Goal: Task Accomplishment & Management: Manage account settings

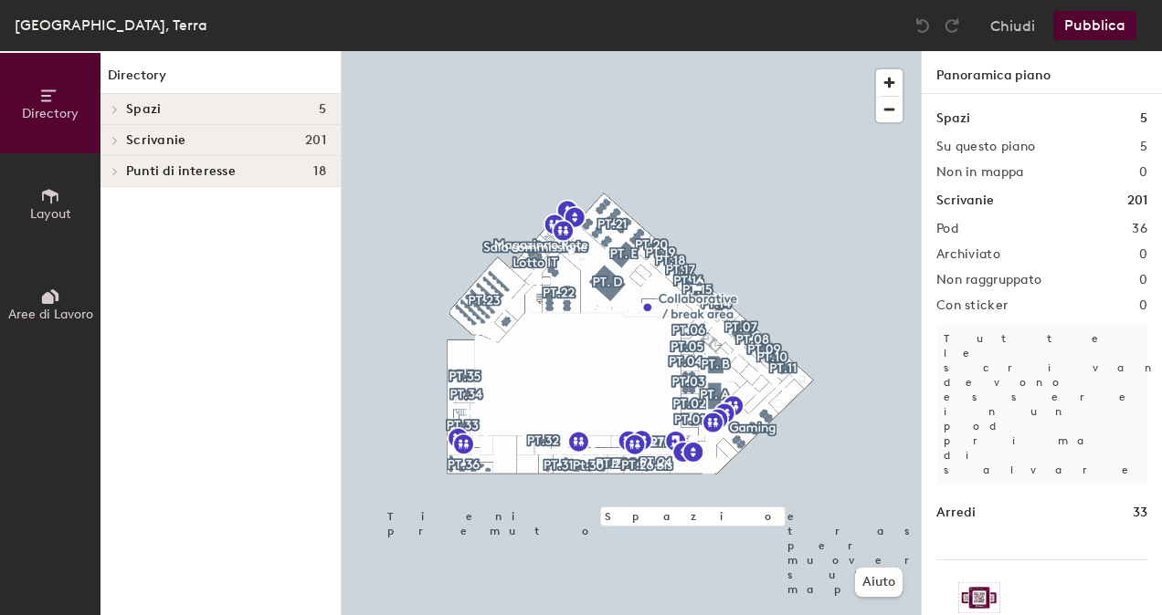
click at [48, 305] on icon at bounding box center [50, 297] width 20 height 20
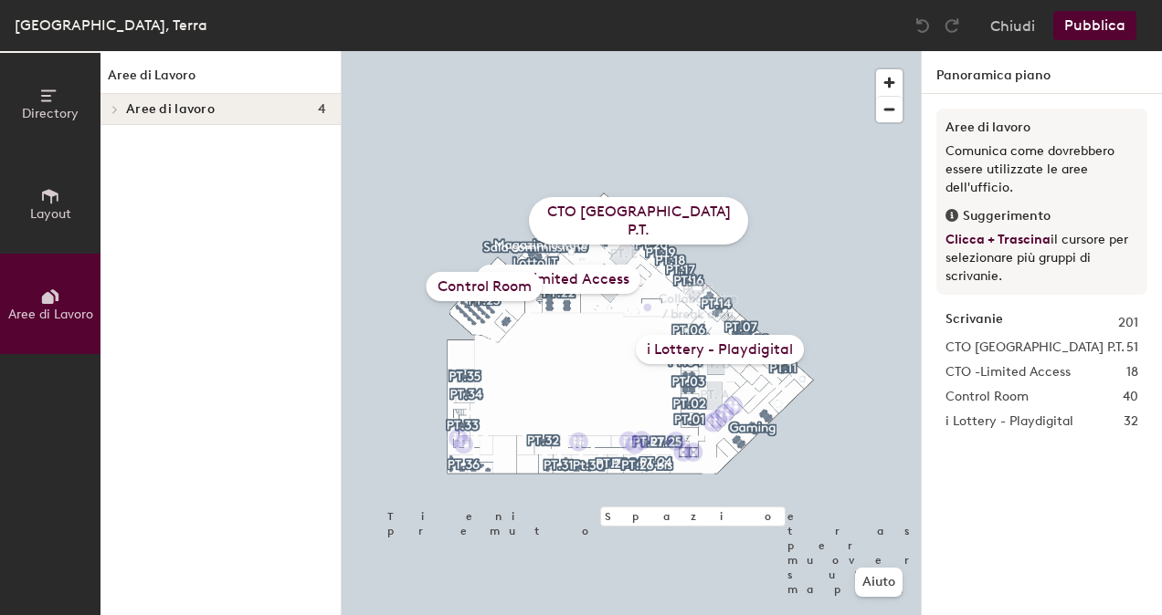
click at [53, 210] on span "Layout" at bounding box center [50, 214] width 41 height 16
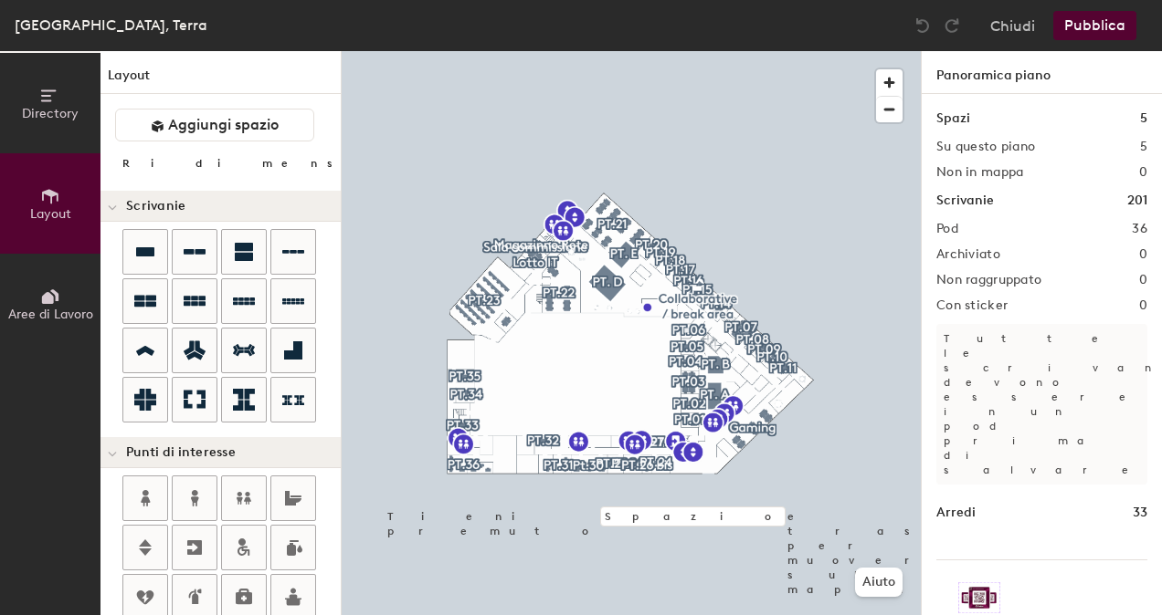
click at [62, 111] on span "Directory" at bounding box center [50, 114] width 57 height 16
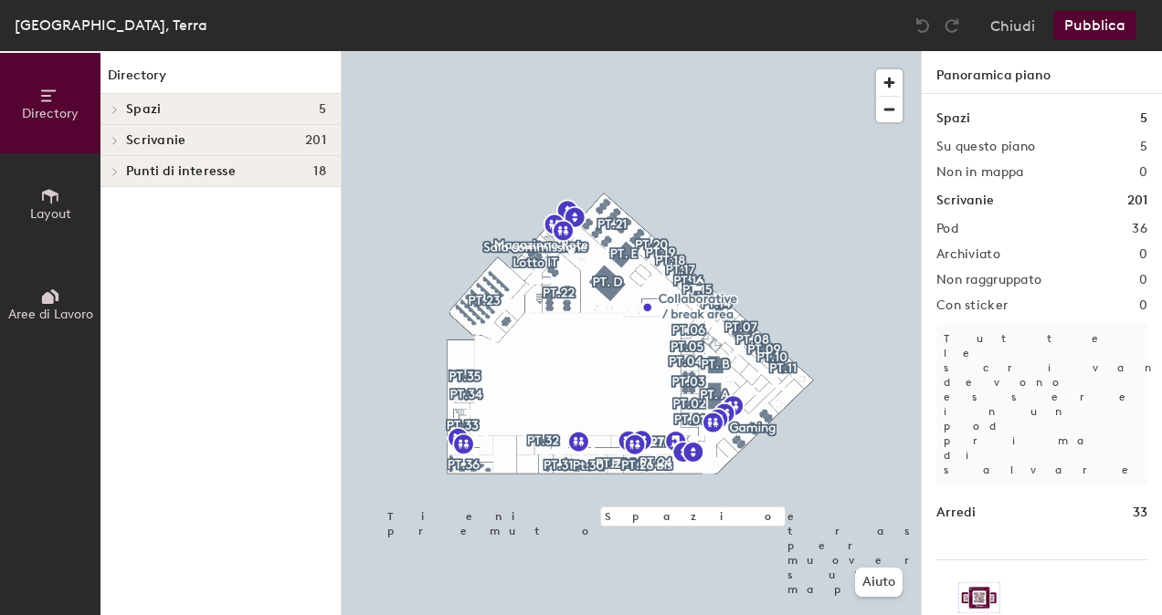
click at [112, 141] on icon at bounding box center [114, 140] width 7 height 9
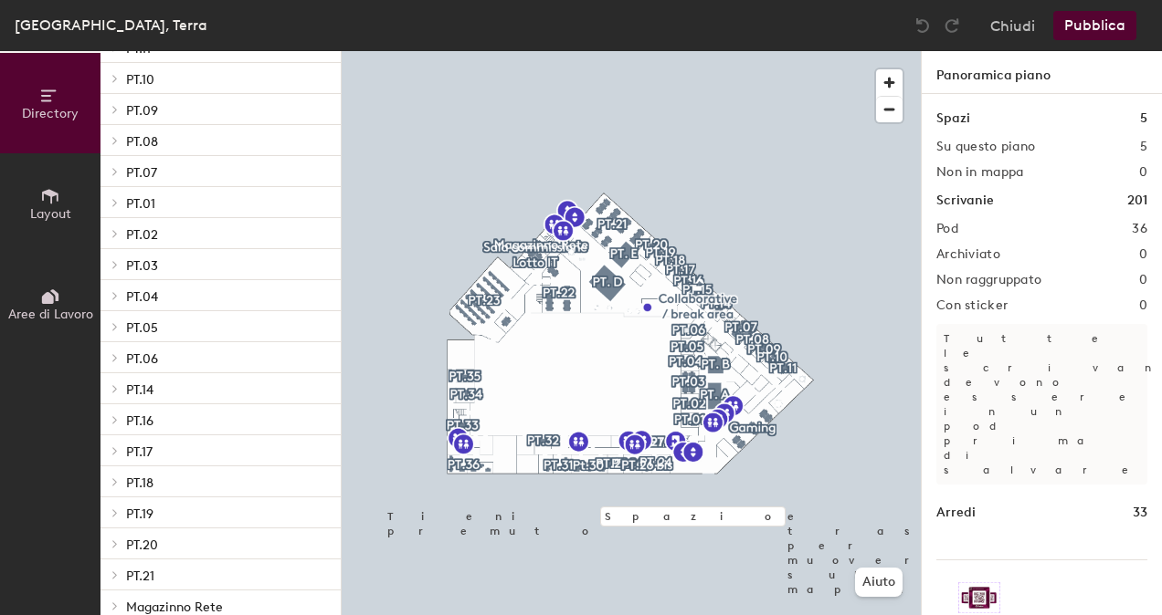
scroll to position [566, 0]
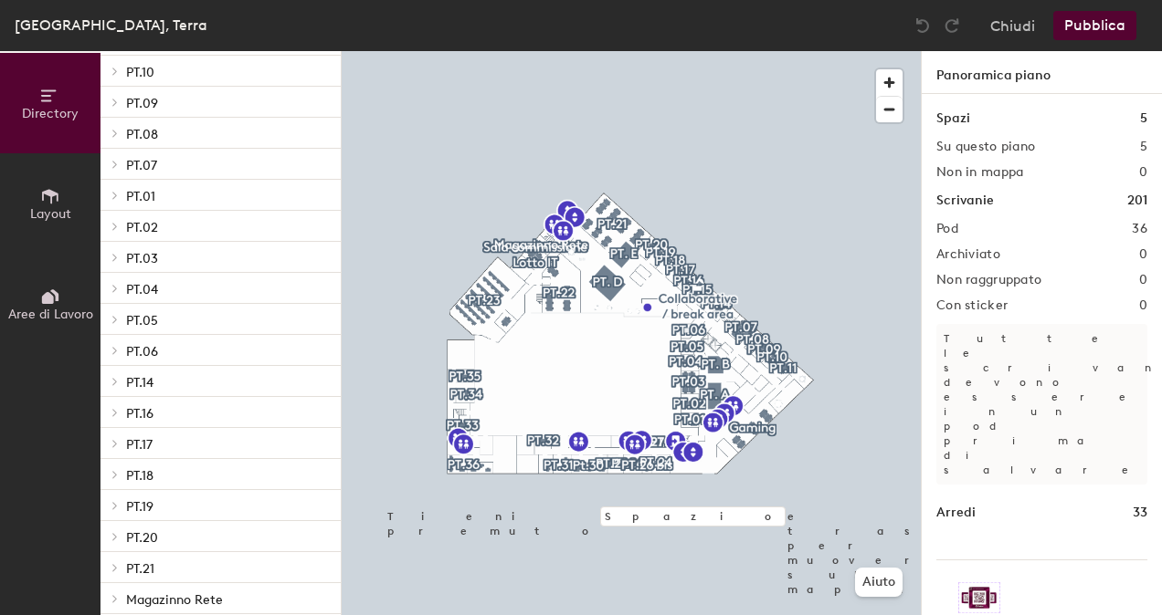
click at [117, 318] on icon at bounding box center [114, 319] width 7 height 9
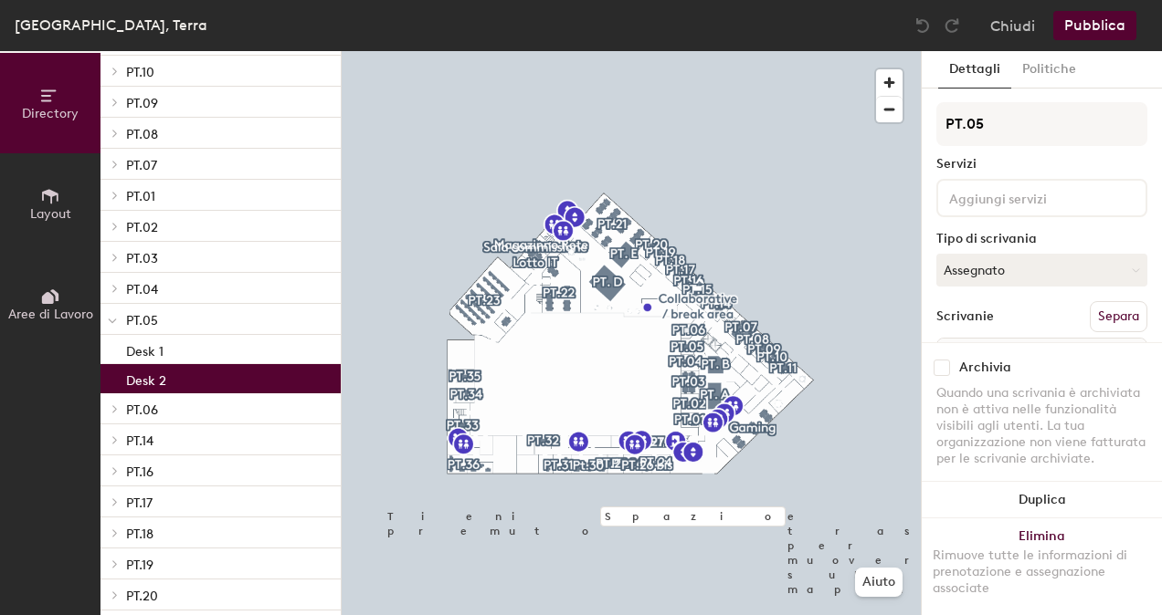
click at [143, 374] on p "Desk 2" at bounding box center [146, 378] width 40 height 21
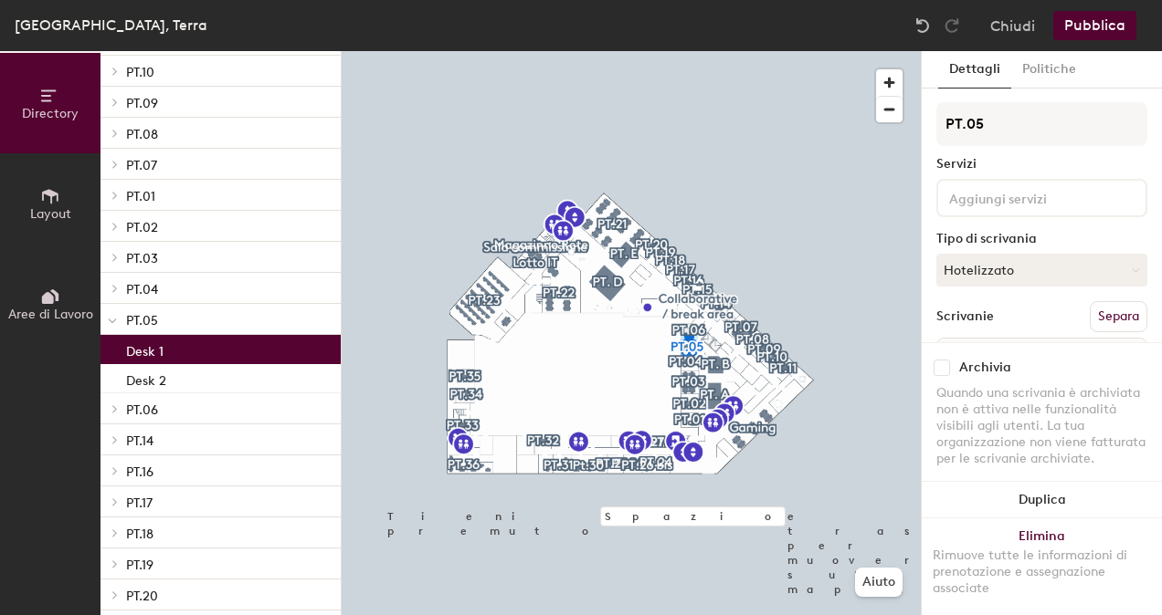
click at [143, 363] on div "Desk 1" at bounding box center [220, 349] width 240 height 29
click at [880, 85] on span "button" at bounding box center [889, 82] width 26 height 26
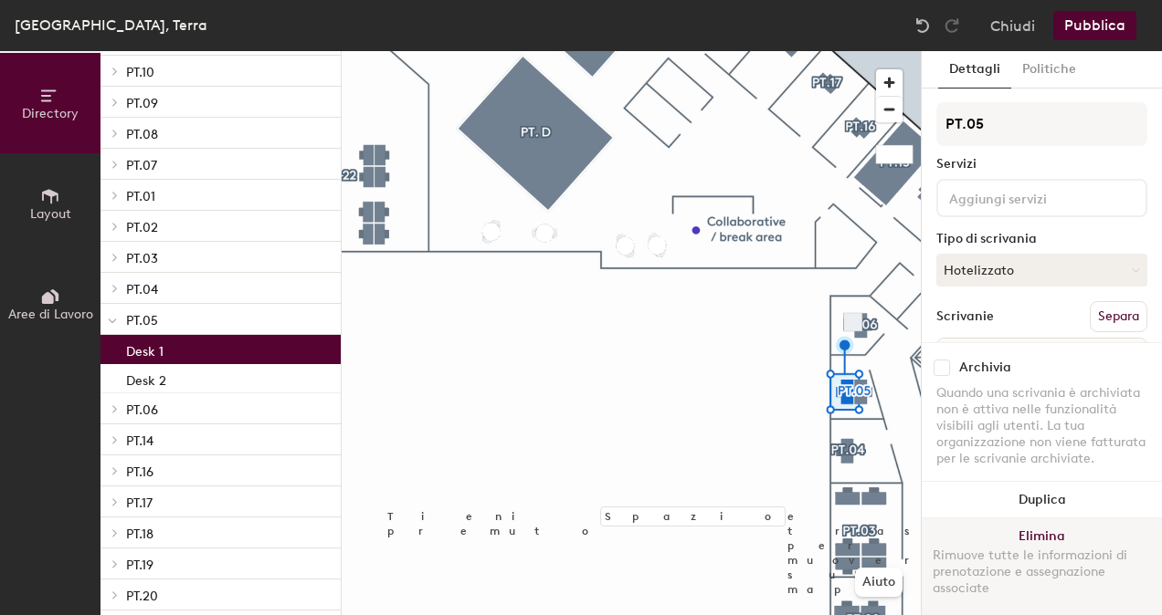
click at [1051, 533] on button "Elimina Rimuove tutte le informazioni di prenotazione e assegnazione associate" at bounding box center [1041, 567] width 240 height 97
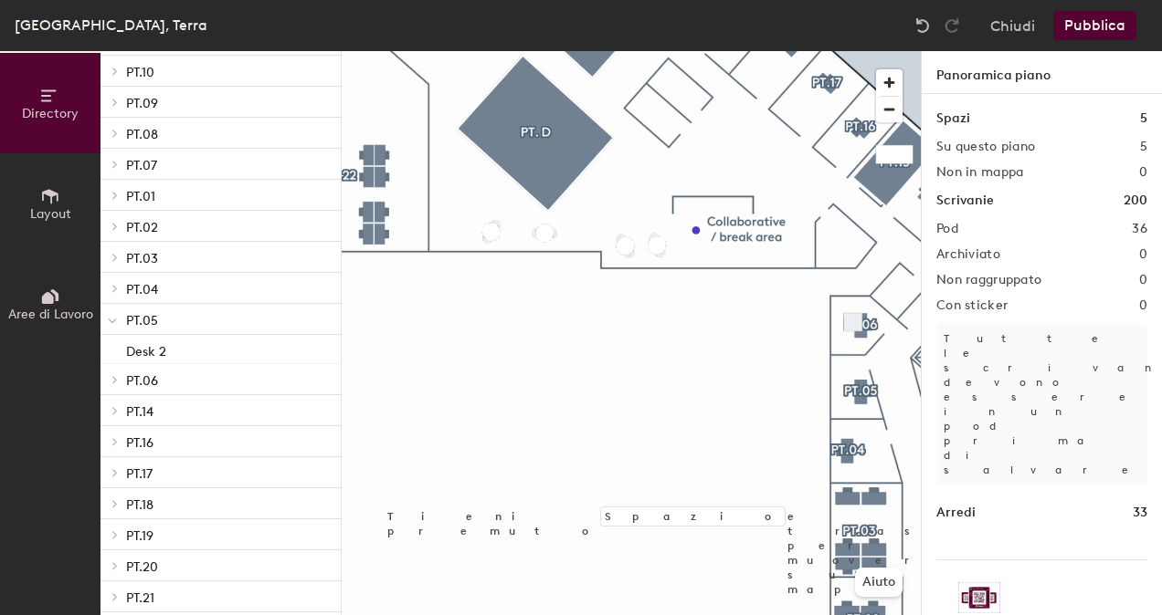
click at [53, 208] on span "Layout" at bounding box center [50, 214] width 41 height 16
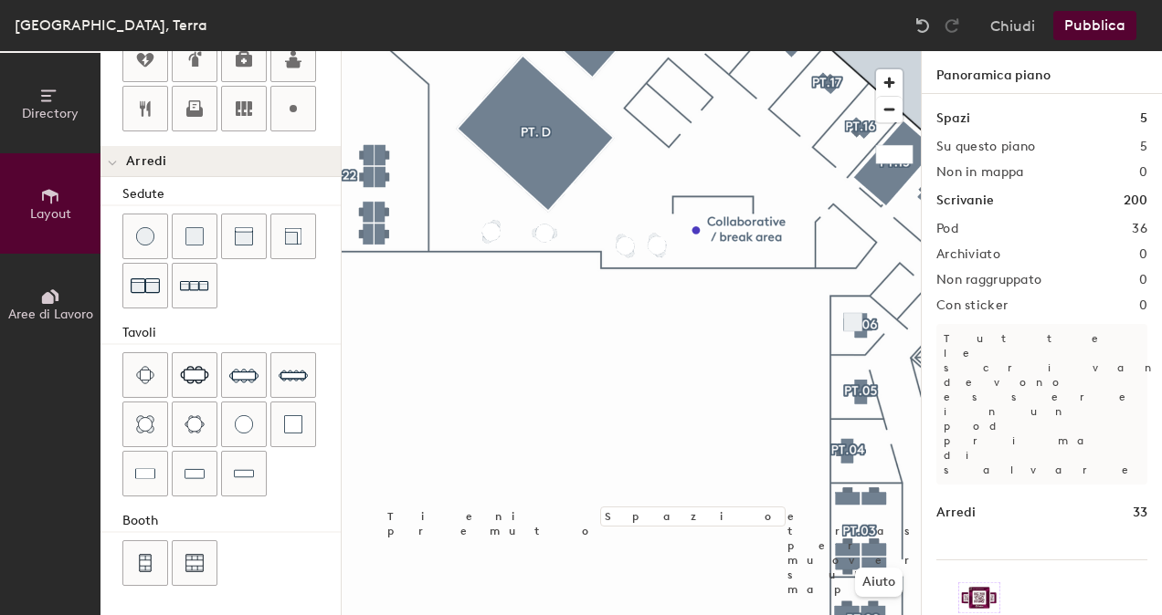
scroll to position [529, 0]
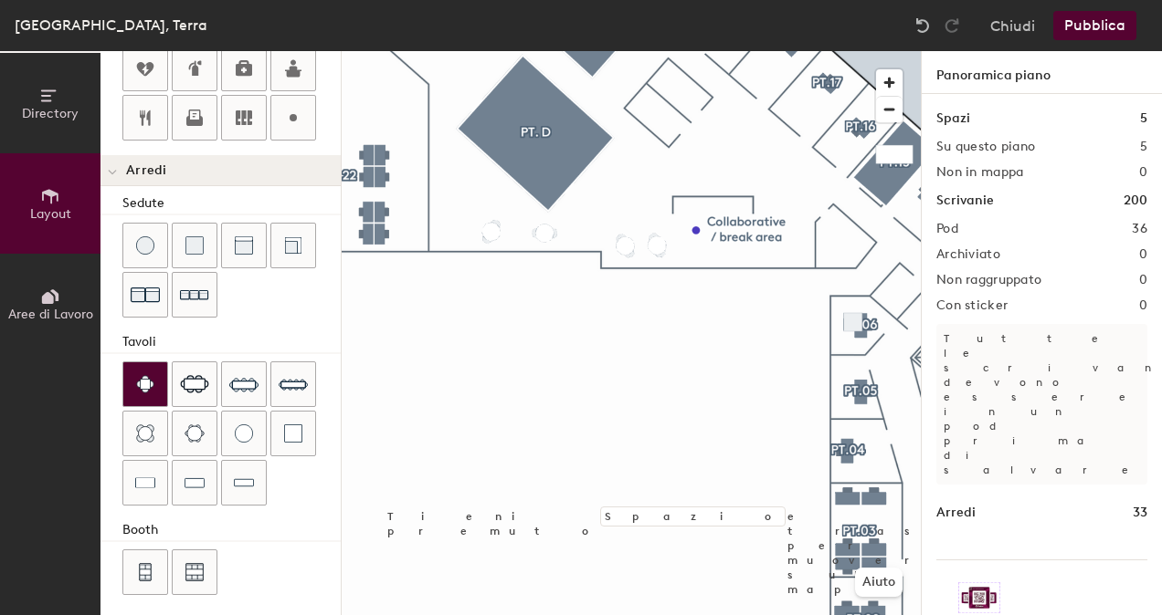
click at [136, 378] on img at bounding box center [145, 384] width 18 height 18
click at [284, 425] on img at bounding box center [293, 434] width 18 height 18
type input "40"
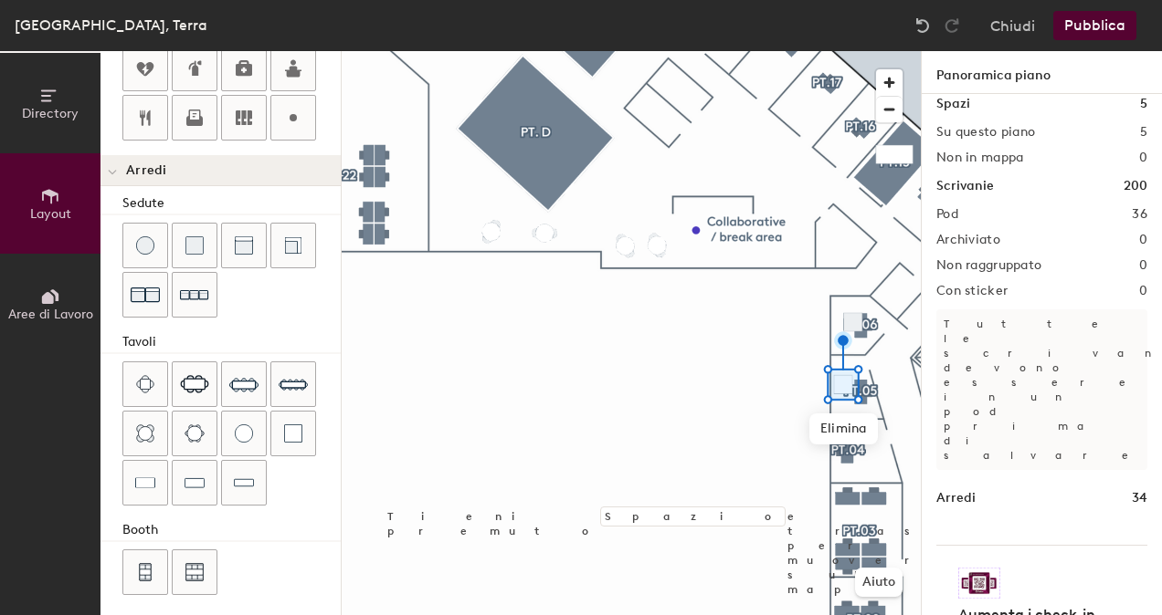
click at [39, 107] on span "Directory" at bounding box center [50, 114] width 57 height 16
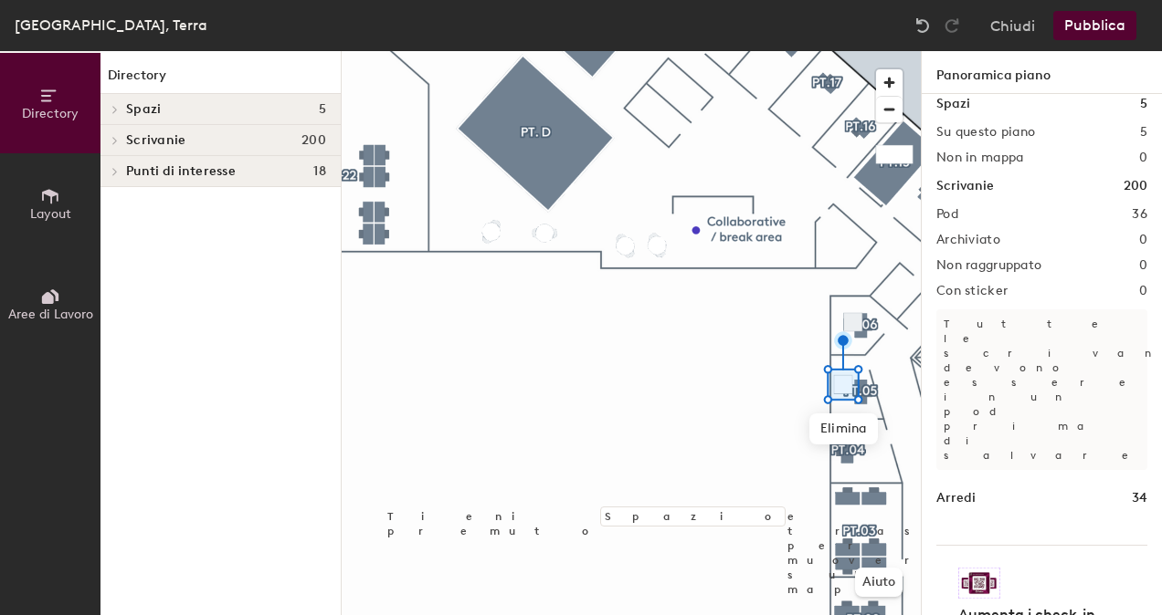
click at [112, 139] on icon at bounding box center [114, 140] width 7 height 9
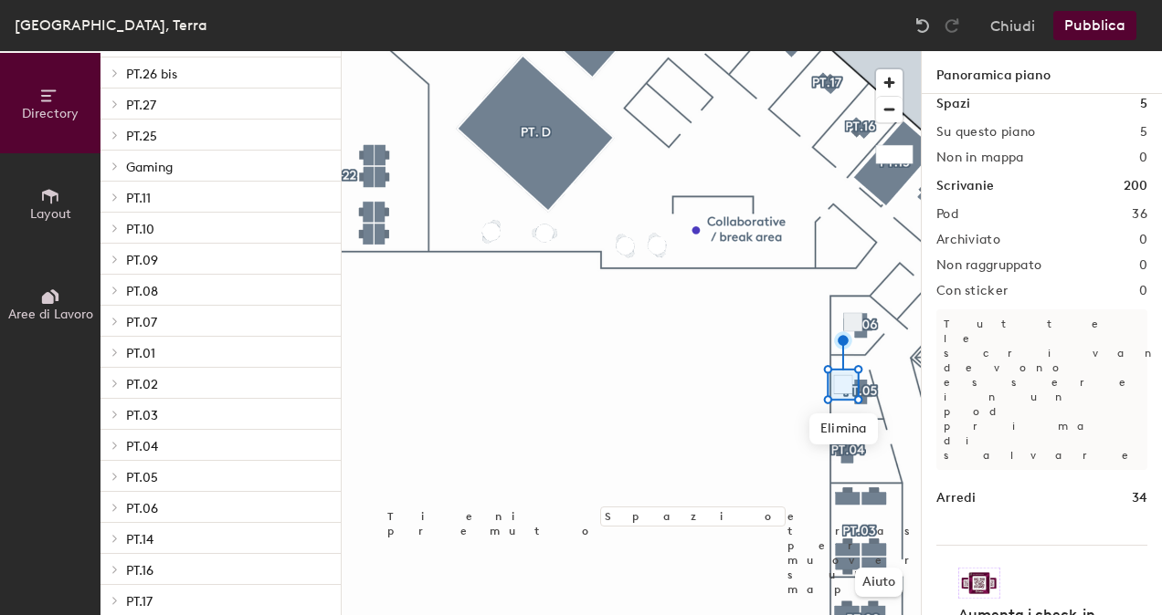
scroll to position [421, 0]
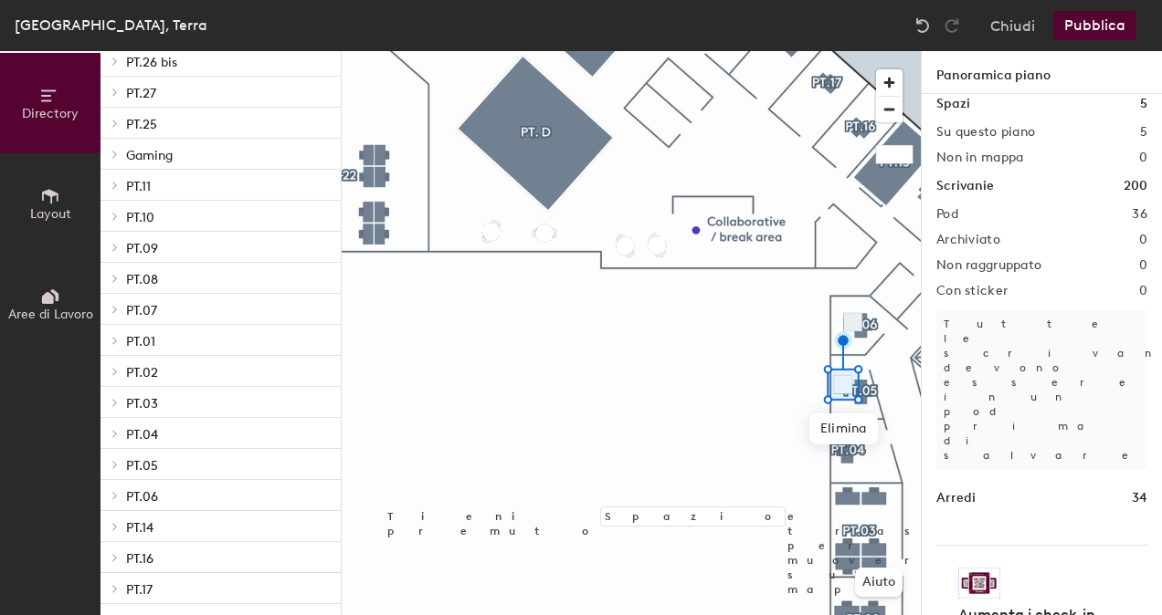
click at [116, 342] on icon at bounding box center [115, 340] width 4 height 7
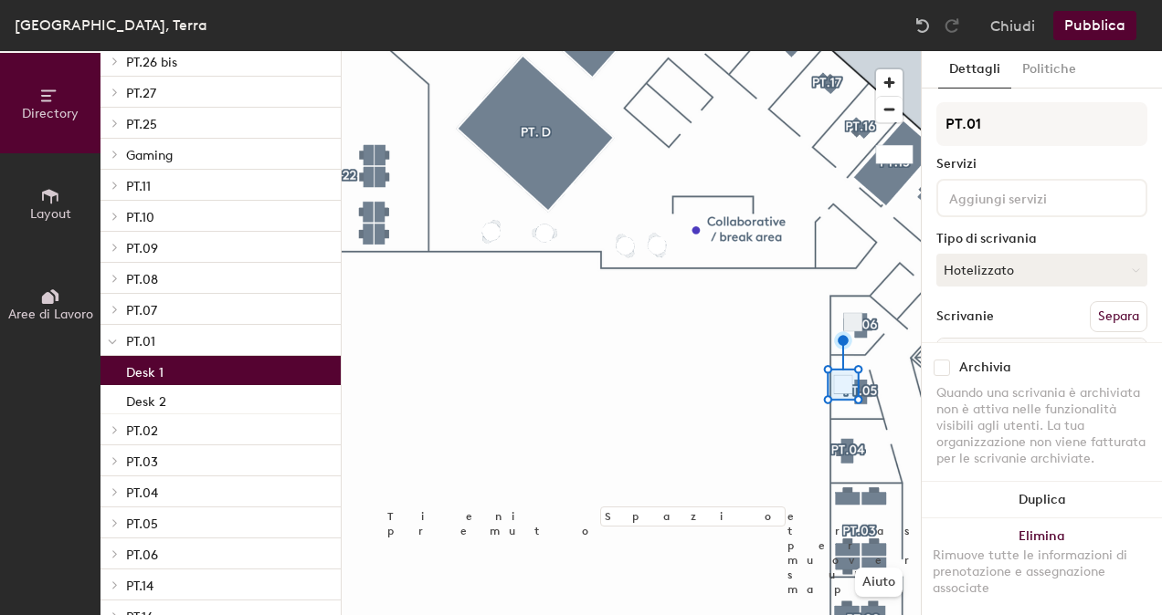
click at [138, 368] on p "Desk 1" at bounding box center [144, 370] width 37 height 21
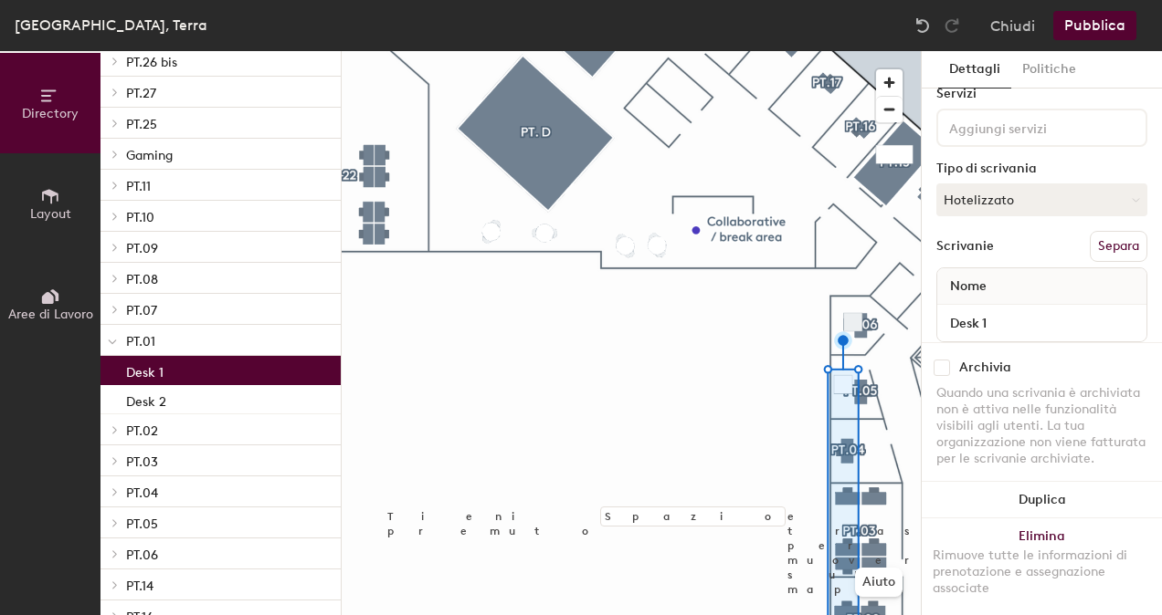
scroll to position [0, 0]
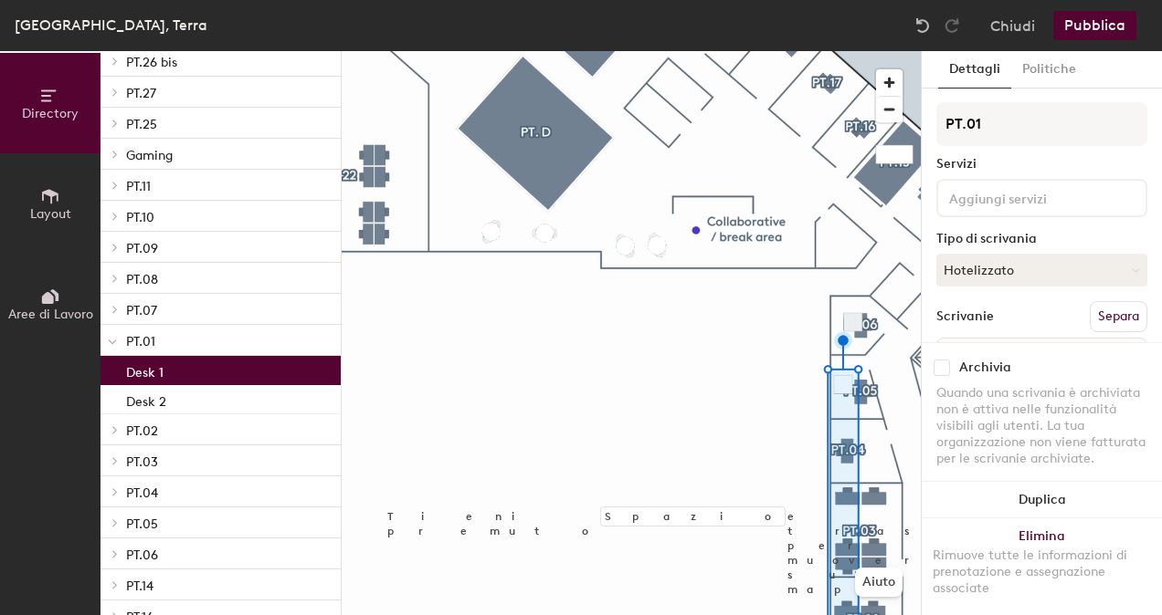
click at [109, 339] on icon at bounding box center [112, 342] width 9 height 7
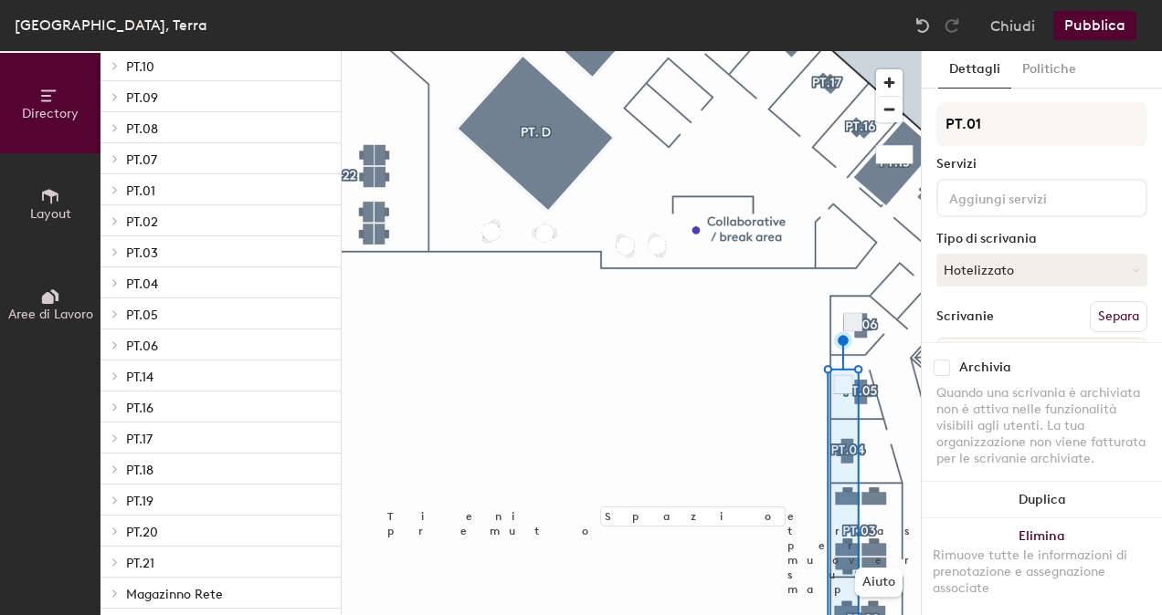
scroll to position [579, 0]
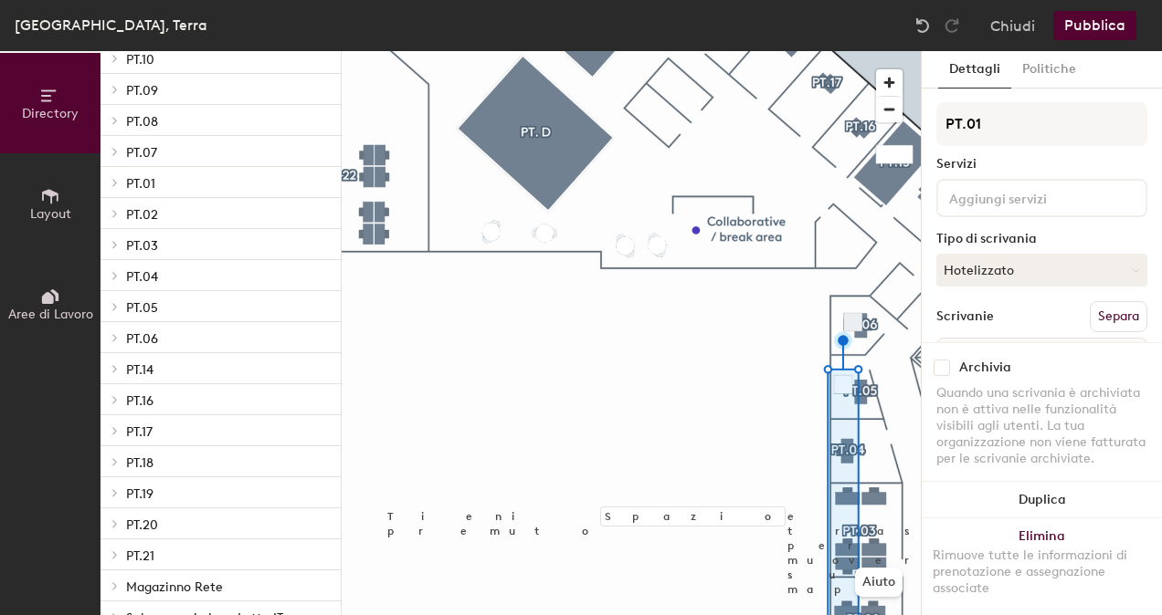
click at [110, 305] on span at bounding box center [114, 306] width 16 height 9
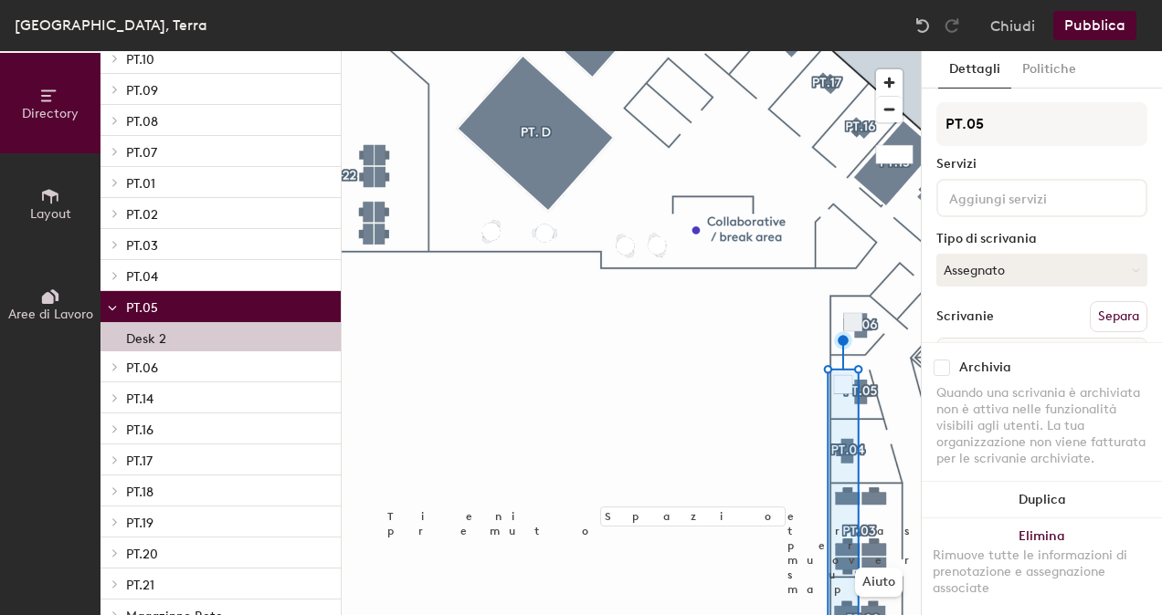
click at [157, 334] on p "Desk 2" at bounding box center [146, 336] width 40 height 21
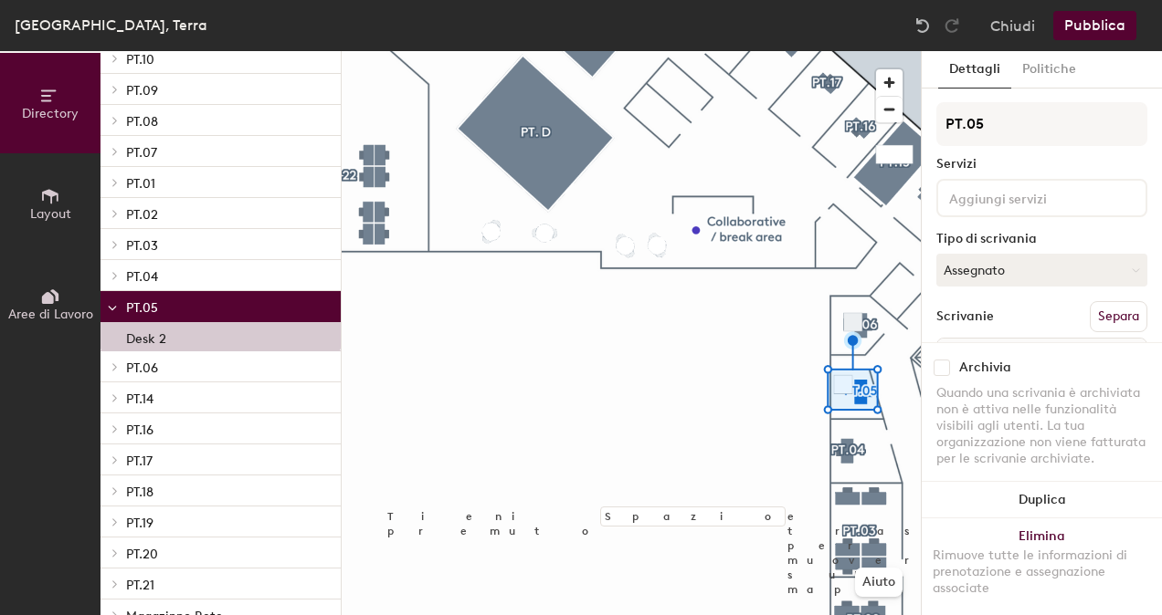
click at [1098, 26] on button "Pubblica" at bounding box center [1094, 25] width 83 height 29
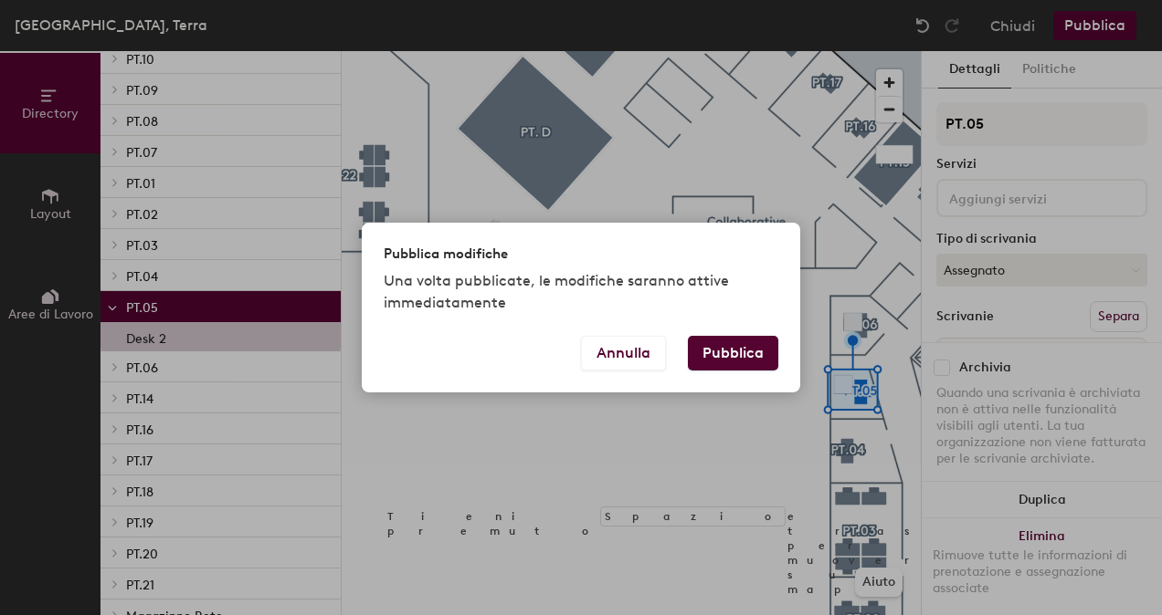
click at [762, 345] on button "Pubblica" at bounding box center [733, 353] width 90 height 35
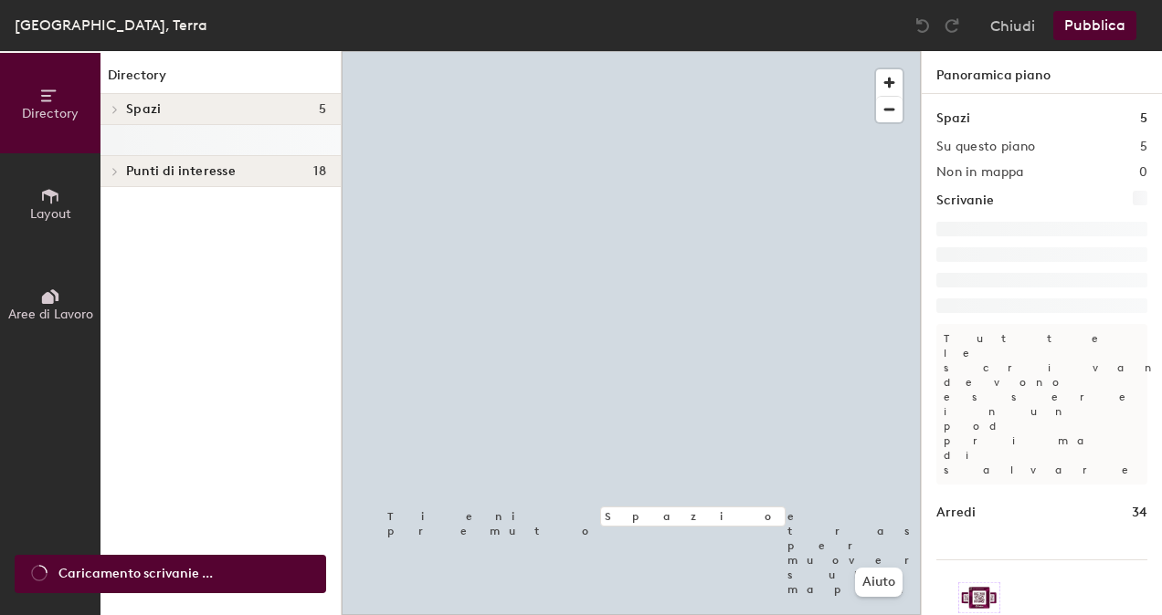
click at [30, 206] on span "Layout" at bounding box center [50, 214] width 41 height 16
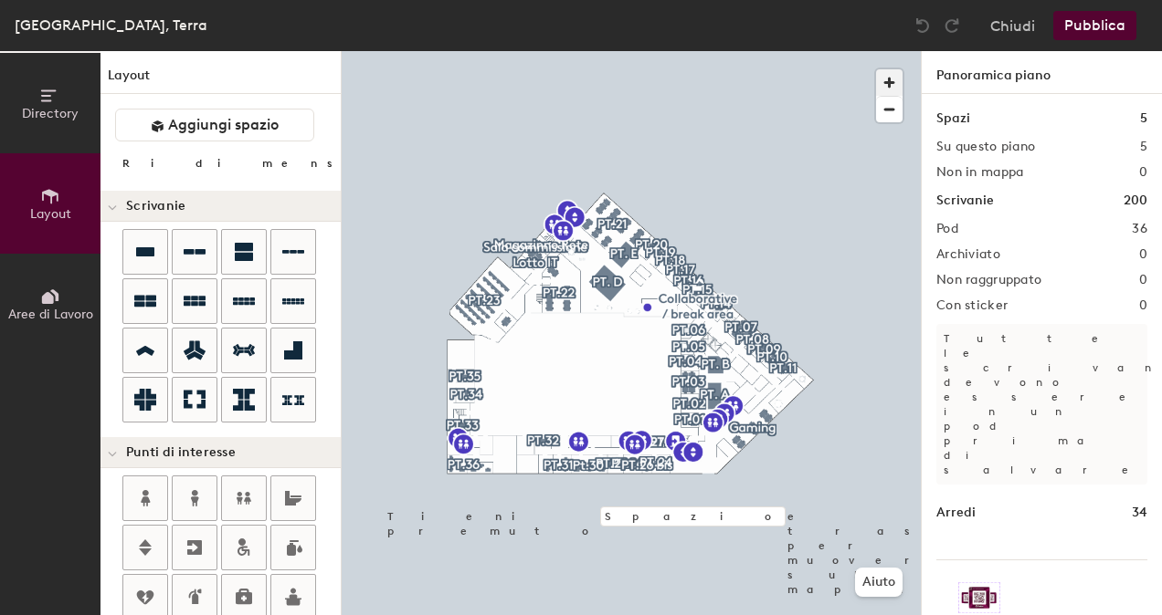
click at [888, 82] on span "button" at bounding box center [889, 82] width 26 height 26
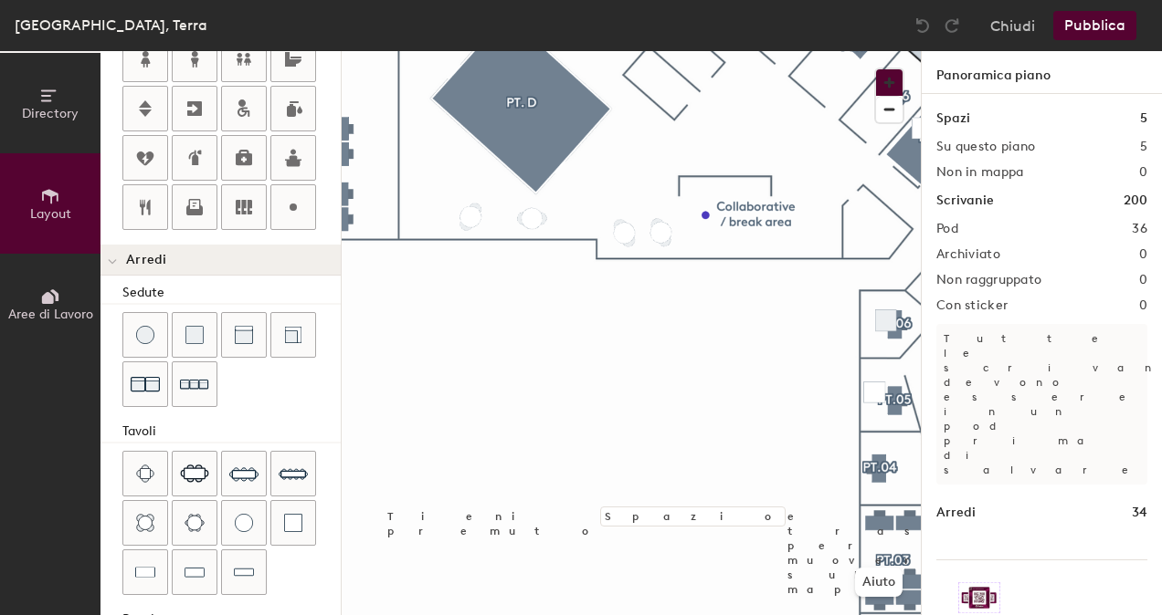
scroll to position [441, 0]
click at [294, 520] on img at bounding box center [293, 521] width 18 height 18
click at [899, 512] on span "Elimina" at bounding box center [900, 514] width 68 height 31
click at [895, 116] on span "button" at bounding box center [889, 110] width 26 height 26
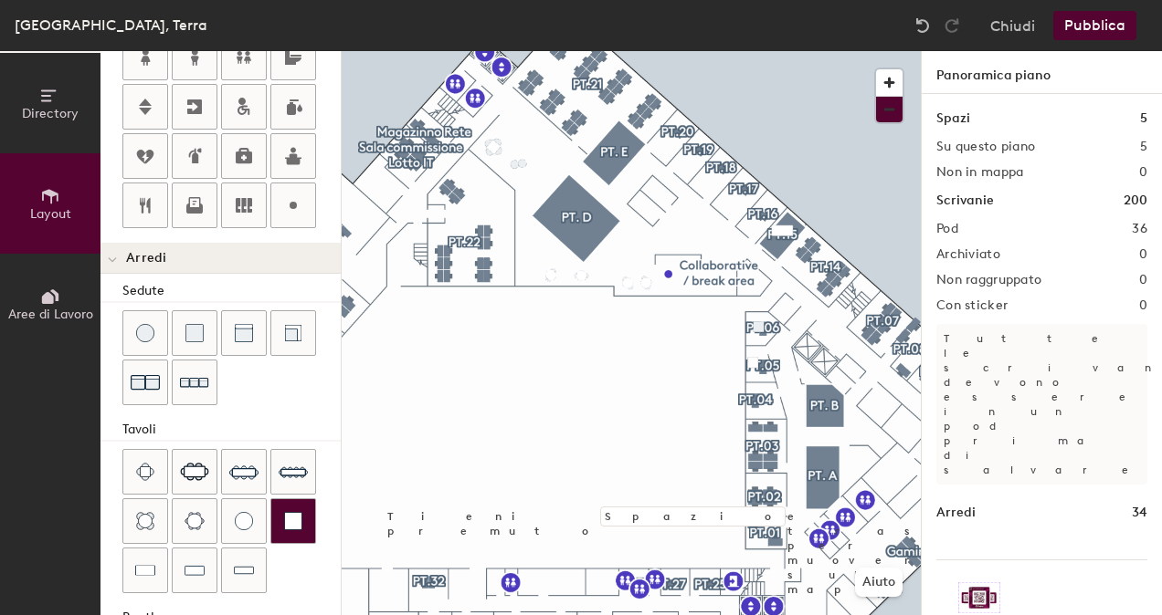
click at [292, 512] on img at bounding box center [293, 521] width 18 height 18
click at [1083, 16] on button "Pubblica" at bounding box center [1094, 25] width 83 height 29
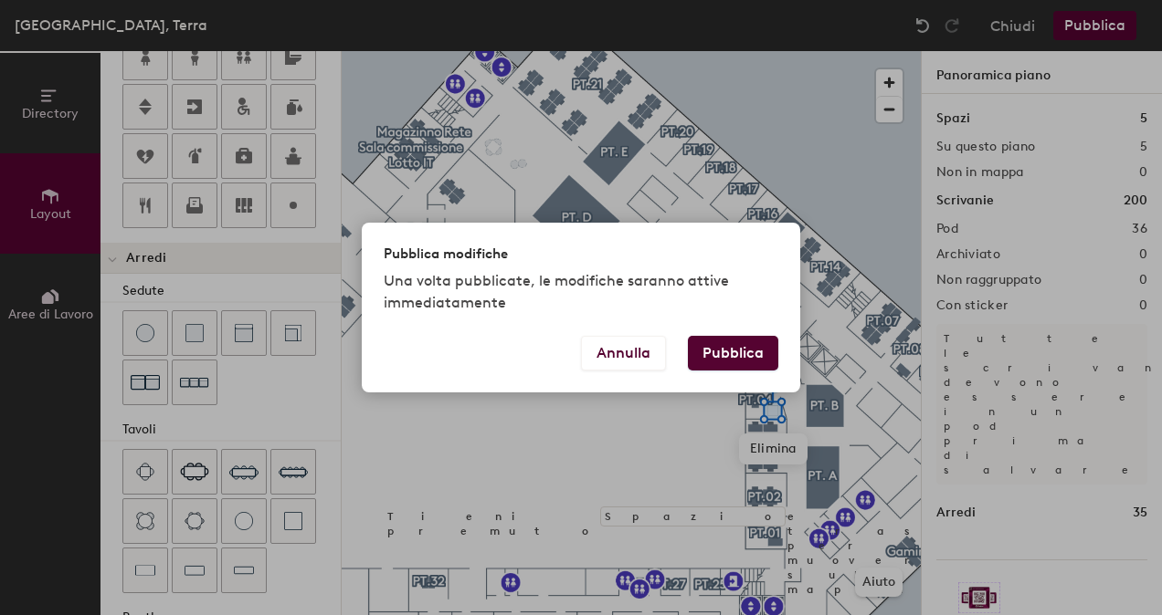
click at [760, 344] on button "Pubblica" at bounding box center [733, 353] width 90 height 35
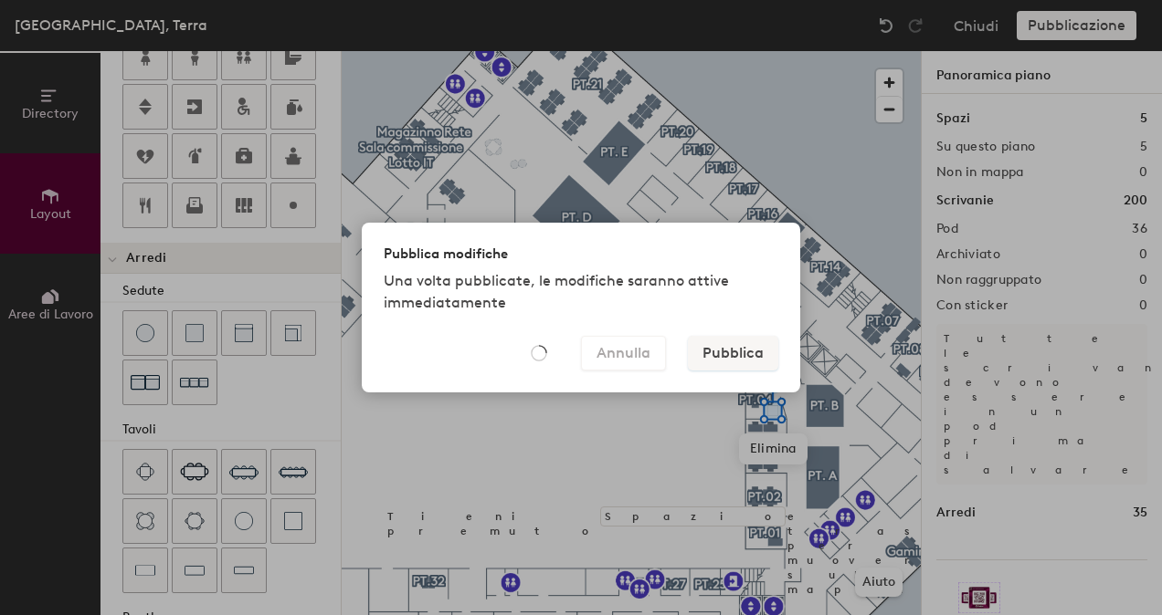
type input "20"
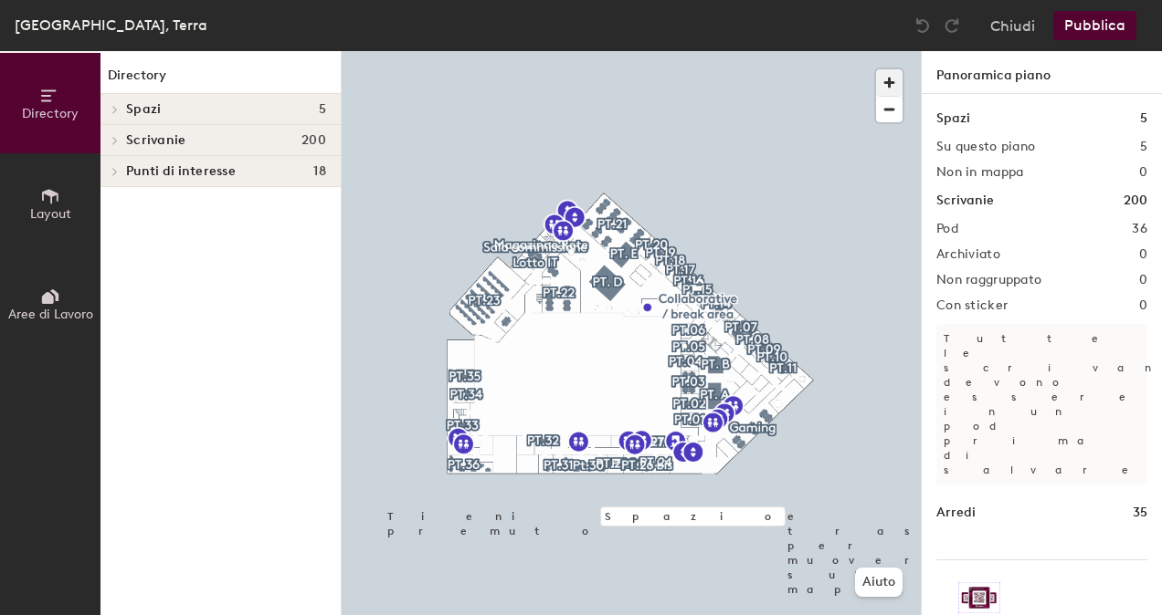
click at [886, 83] on span "button" at bounding box center [889, 82] width 26 height 26
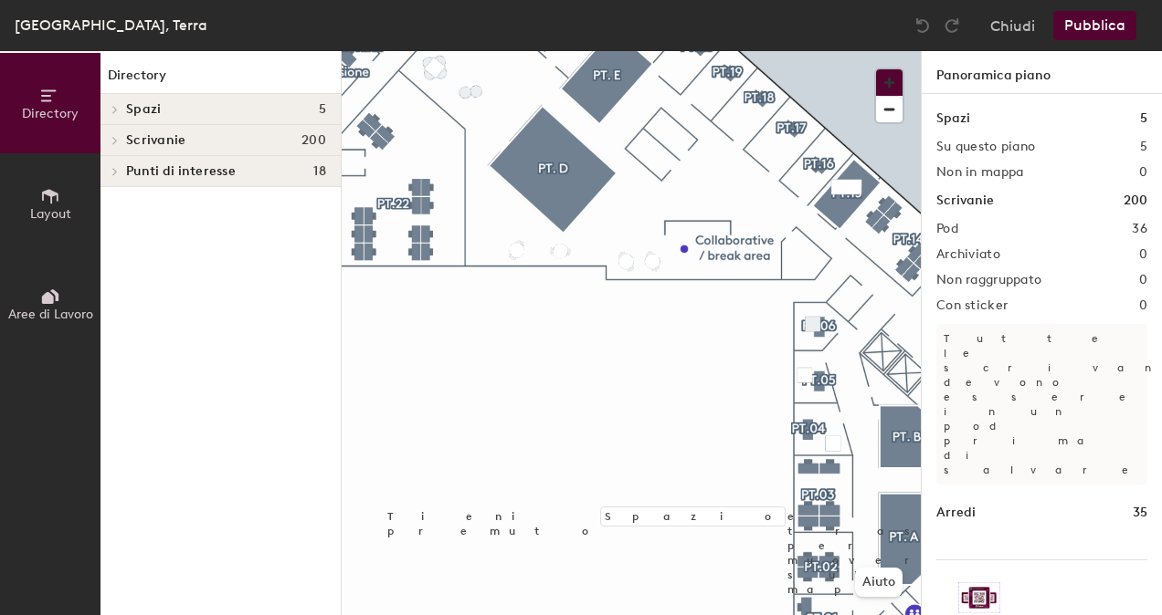
scroll to position [15, 0]
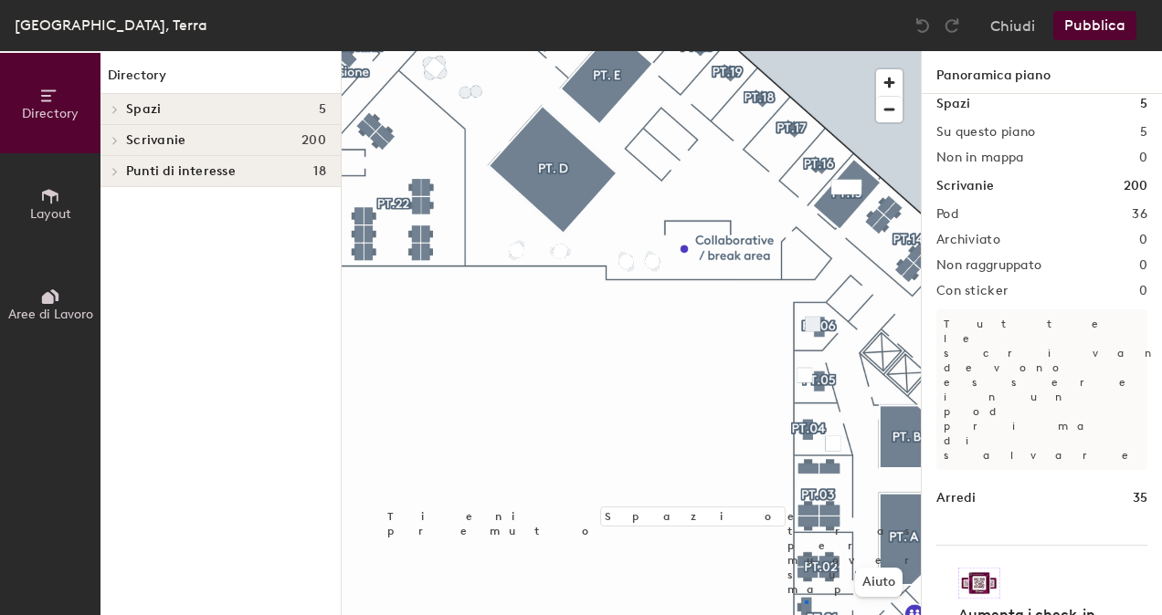
click at [804, 51] on div at bounding box center [631, 51] width 579 height 0
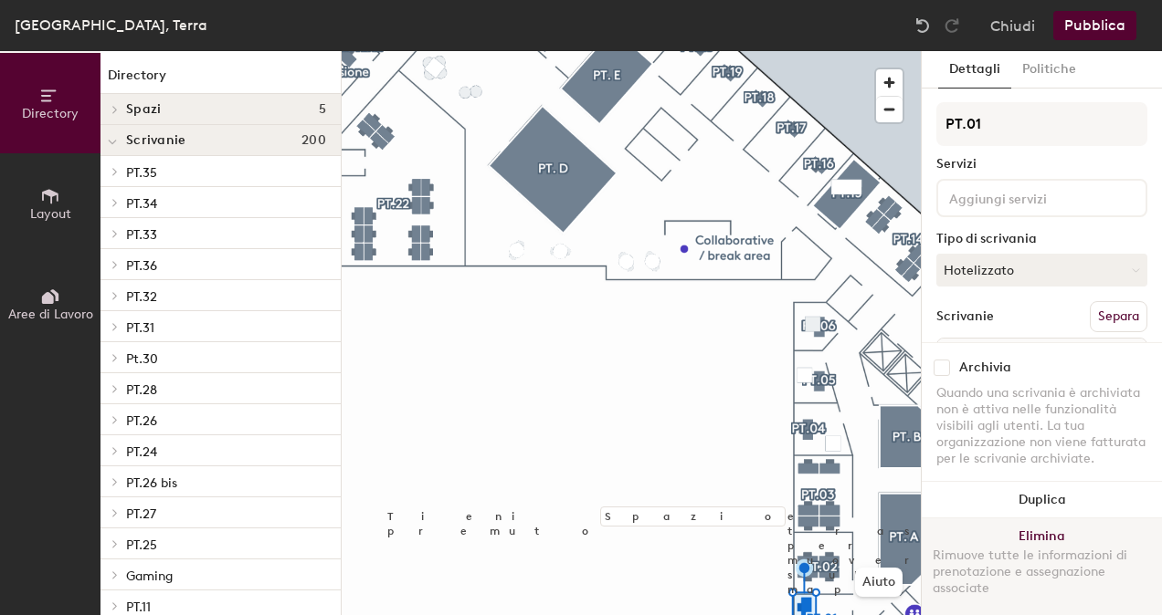
click at [980, 533] on button "Elimina Rimuove tutte le informazioni di prenotazione e assegnazione associate" at bounding box center [1041, 567] width 240 height 97
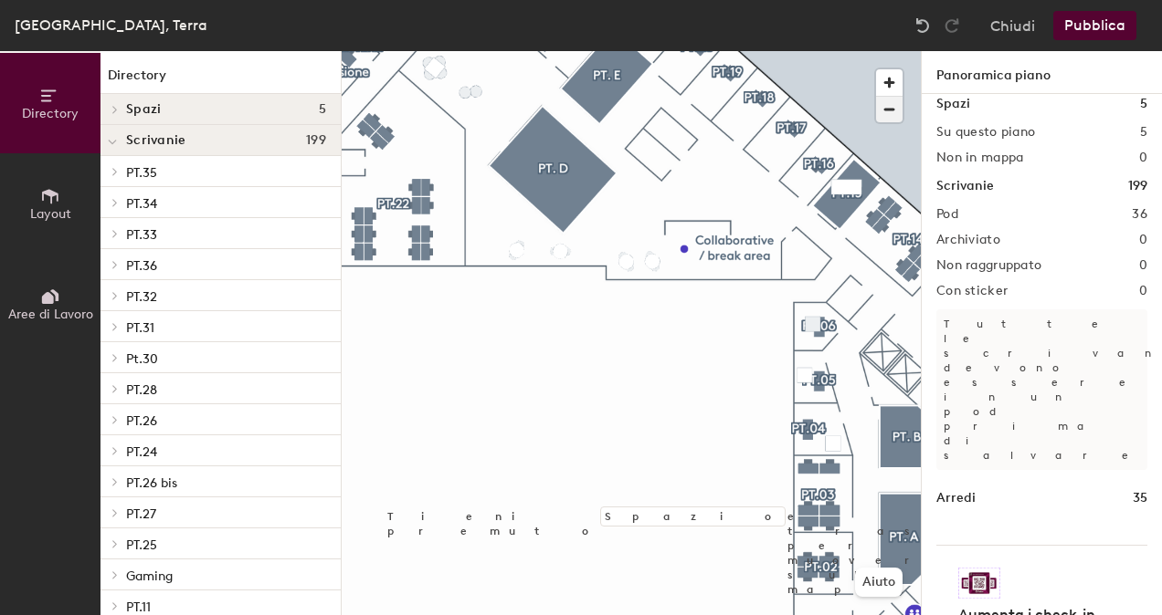
click at [878, 109] on span "button" at bounding box center [889, 110] width 26 height 26
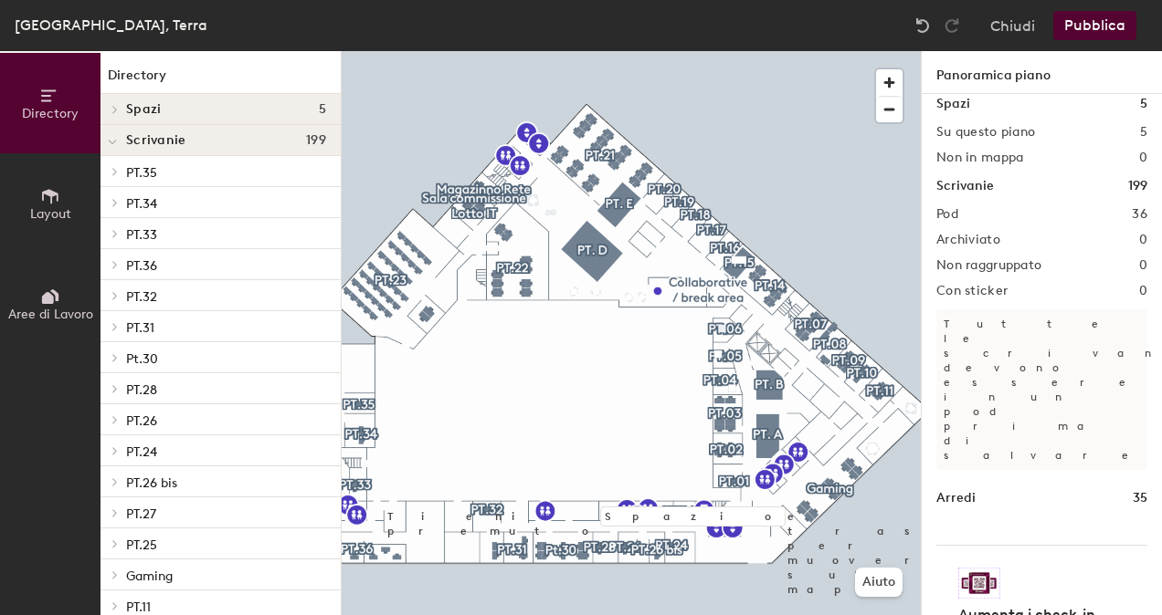
click at [49, 198] on icon at bounding box center [50, 196] width 20 height 20
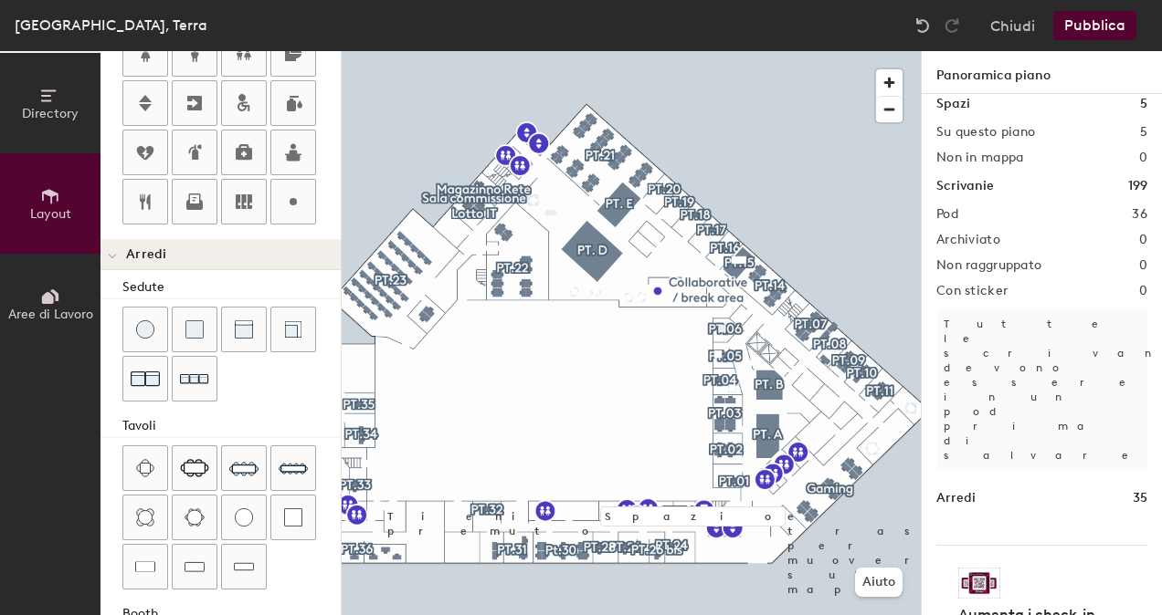
scroll to position [457, 0]
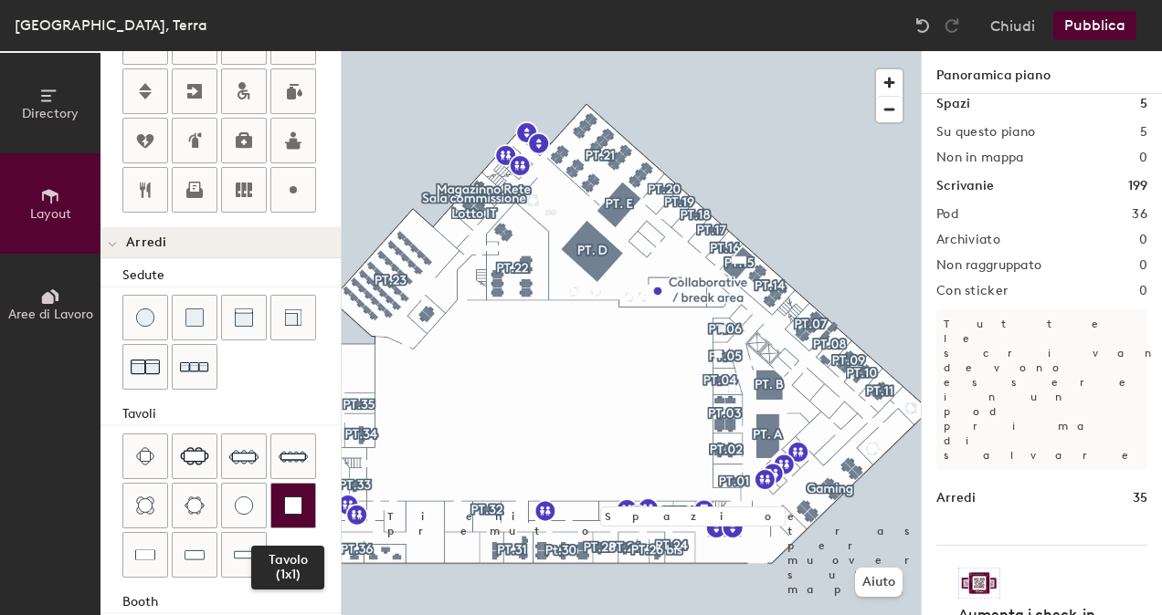
click at [296, 508] on div at bounding box center [293, 506] width 44 height 44
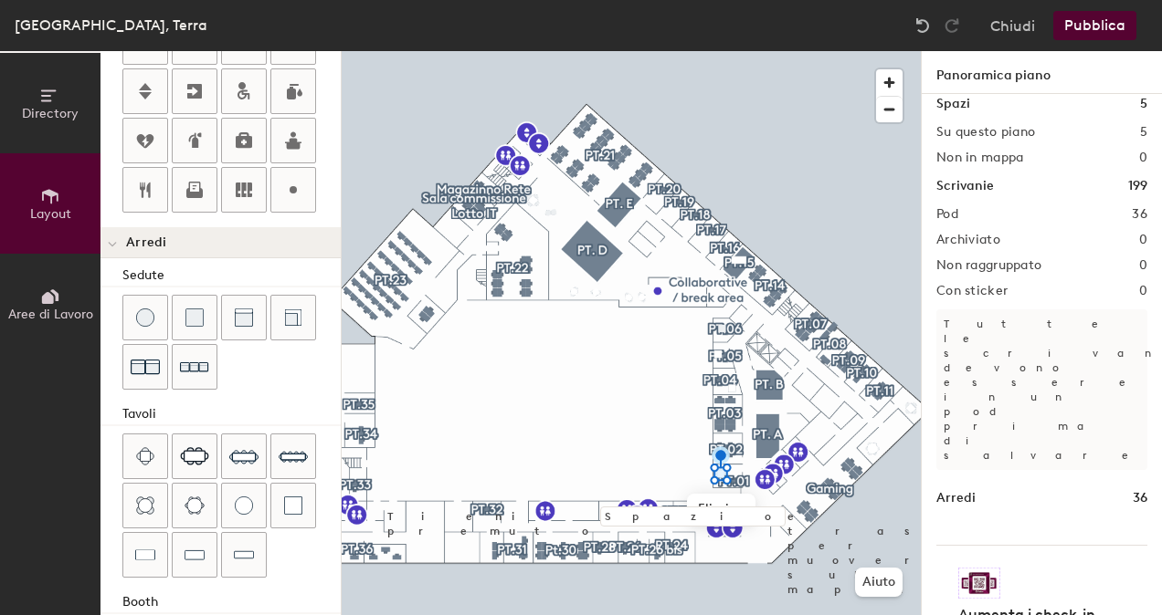
click at [1098, 24] on button "Pubblica" at bounding box center [1094, 25] width 83 height 29
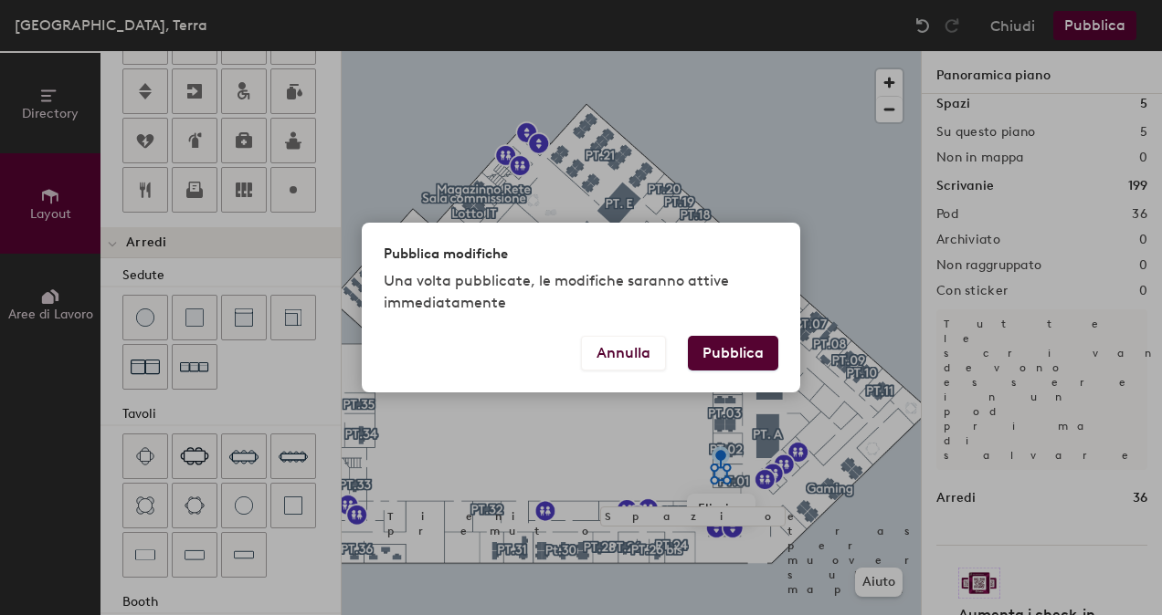
click at [741, 352] on button "Pubblica" at bounding box center [733, 353] width 90 height 35
type input "20"
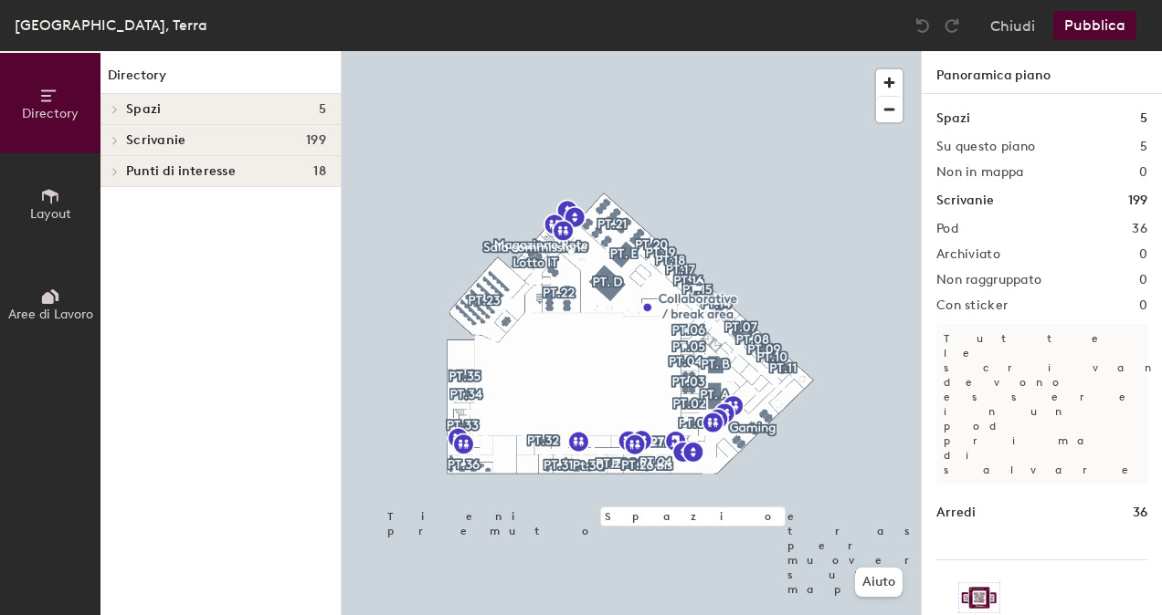
click at [54, 202] on icon at bounding box center [50, 196] width 20 height 20
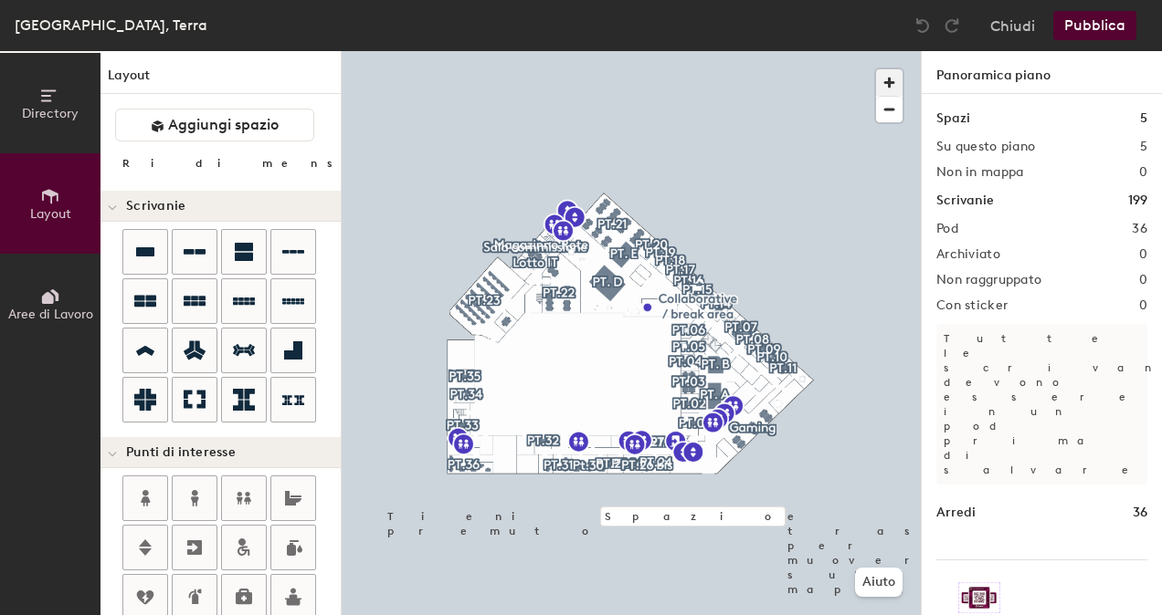
click at [896, 88] on span "button" at bounding box center [889, 82] width 26 height 26
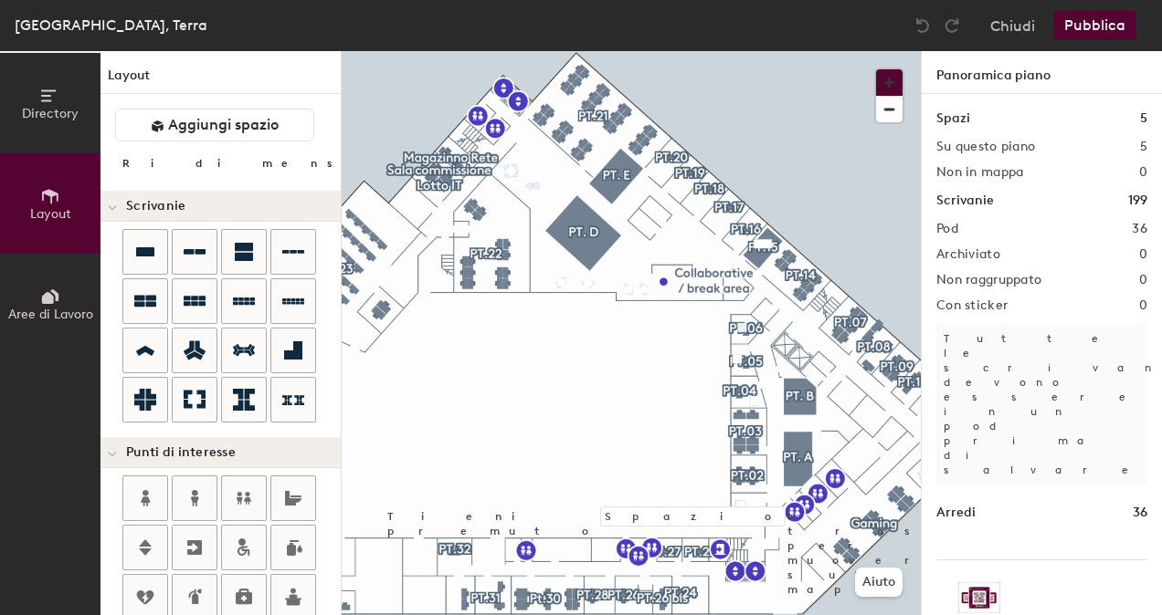
scroll to position [15, 0]
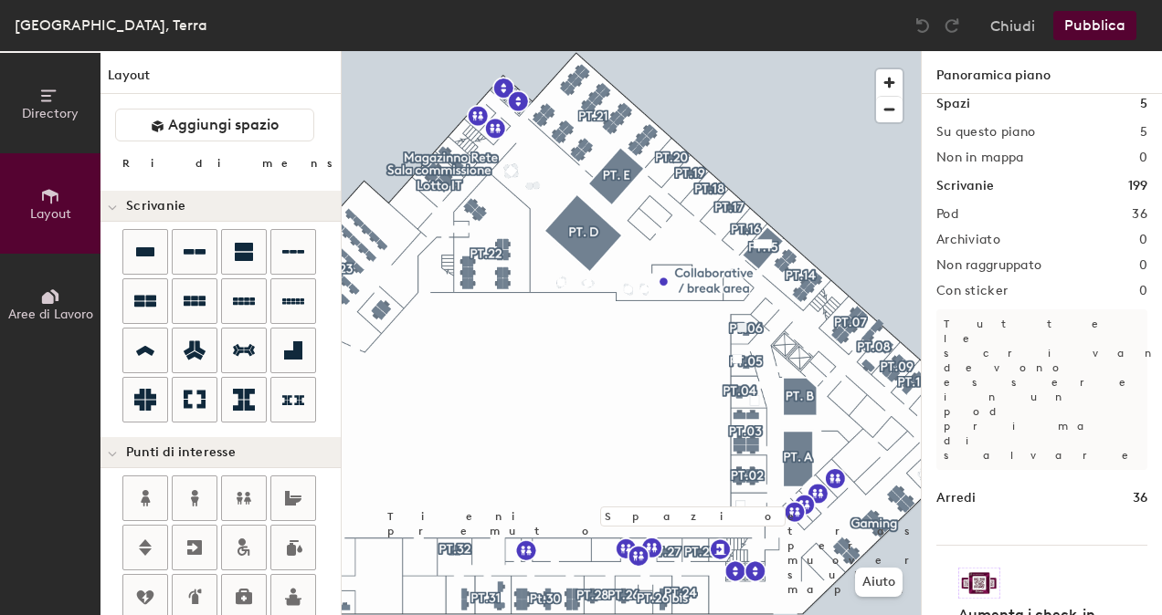
click at [60, 102] on button "Directory" at bounding box center [50, 103] width 100 height 100
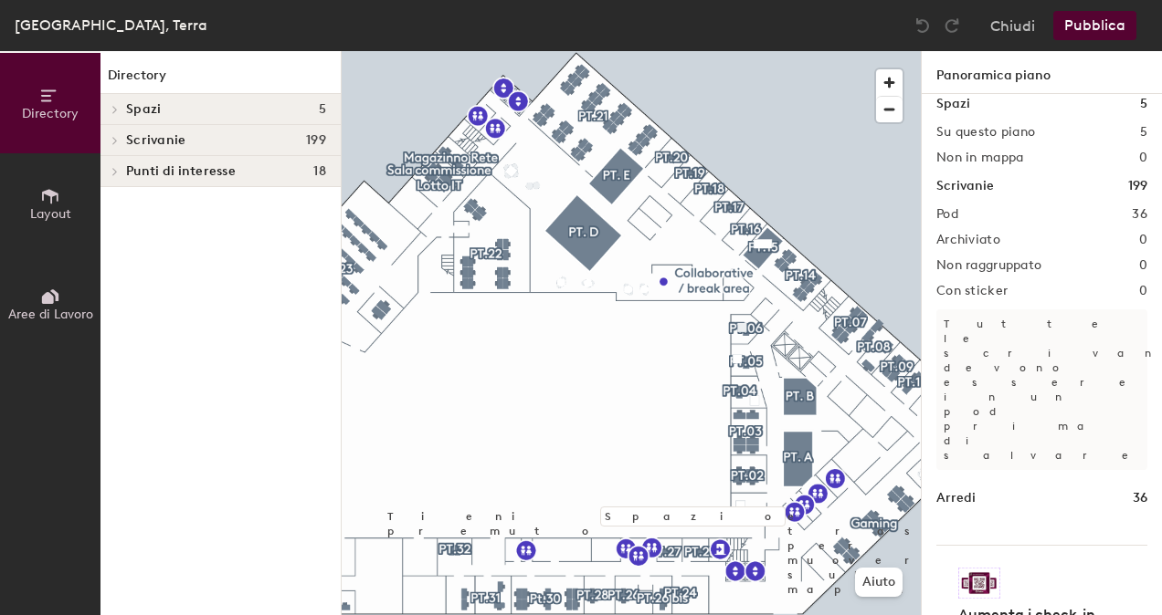
click at [114, 115] on div at bounding box center [112, 109] width 24 height 30
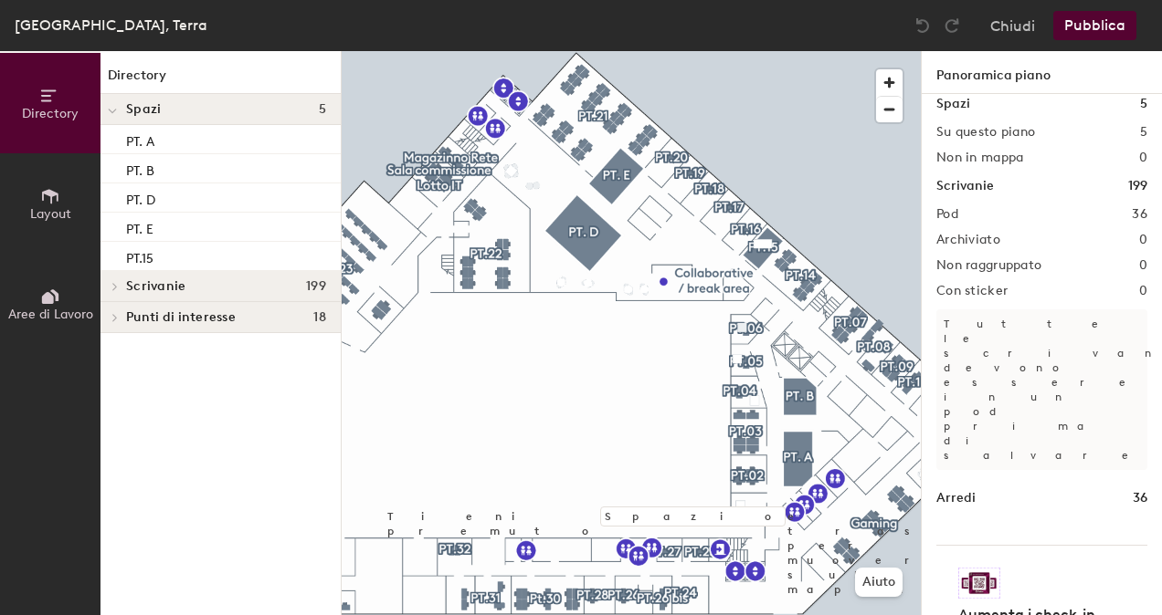
click at [113, 115] on icon at bounding box center [112, 111] width 9 height 7
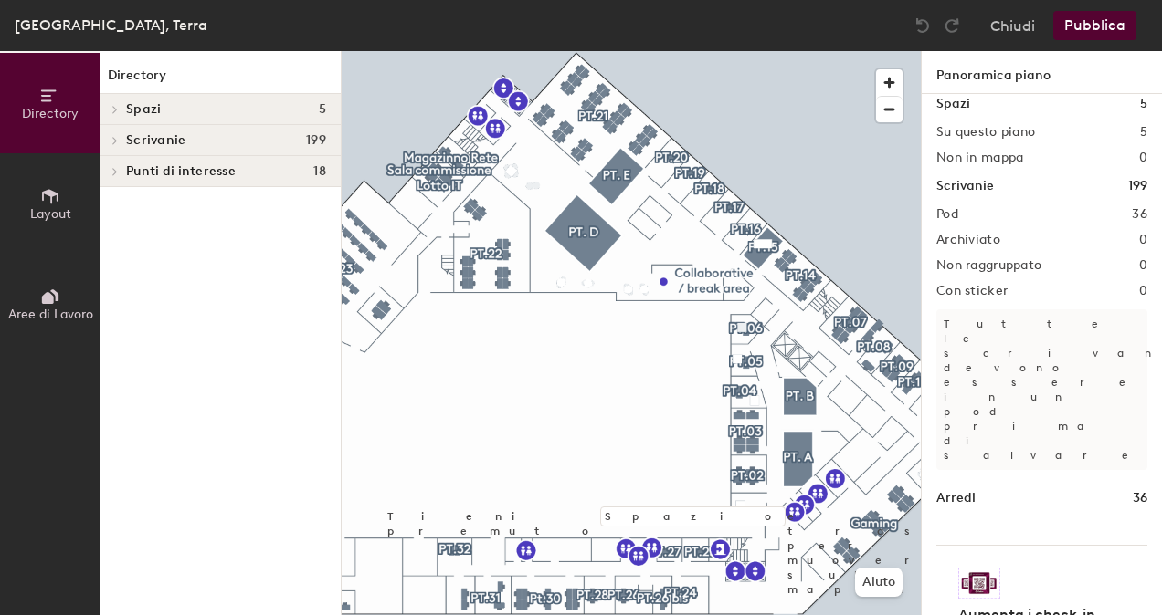
click at [113, 151] on div at bounding box center [112, 140] width 24 height 30
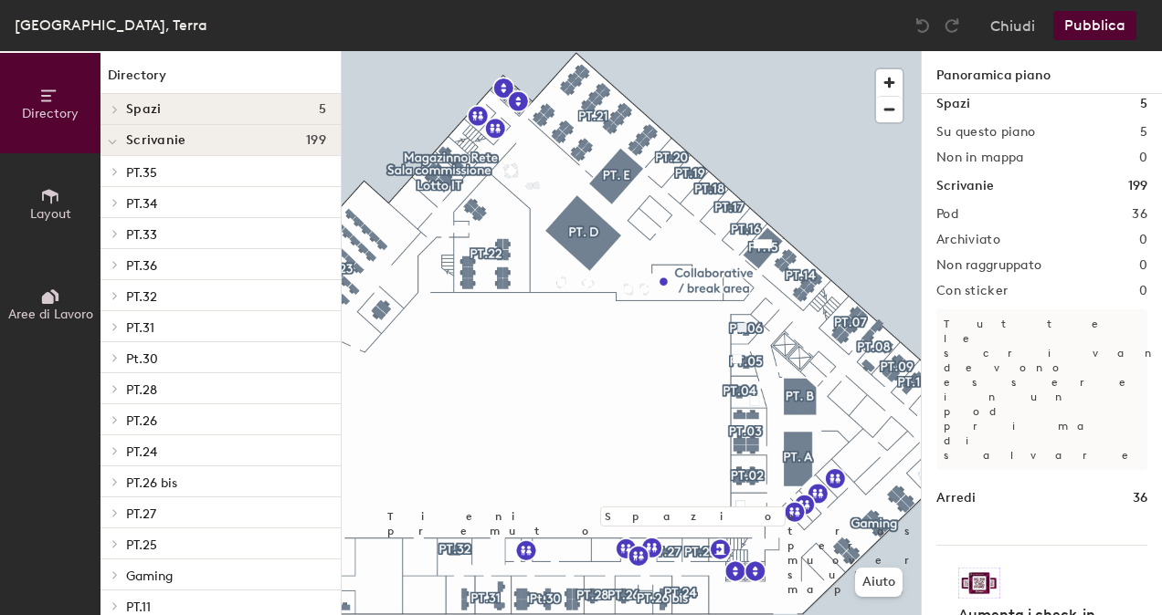
click at [110, 446] on div at bounding box center [112, 451] width 24 height 30
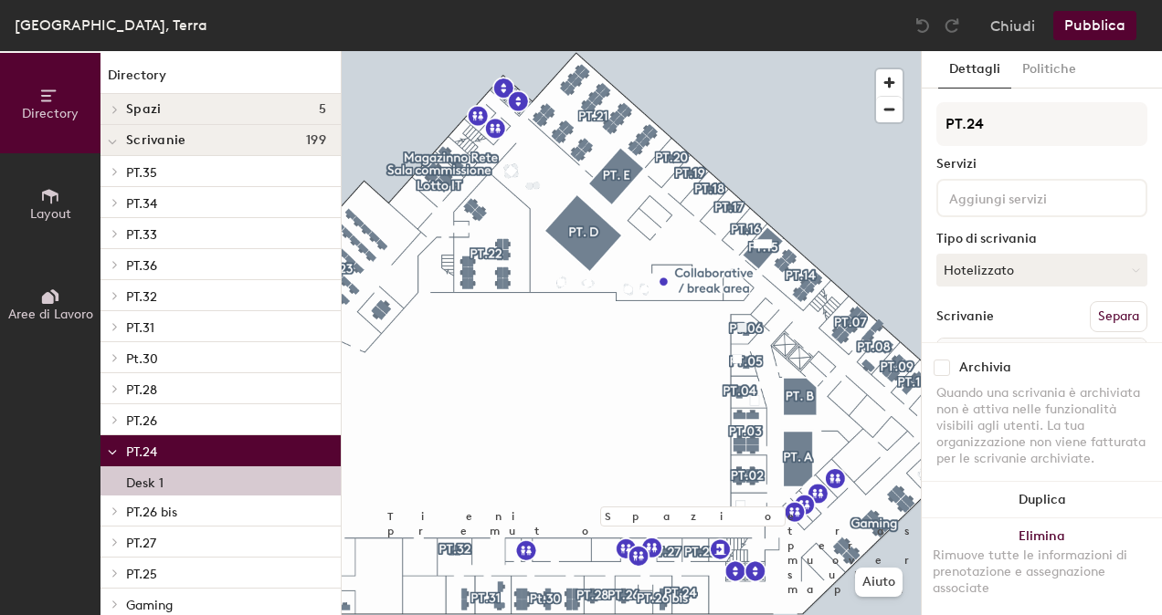
click at [184, 486] on div "Desk 1" at bounding box center [220, 481] width 240 height 29
click at [1034, 506] on button "Duplica" at bounding box center [1041, 500] width 240 height 37
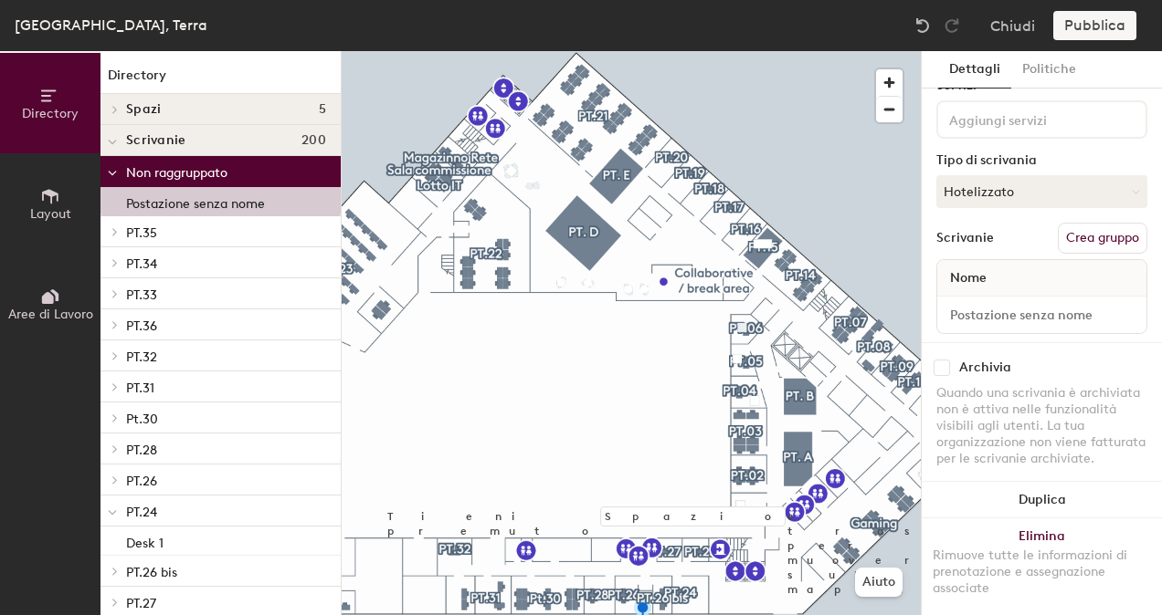
scroll to position [110, 0]
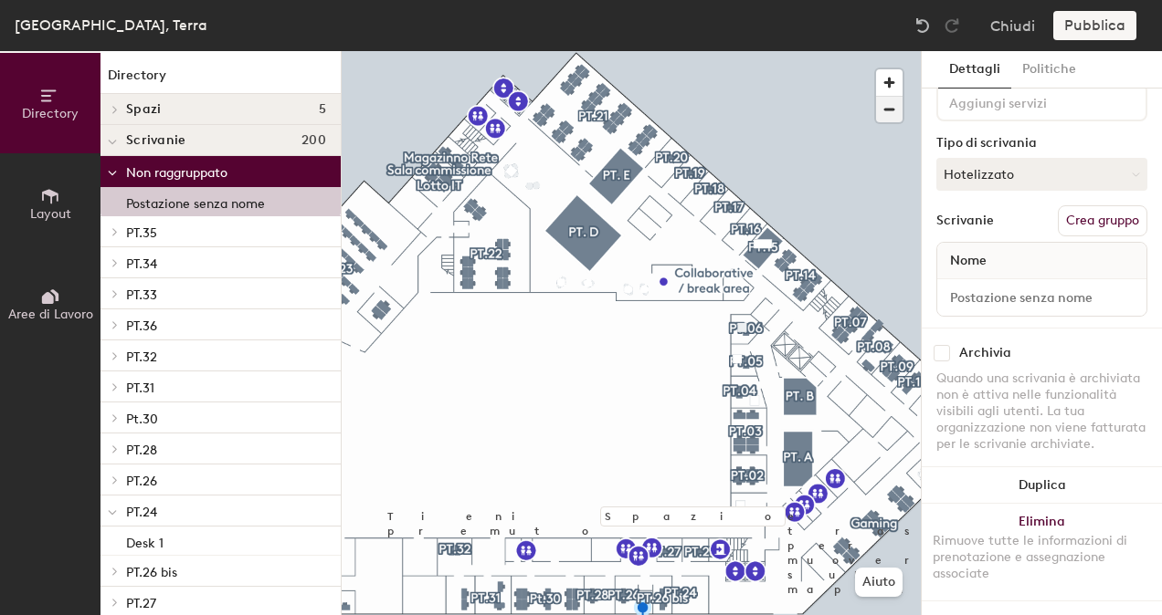
click at [888, 110] on span "button" at bounding box center [889, 110] width 26 height 26
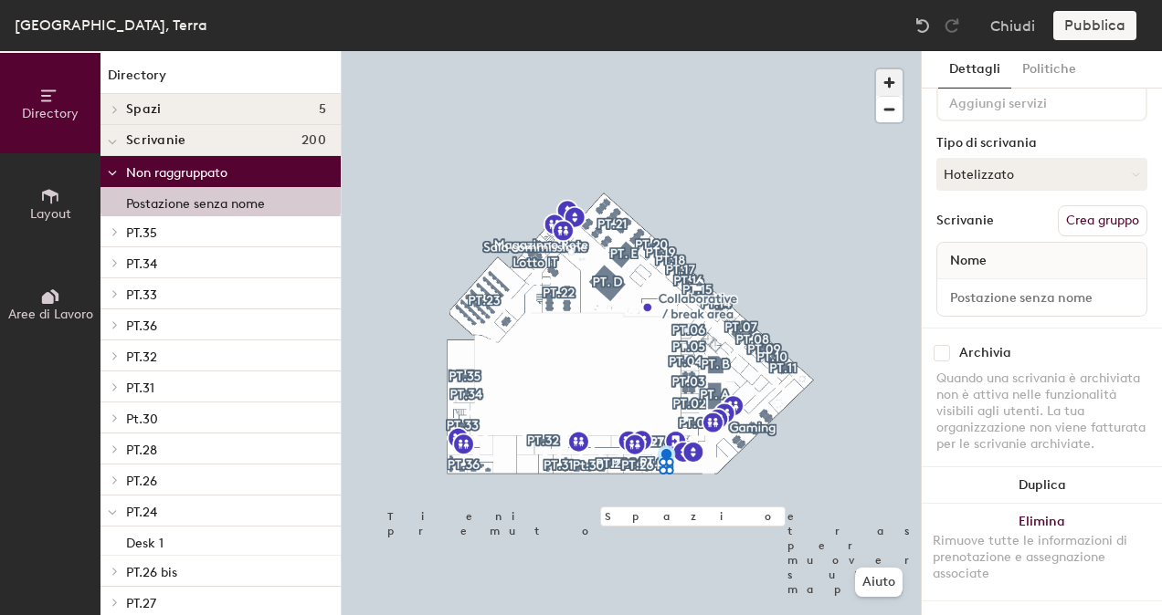
click at [897, 84] on span "button" at bounding box center [889, 82] width 26 height 26
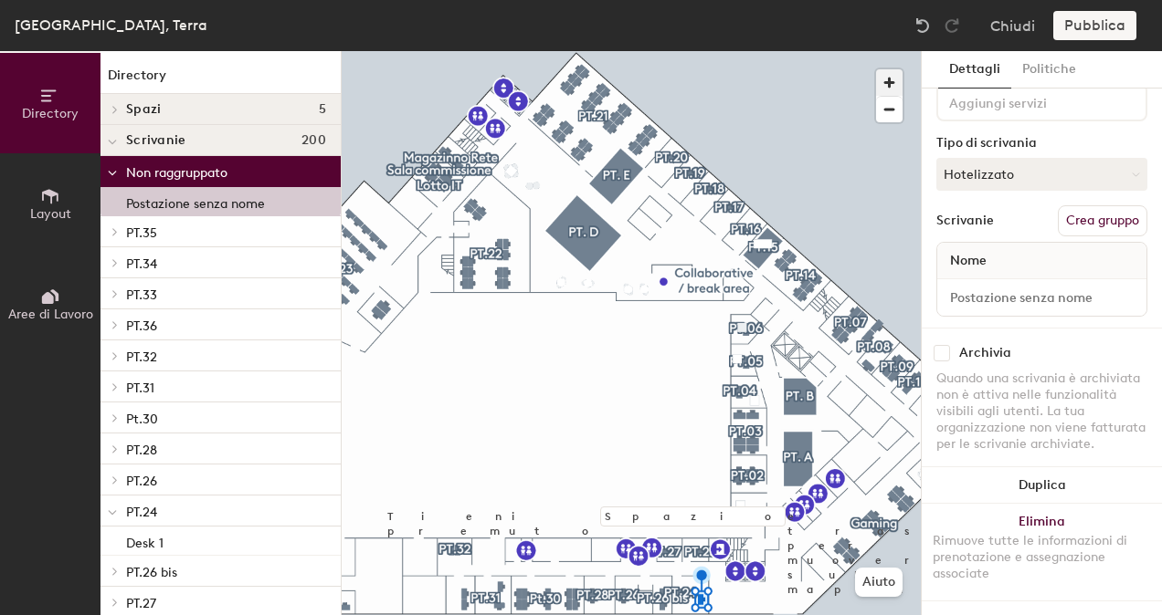
click at [889, 80] on span "button" at bounding box center [889, 82] width 26 height 26
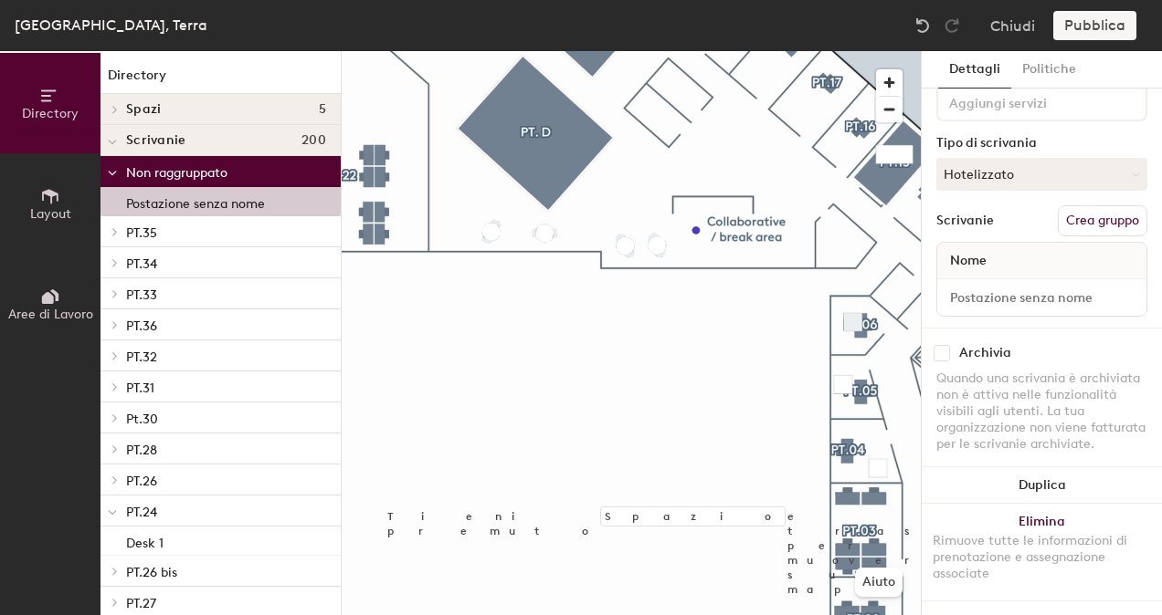
click at [1143, 345] on div "Archivia Quando una scrivania è archiviata non è attiva nelle funzionalità visi…" at bounding box center [1041, 401] width 240 height 147
click at [888, 117] on span "button" at bounding box center [889, 110] width 26 height 26
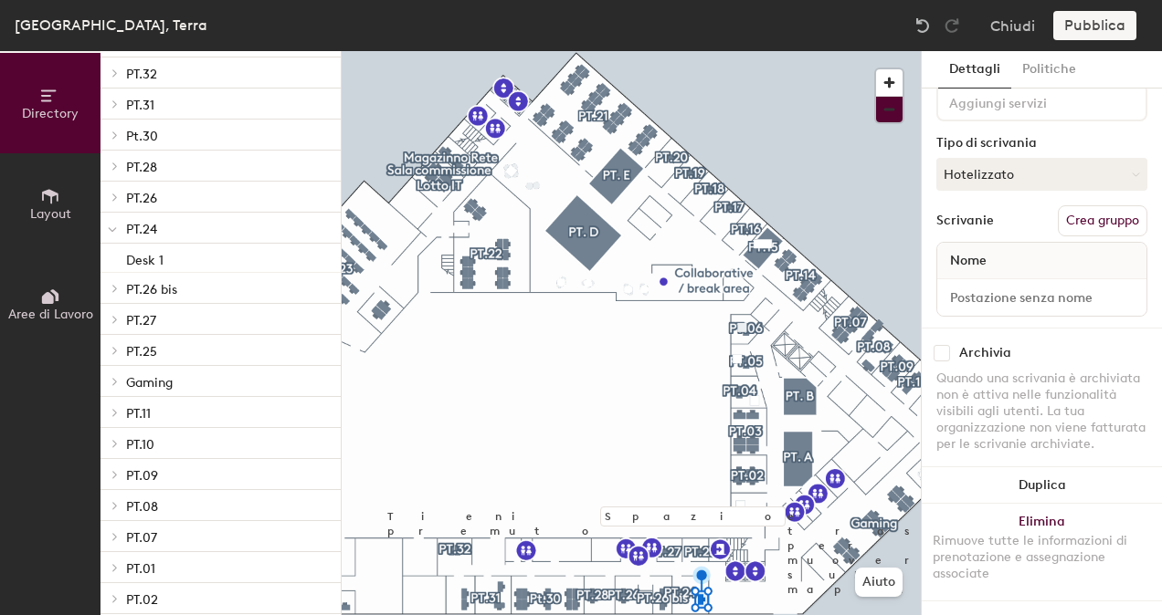
scroll to position [270, 0]
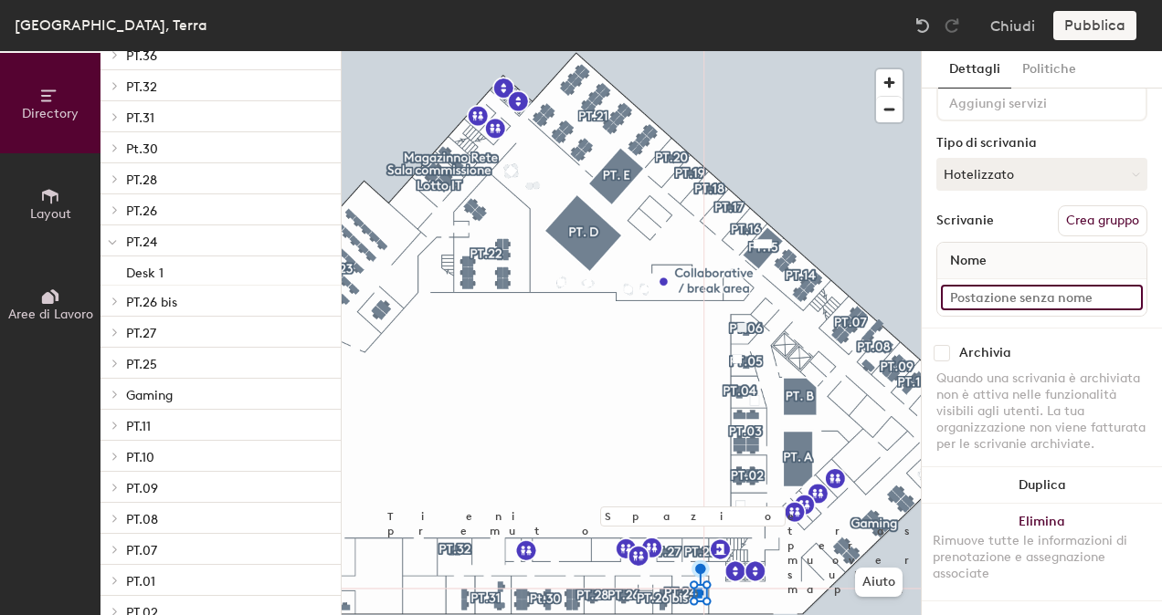
click at [986, 285] on input at bounding box center [1042, 298] width 202 height 26
click at [957, 285] on input "desk 2" at bounding box center [1042, 298] width 202 height 26
type input "Desk 2"
click at [1088, 158] on button "Hotelizzato" at bounding box center [1041, 174] width 211 height 33
click at [1045, 245] on div "Flessibile" at bounding box center [1028, 258] width 183 height 27
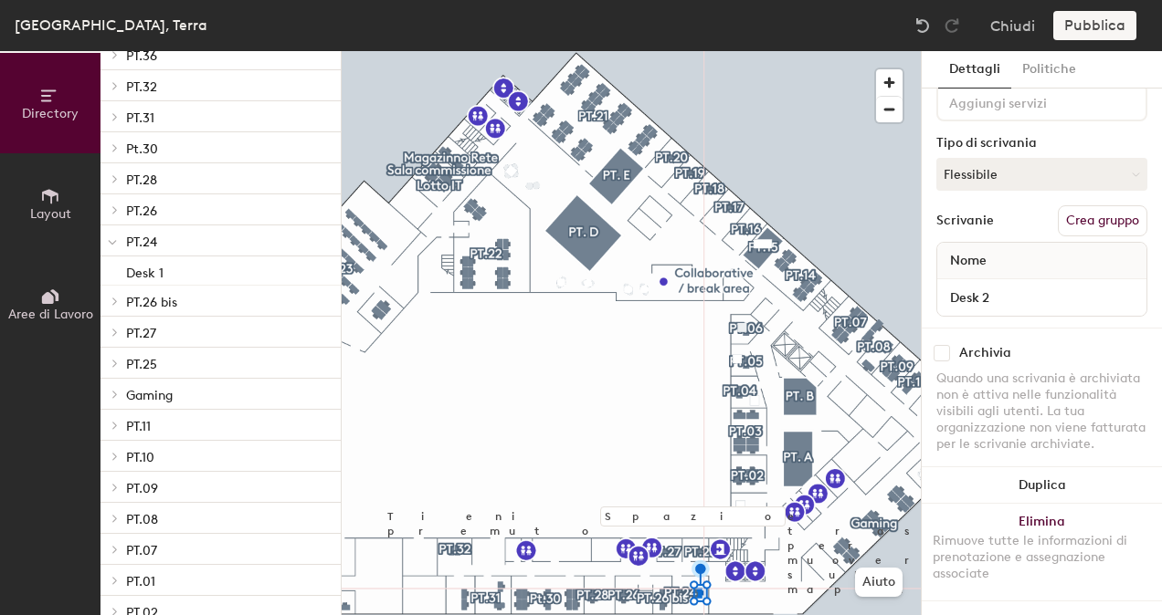
click at [1098, 37] on div "Pubblica" at bounding box center [1100, 25] width 94 height 29
click at [1103, 26] on div "Pubblica" at bounding box center [1100, 25] width 94 height 29
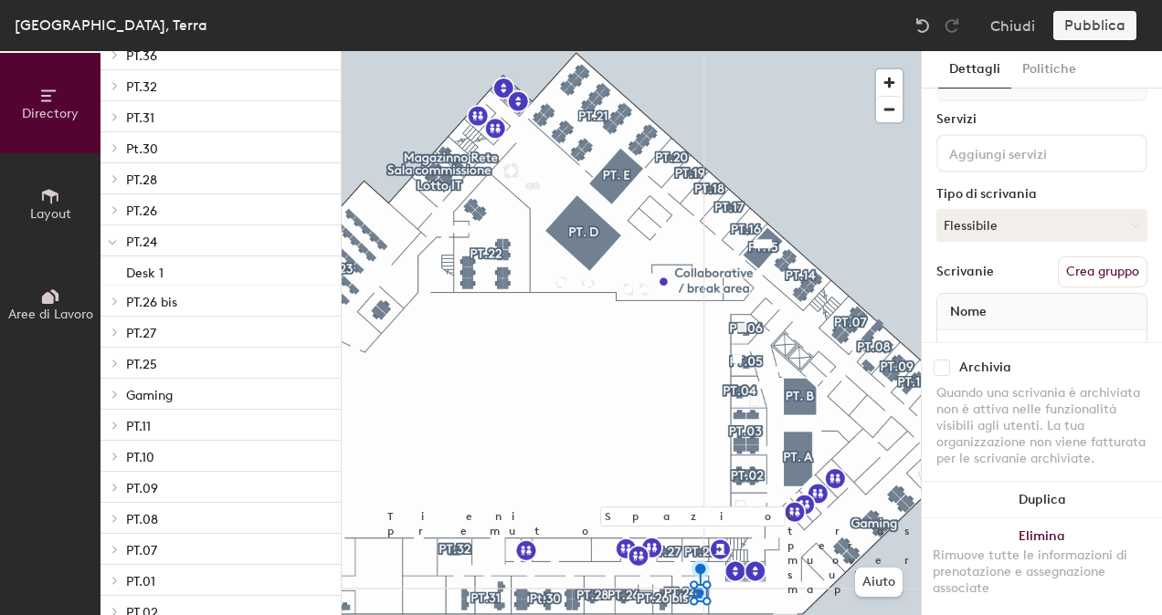
scroll to position [43, 0]
click at [1101, 26] on div "Pubblica" at bounding box center [1100, 25] width 94 height 29
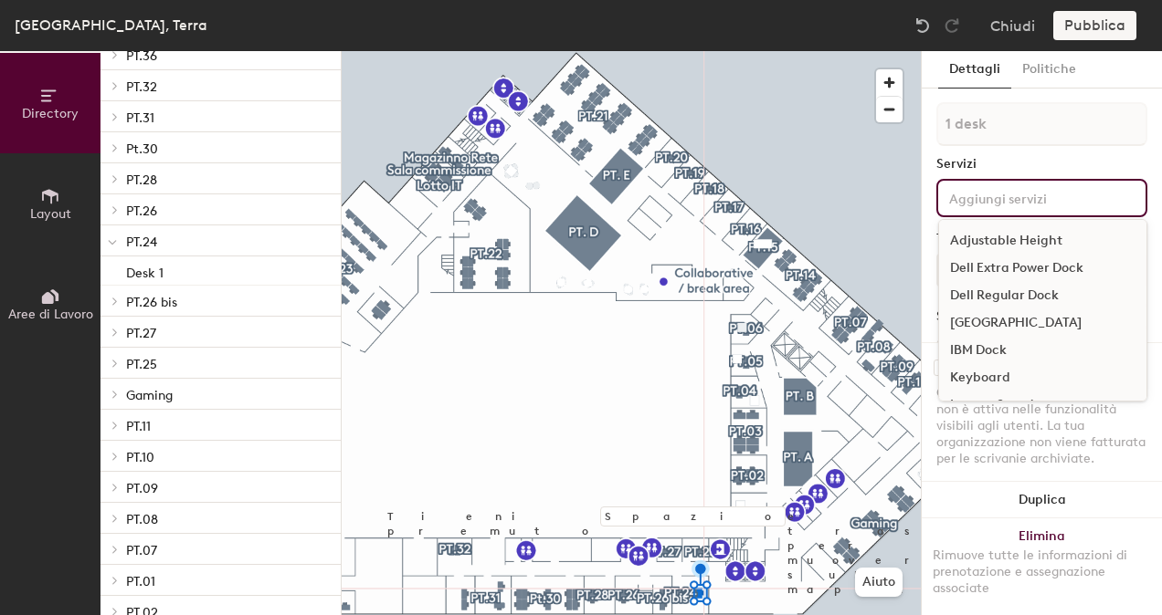
click at [1070, 203] on input at bounding box center [1027, 197] width 164 height 22
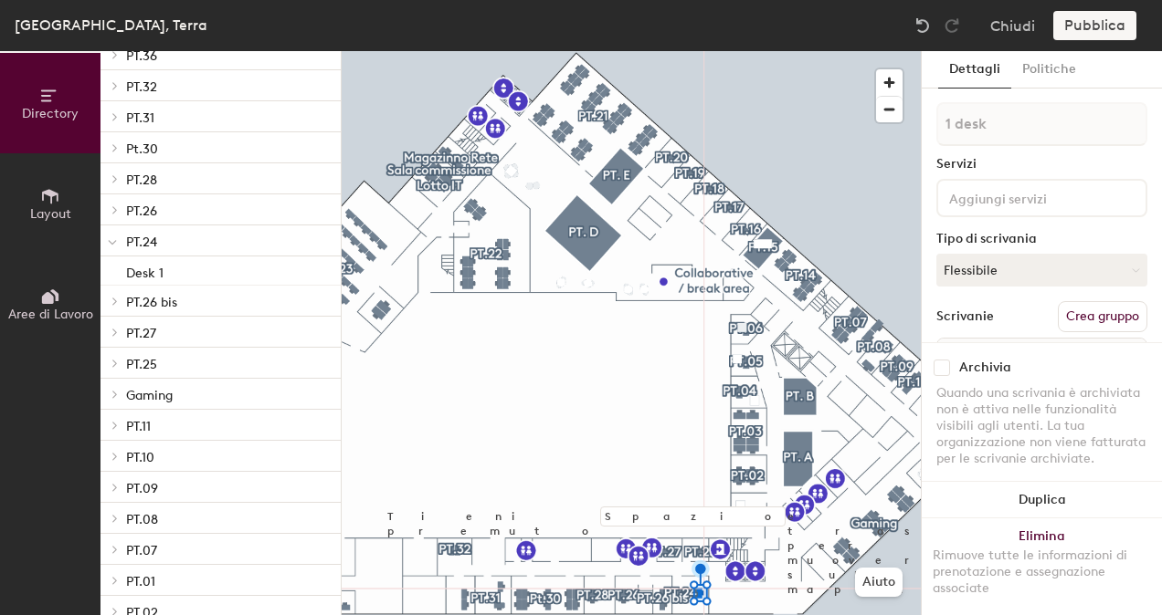
click at [967, 320] on div "Scrivanie" at bounding box center [965, 317] width 58 height 15
click at [1087, 40] on div "Roma, Terra Chiudi Pubblica" at bounding box center [581, 25] width 1162 height 51
click at [1087, 31] on div "Pubblica" at bounding box center [1100, 25] width 94 height 29
click at [1012, 31] on button "Chiudi" at bounding box center [1012, 25] width 45 height 29
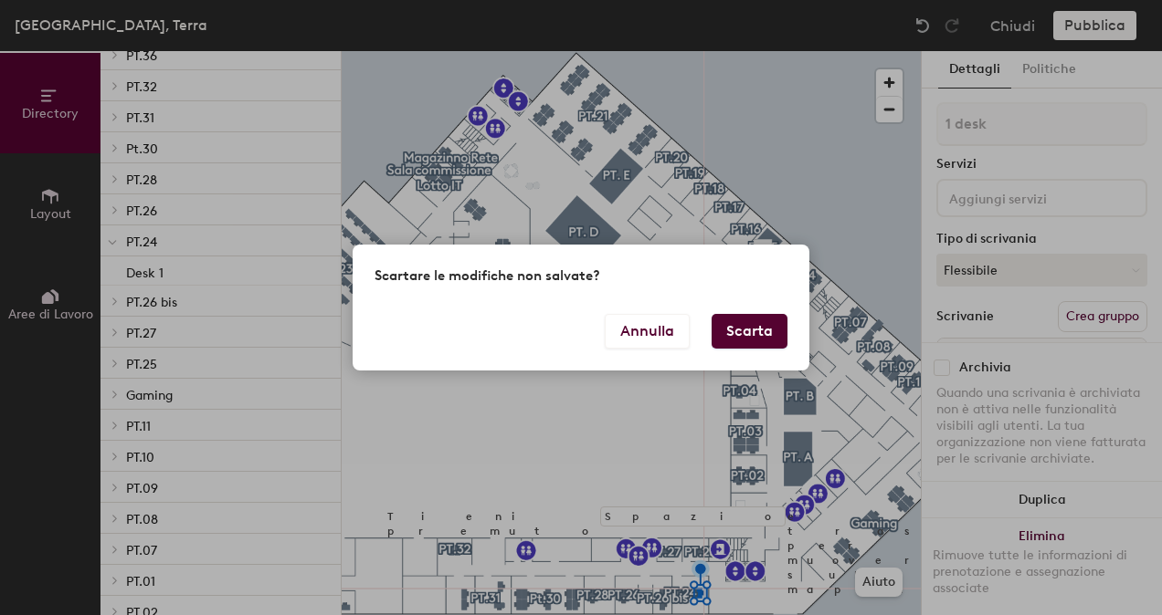
click at [763, 335] on button "Scarta" at bounding box center [749, 331] width 76 height 35
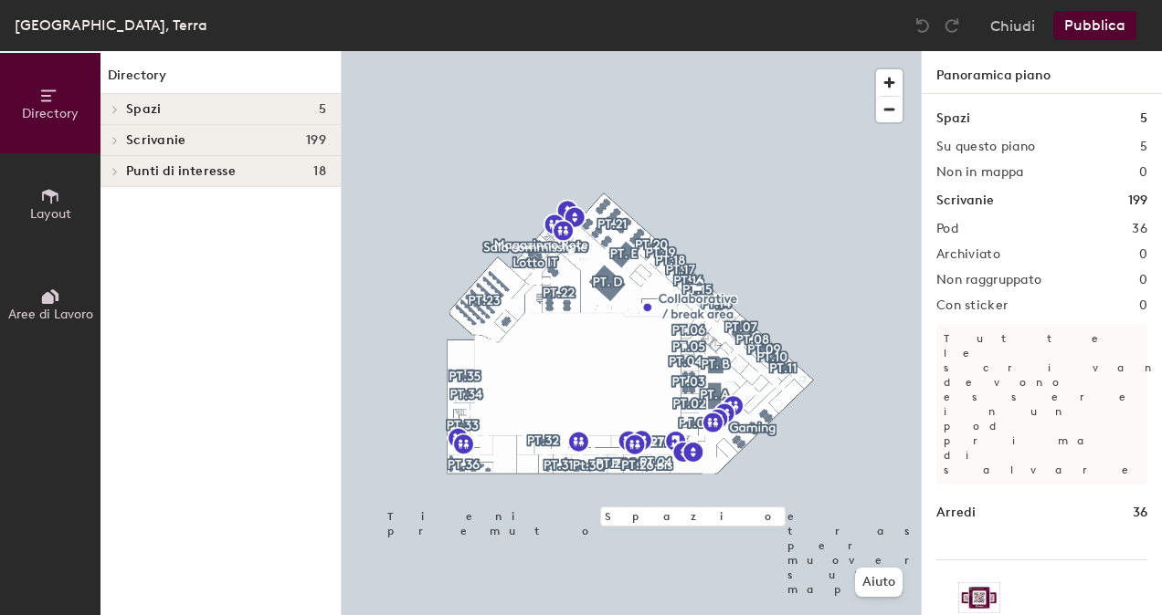
click at [118, 140] on icon at bounding box center [114, 140] width 7 height 9
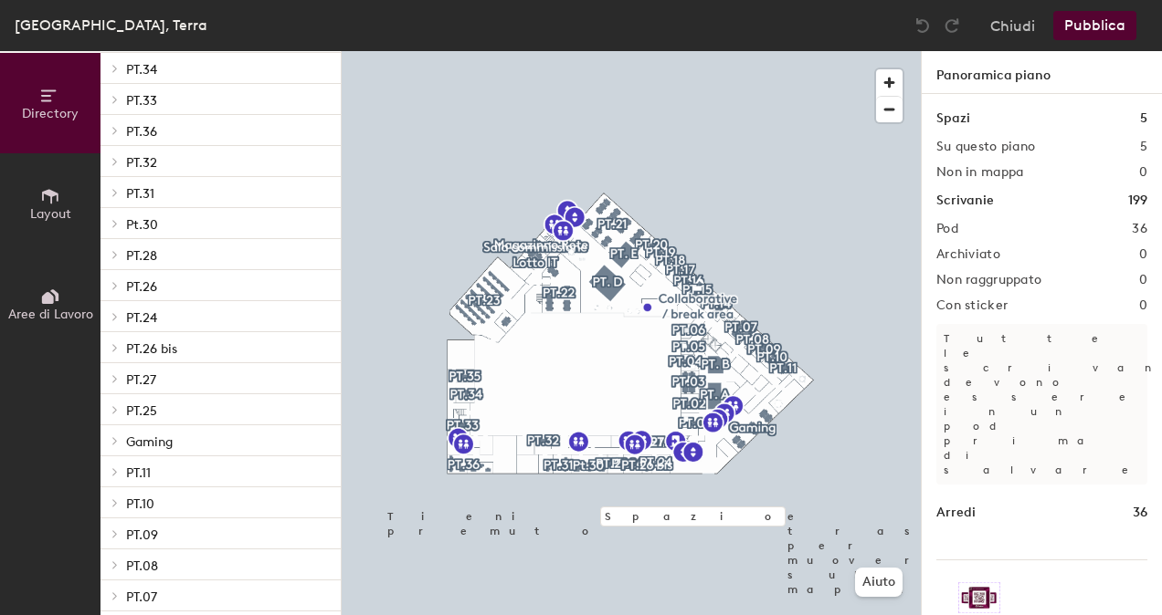
scroll to position [125, 0]
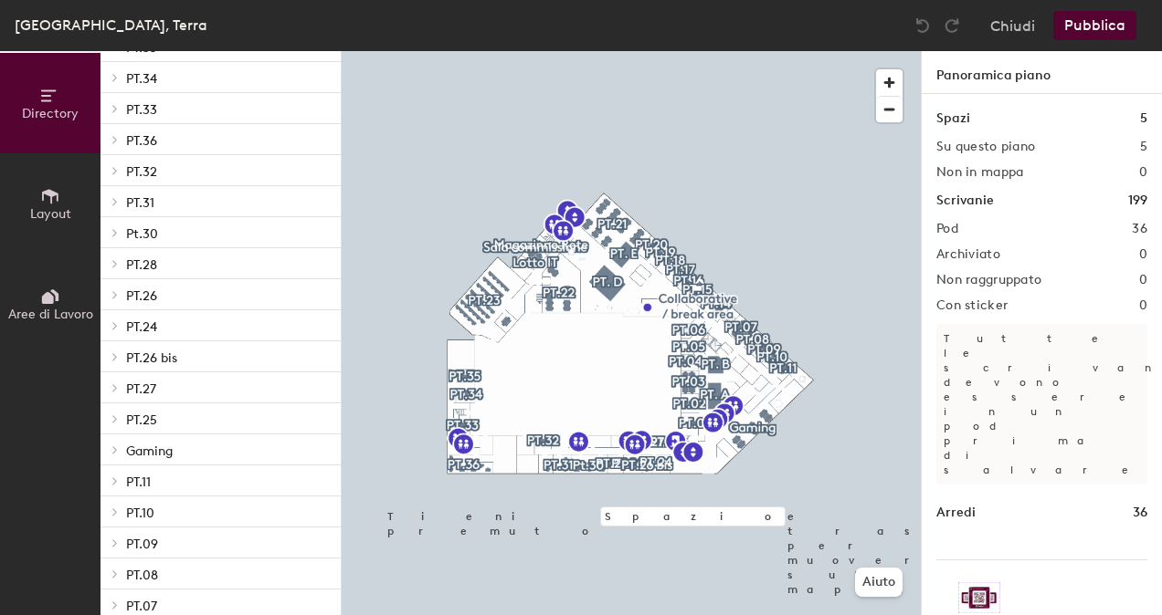
click at [117, 327] on icon at bounding box center [114, 325] width 7 height 9
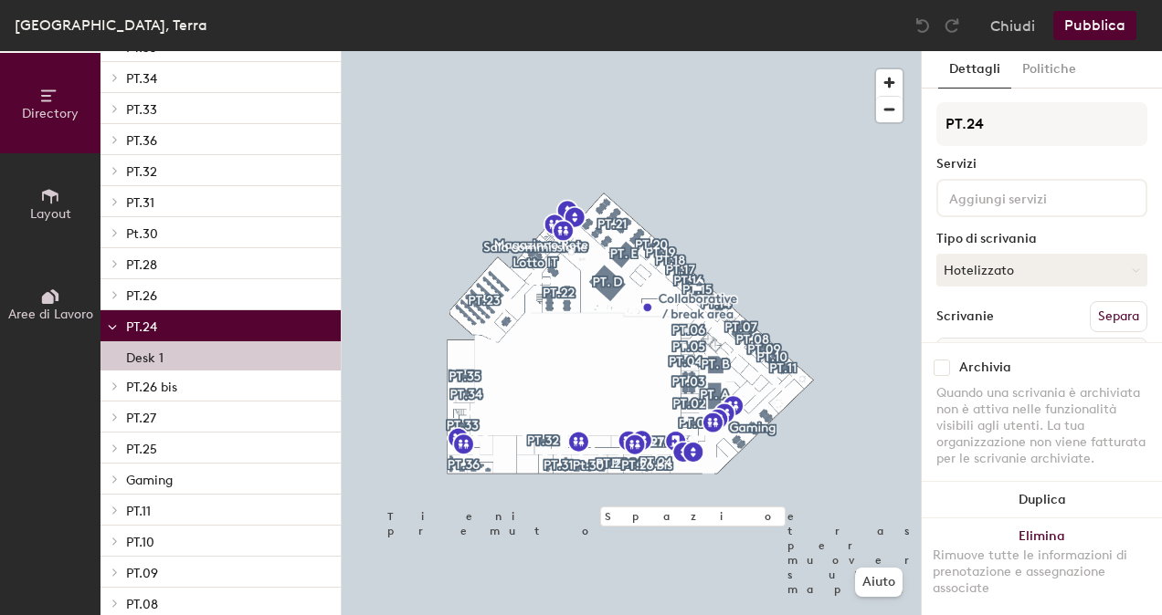
click at [161, 356] on p "Desk 1" at bounding box center [144, 355] width 37 height 21
click at [57, 192] on icon at bounding box center [50, 196] width 20 height 20
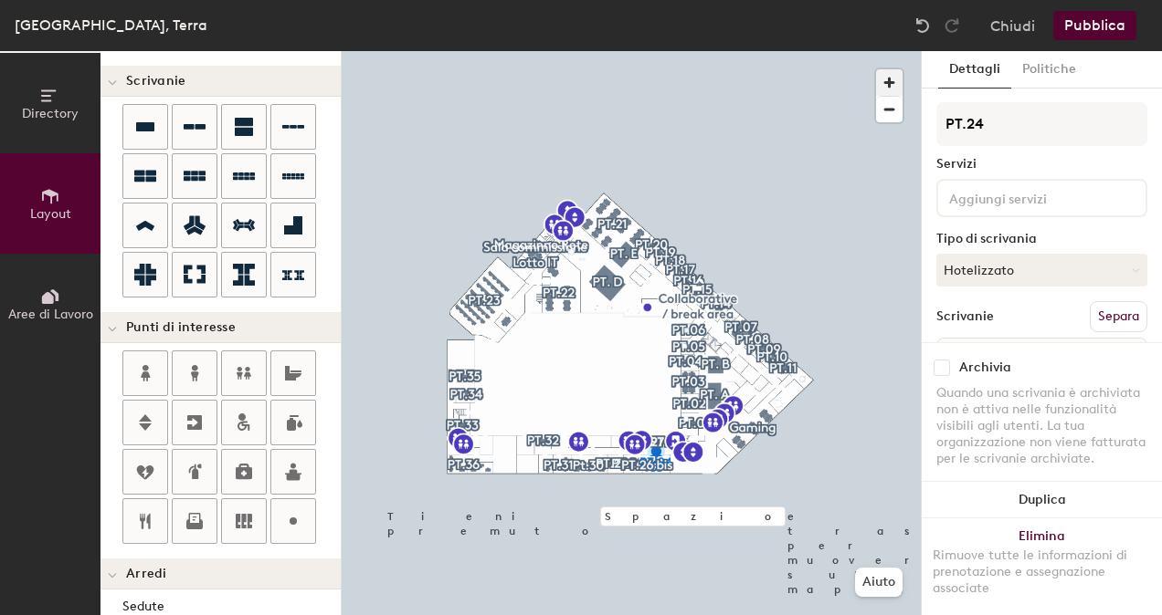
click at [895, 87] on span "button" at bounding box center [889, 82] width 26 height 26
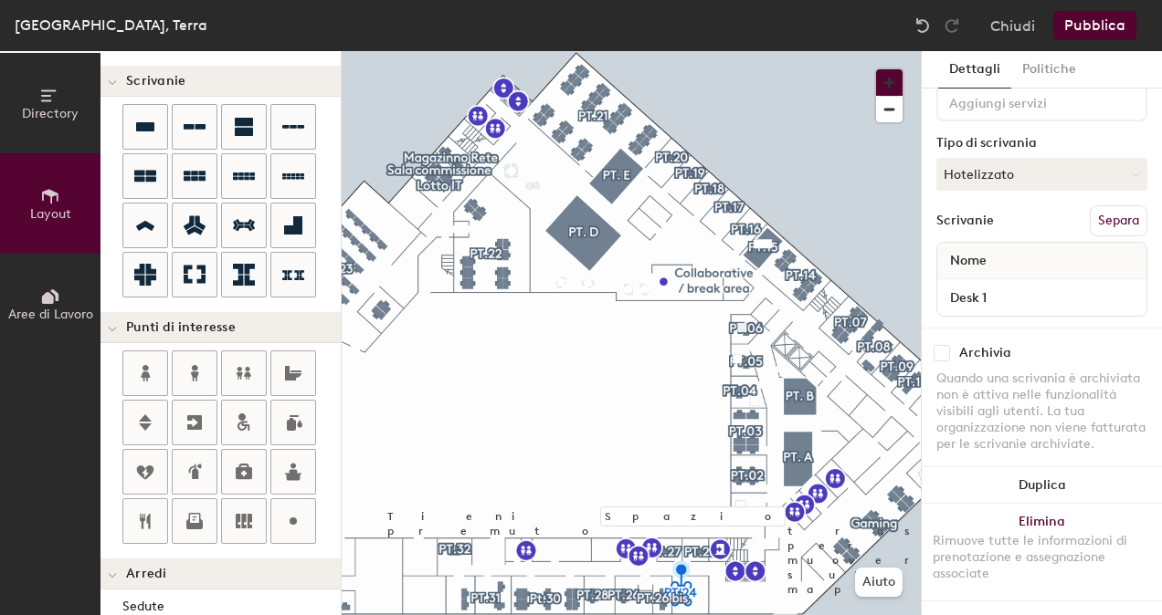
scroll to position [110, 0]
click at [140, 174] on icon at bounding box center [145, 176] width 22 height 22
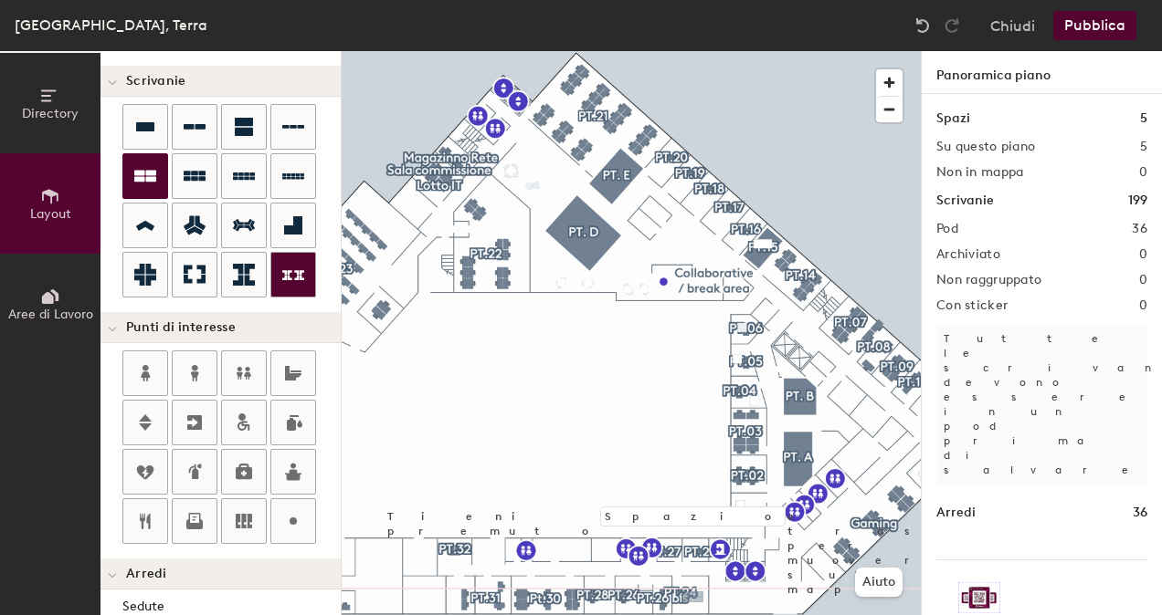
type input "60"
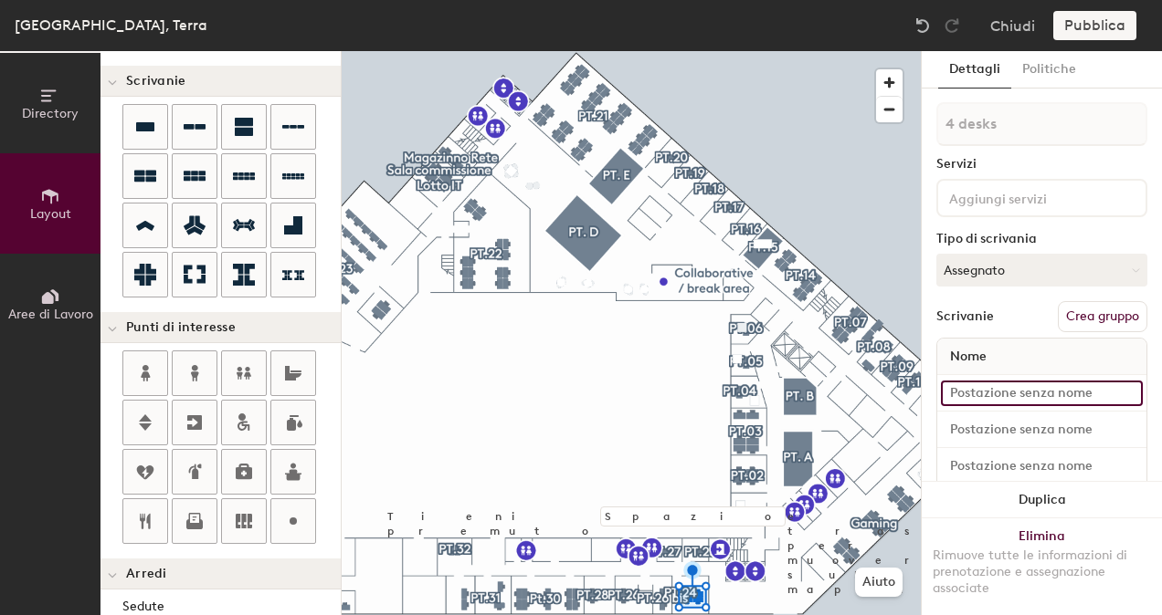
click at [986, 391] on input at bounding box center [1042, 394] width 202 height 26
type input "Desk 2"
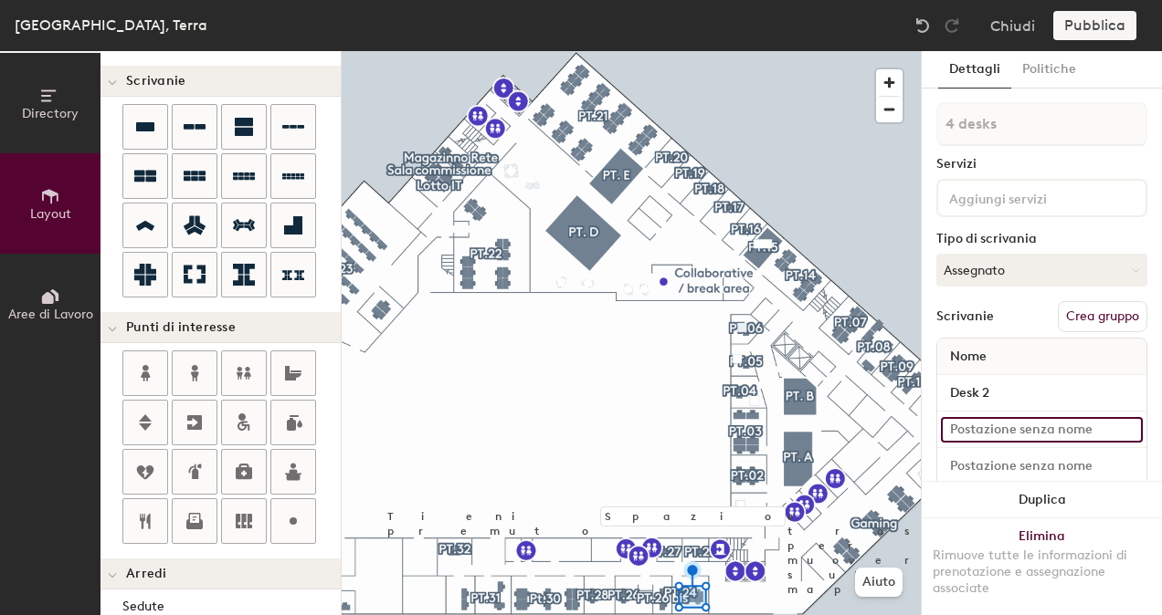
click at [1021, 433] on input at bounding box center [1042, 430] width 202 height 26
type input "Desk3"
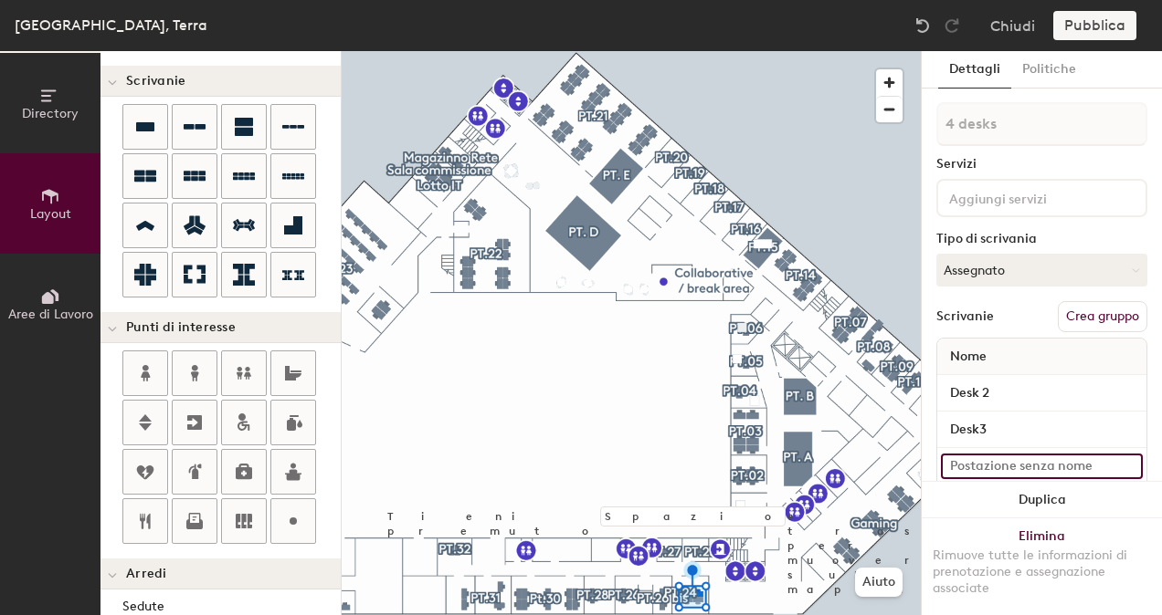
click at [995, 465] on input at bounding box center [1042, 467] width 202 height 26
type input "Desk 4"
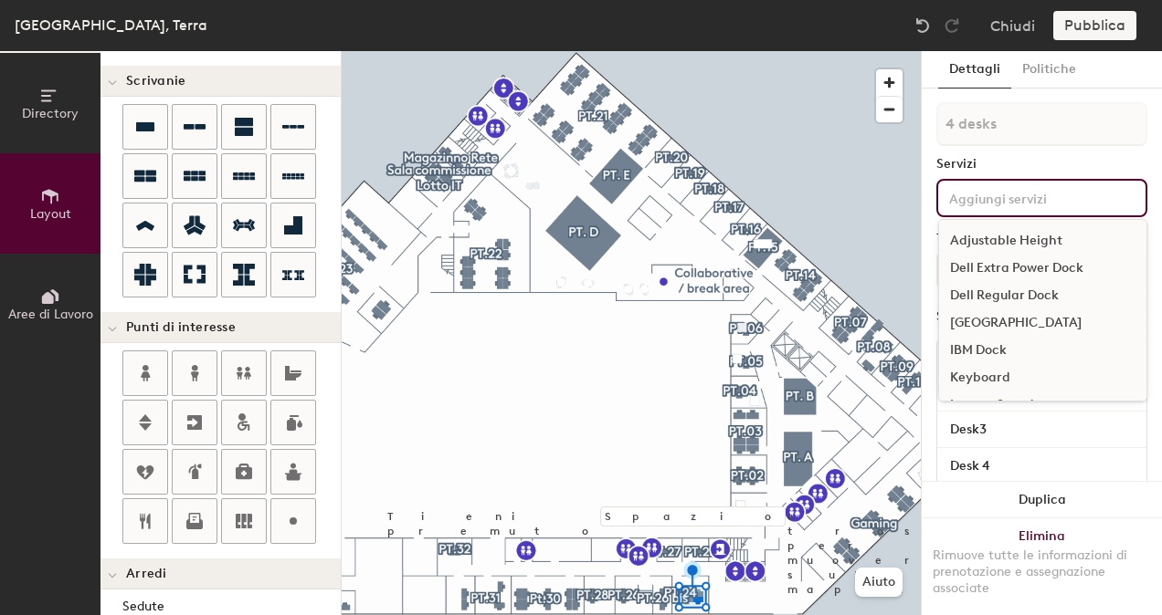
click at [1041, 204] on input at bounding box center [1027, 197] width 164 height 22
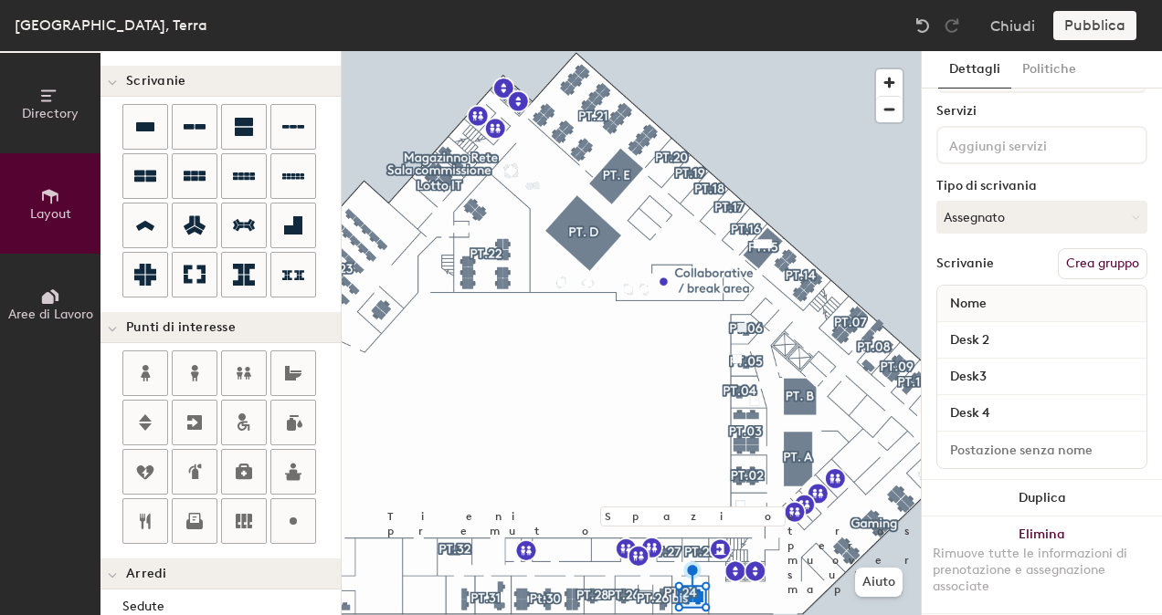
scroll to position [0, 0]
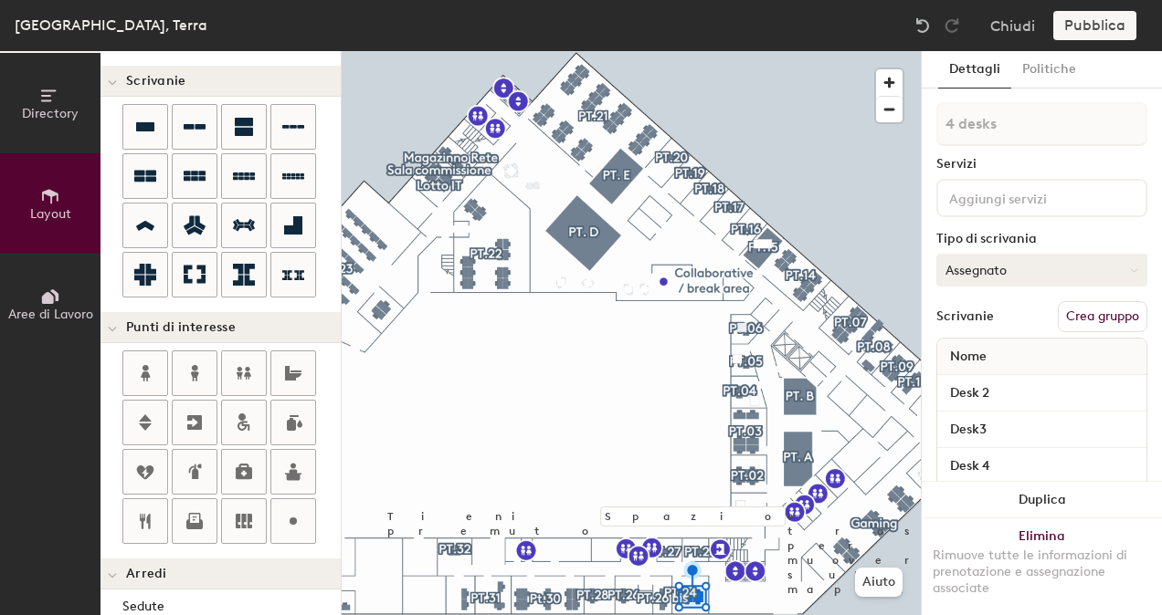
click at [1011, 276] on button "Assegnato" at bounding box center [1041, 270] width 211 height 33
click at [997, 362] on div "Flessibile" at bounding box center [1028, 354] width 183 height 27
click at [1036, 68] on button "Politiche" at bounding box center [1049, 69] width 76 height 37
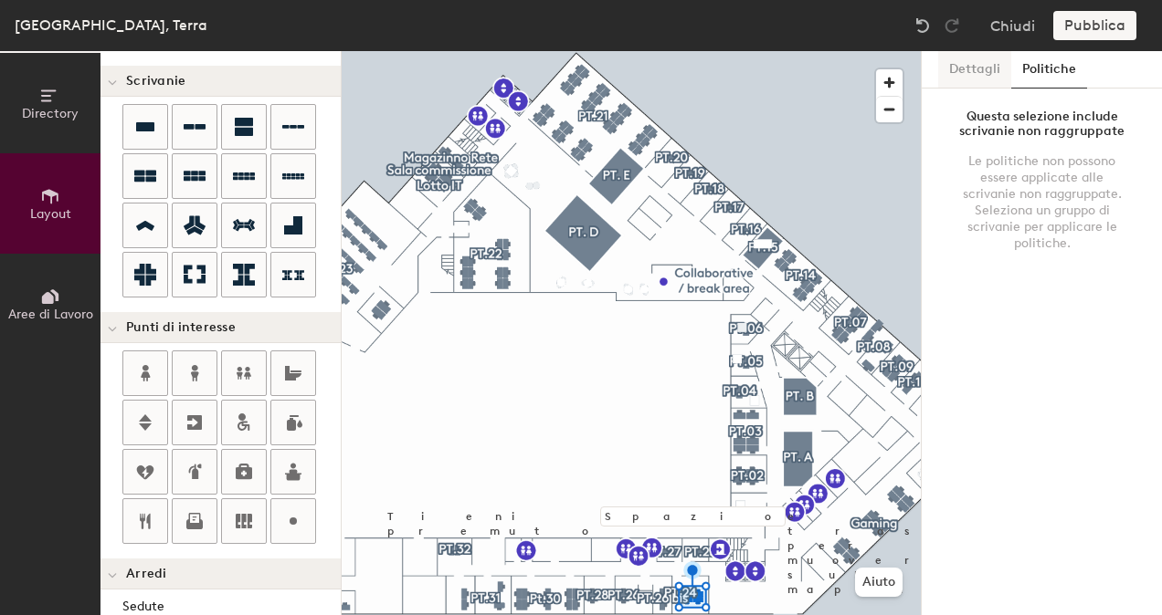
click at [968, 68] on button "Dettagli" at bounding box center [974, 69] width 73 height 37
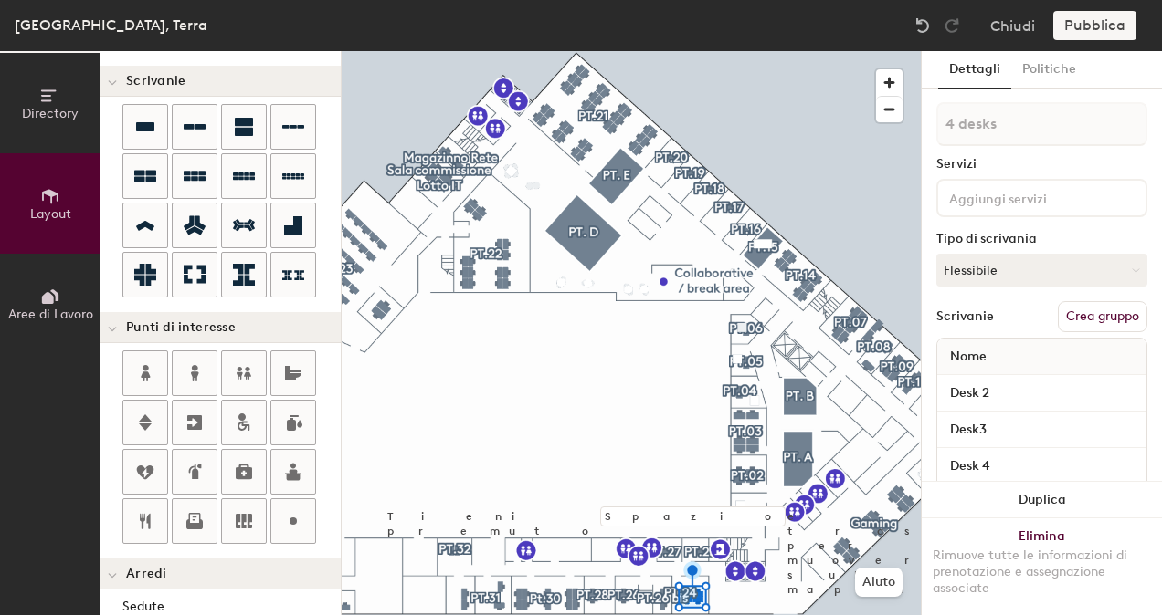
click at [1106, 30] on div "Pubblica" at bounding box center [1100, 25] width 94 height 29
click at [1094, 22] on div "Pubblica" at bounding box center [1100, 25] width 94 height 29
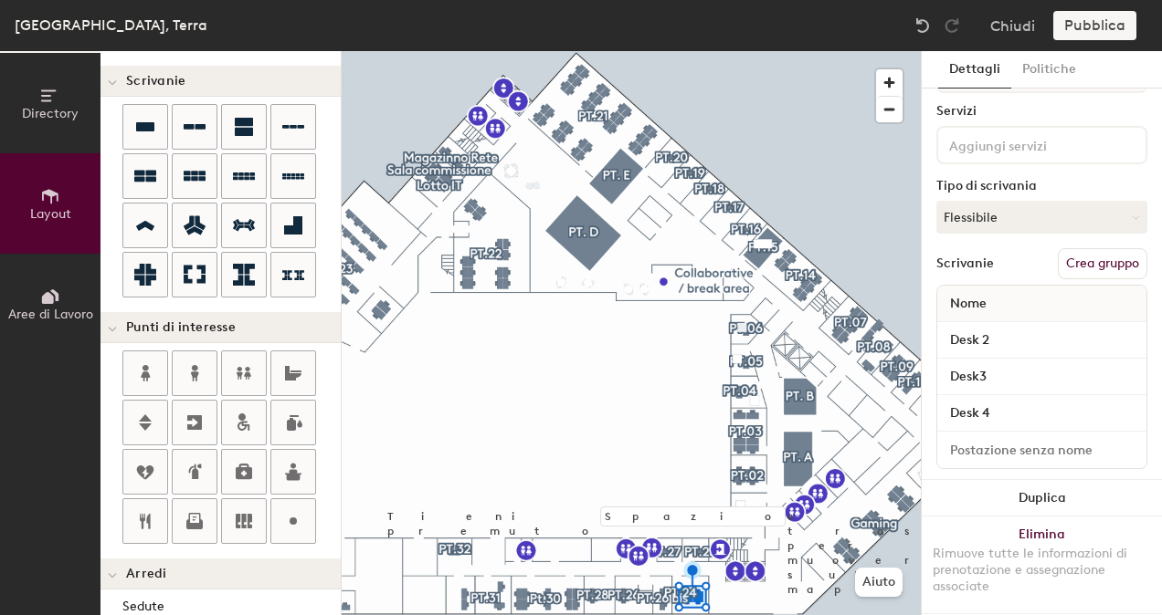
scroll to position [64, 0]
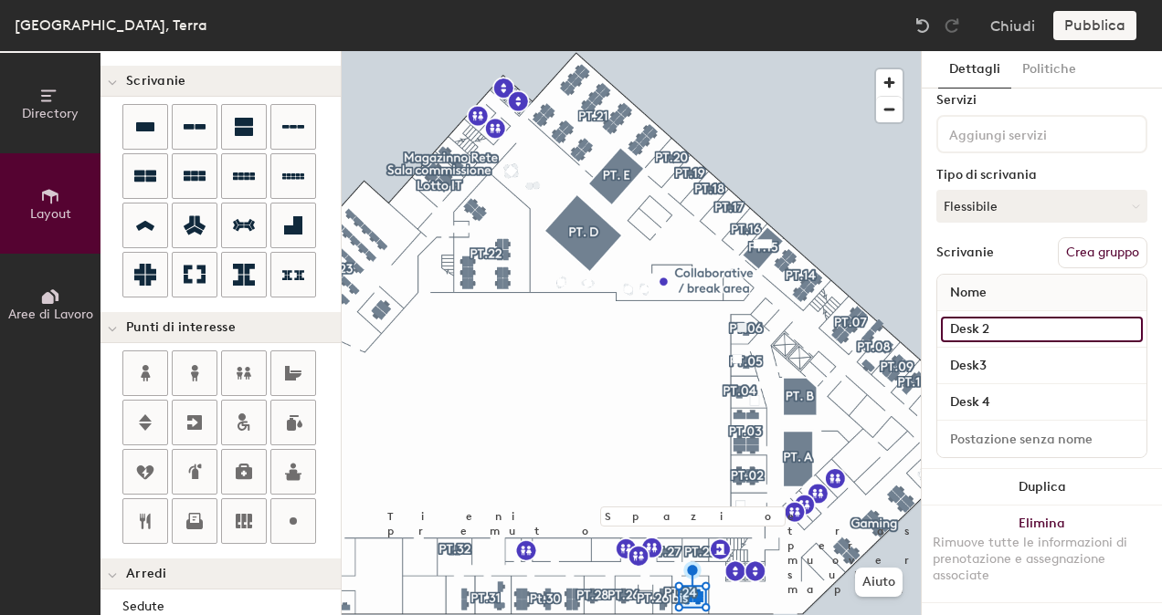
click at [1001, 317] on input "Desk 2" at bounding box center [1042, 330] width 202 height 26
type input "Desk 1"
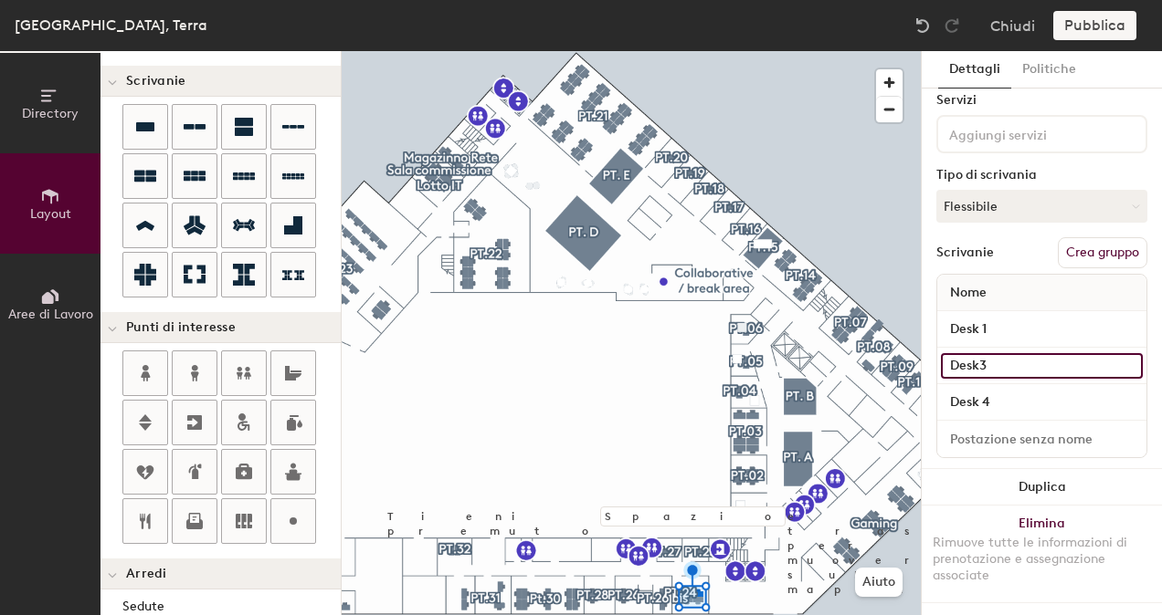
drag, startPoint x: 975, startPoint y: 363, endPoint x: 998, endPoint y: 371, distance: 24.0
click at [998, 371] on input "Desk3" at bounding box center [1042, 366] width 202 height 26
type input "Desk 2"
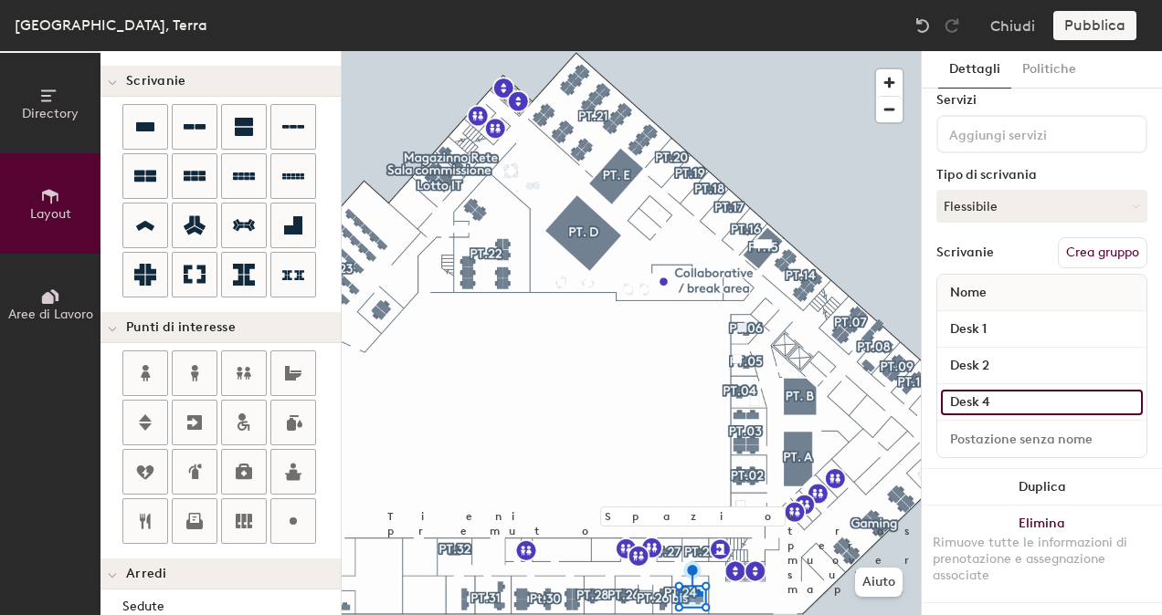
click at [994, 401] on input "Desk 4" at bounding box center [1042, 403] width 202 height 26
type input "Desk 3"
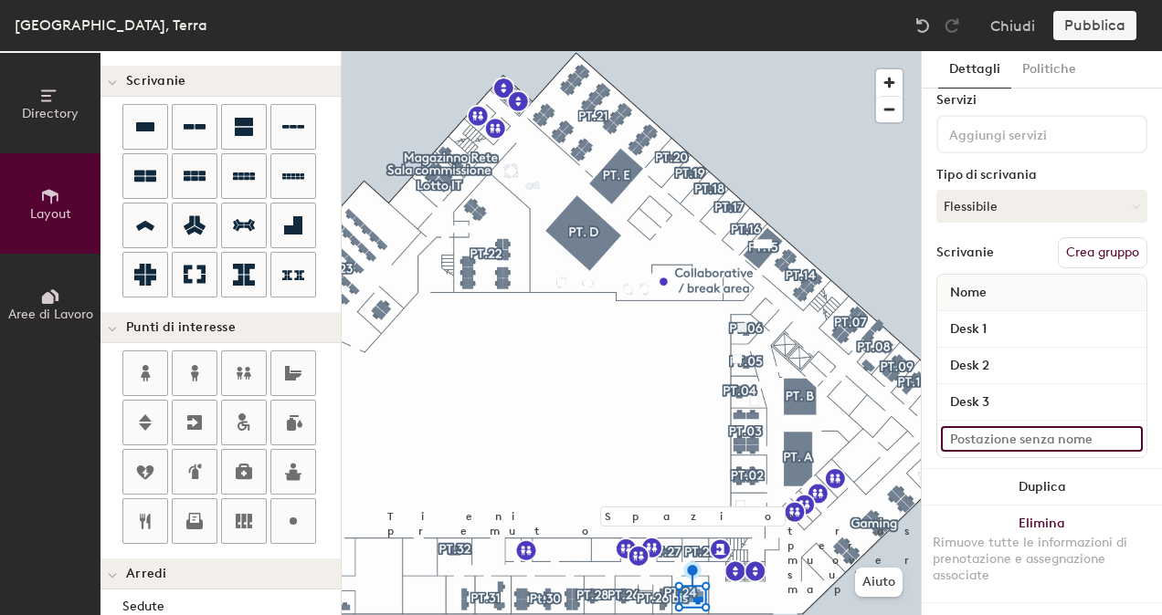
click at [969, 442] on input at bounding box center [1042, 439] width 202 height 26
type input "Desk 4"
drag, startPoint x: 1004, startPoint y: 214, endPoint x: 953, endPoint y: 173, distance: 64.3
click at [953, 173] on div "Tipo di scrivania" at bounding box center [1041, 175] width 211 height 15
click at [968, 205] on button "Flessibile" at bounding box center [1041, 206] width 211 height 33
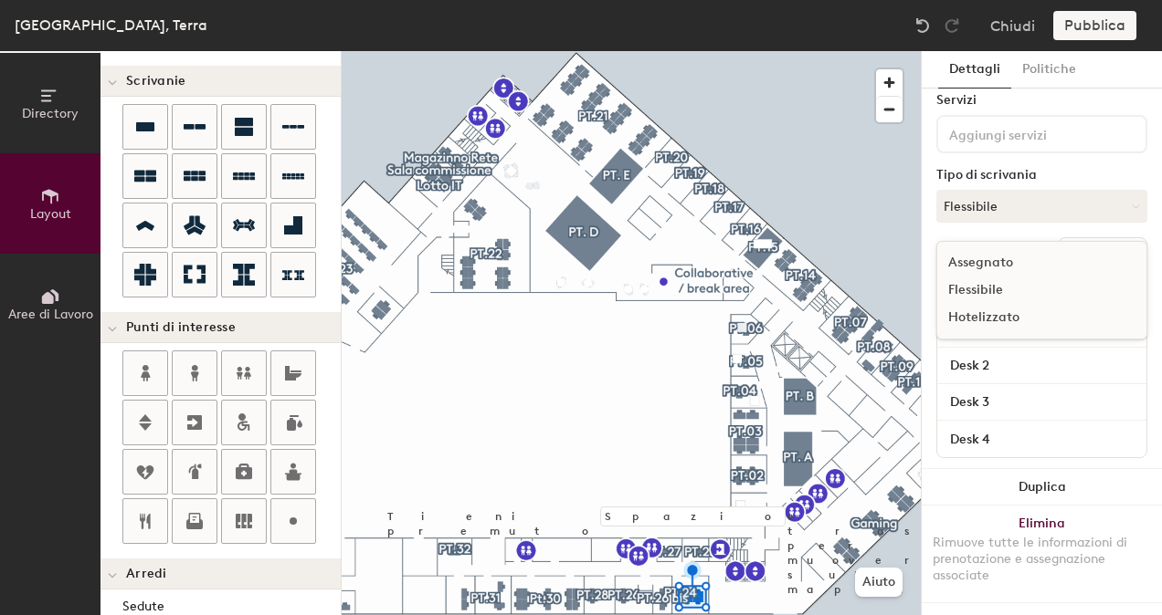
click at [981, 317] on div "Hotelizzato" at bounding box center [1028, 317] width 183 height 27
click at [1098, 32] on div "Pubblica" at bounding box center [1100, 25] width 94 height 29
drag, startPoint x: 1098, startPoint y: 32, endPoint x: 1004, endPoint y: 210, distance: 200.9
click at [1004, 210] on button "Hotelizzato" at bounding box center [1041, 206] width 211 height 33
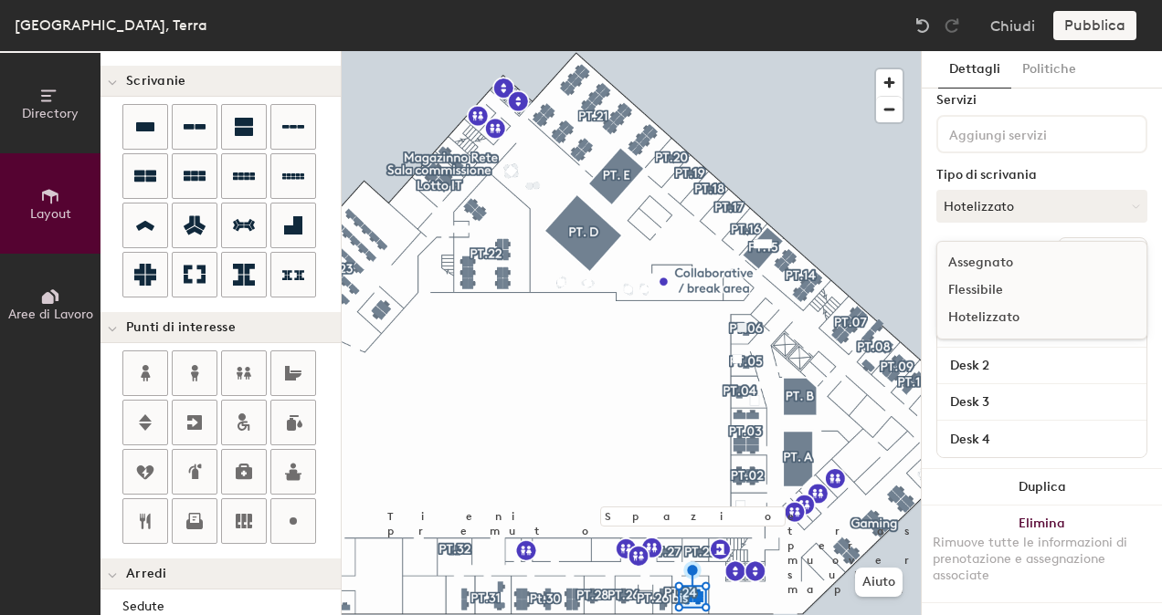
click at [993, 281] on div "Flessibile" at bounding box center [1028, 290] width 183 height 27
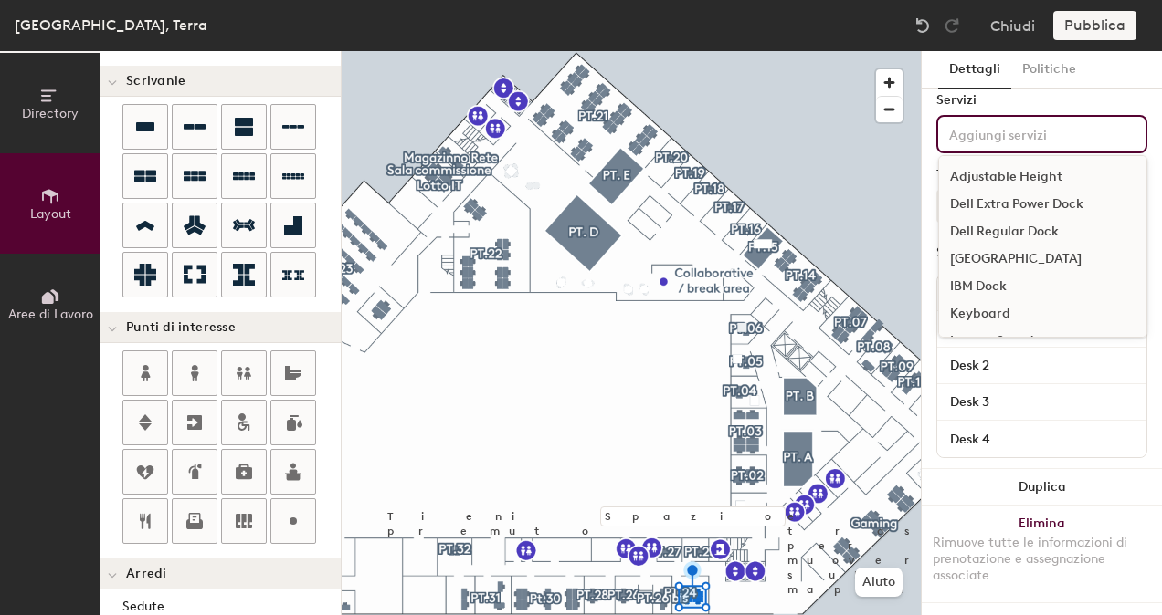
click at [983, 135] on input at bounding box center [1027, 133] width 164 height 22
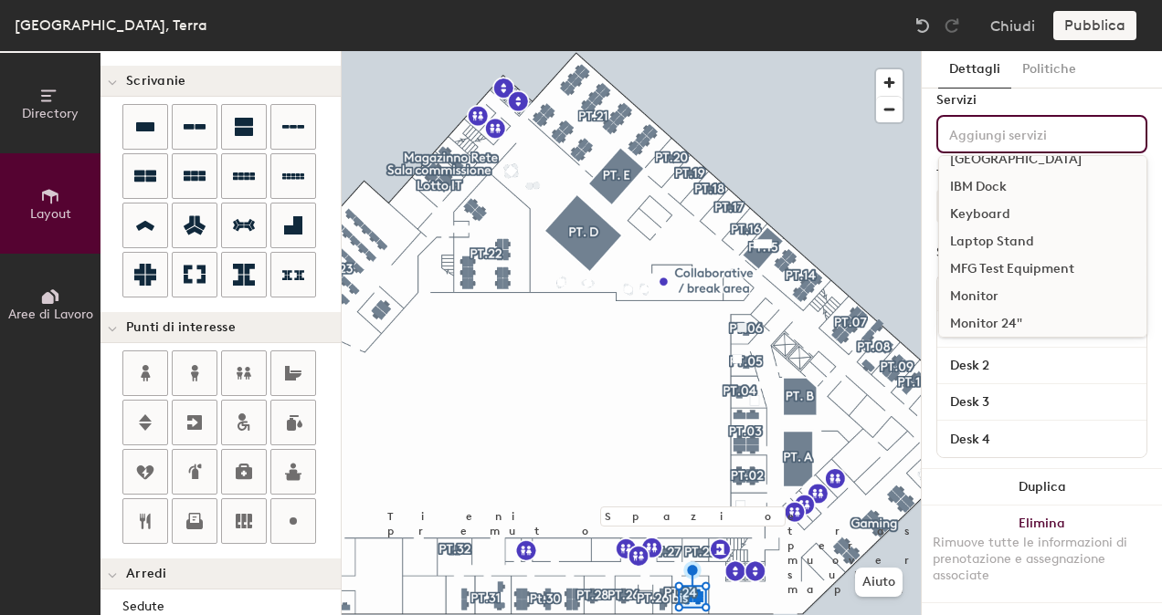
click at [1001, 291] on div "Monitor" at bounding box center [1042, 296] width 207 height 27
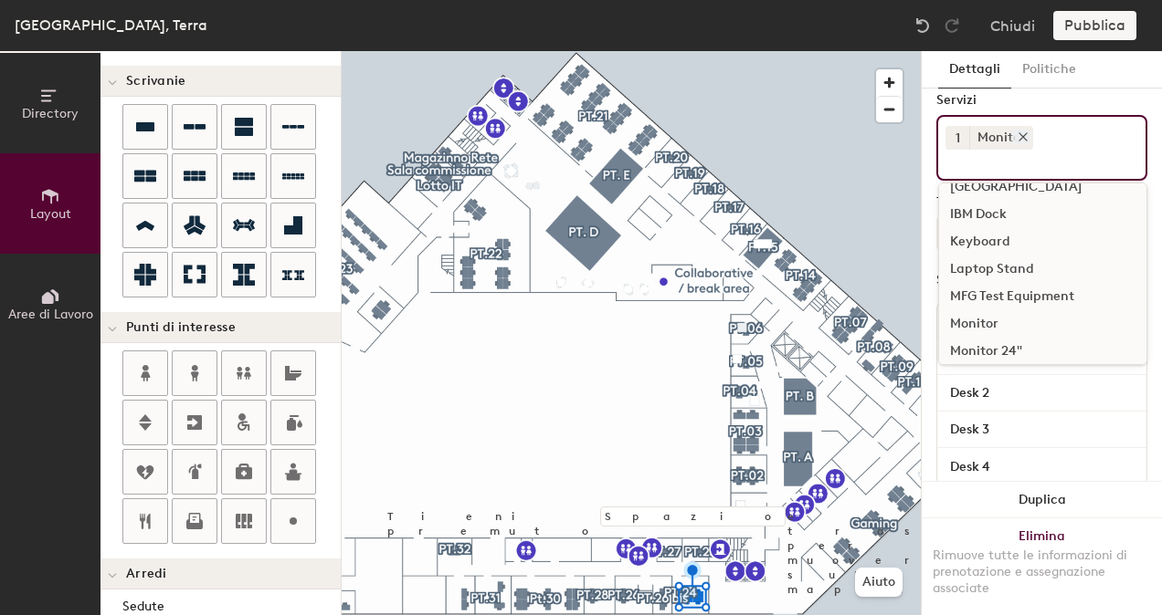
click at [1024, 133] on icon at bounding box center [1022, 136] width 7 height 7
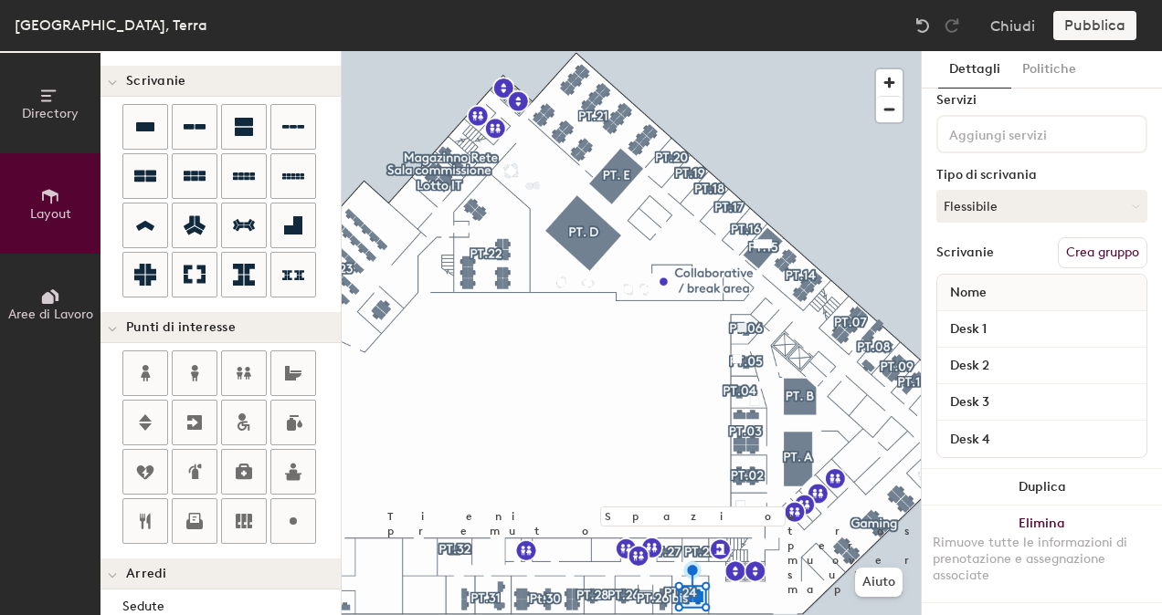
click at [1087, 27] on div "Pubblica" at bounding box center [1100, 25] width 94 height 29
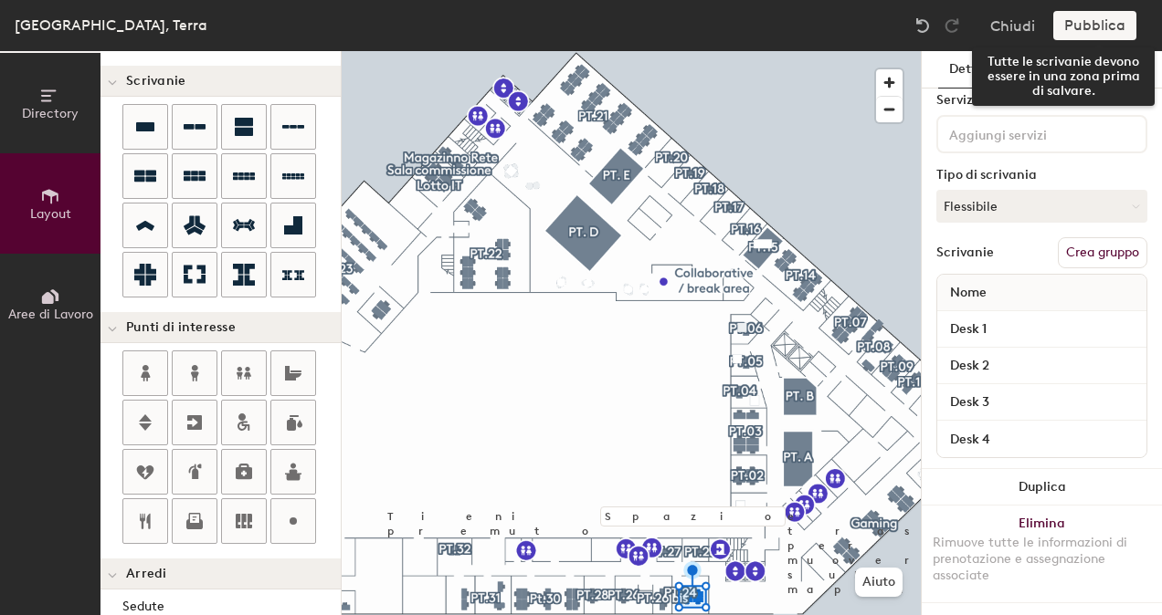
drag, startPoint x: 1088, startPoint y: 25, endPoint x: 1097, endPoint y: 29, distance: 10.2
click at [1097, 29] on div "Roma, Terra Chiudi Pubblica Tutte le scrivanie devono essere in una zona prima …" at bounding box center [581, 25] width 1162 height 51
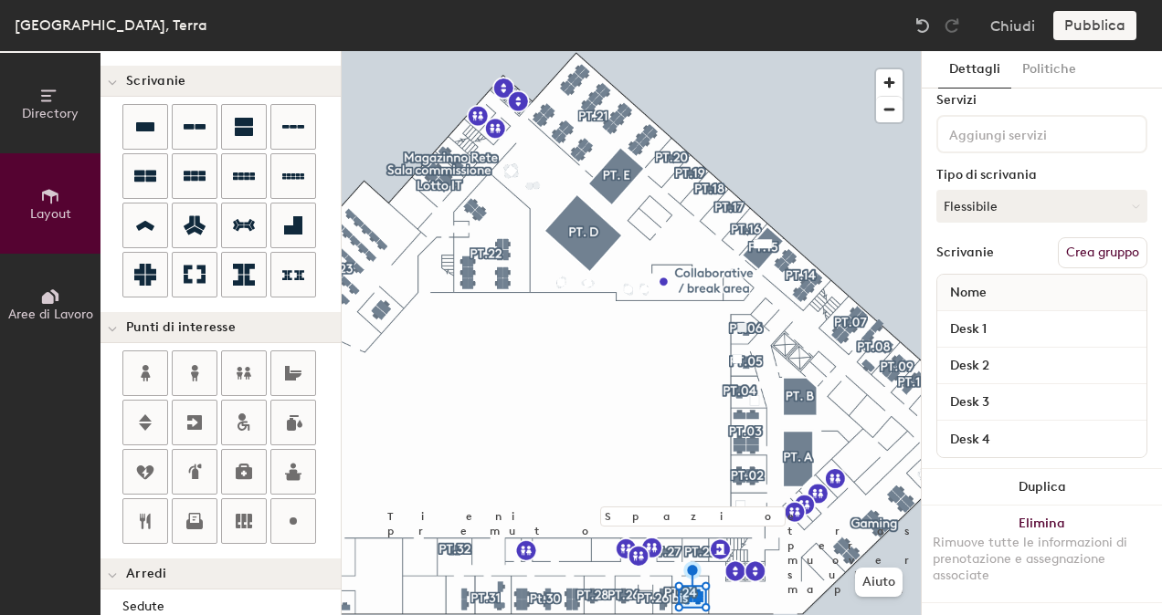
click at [1097, 29] on div "Pubblica" at bounding box center [1100, 25] width 94 height 29
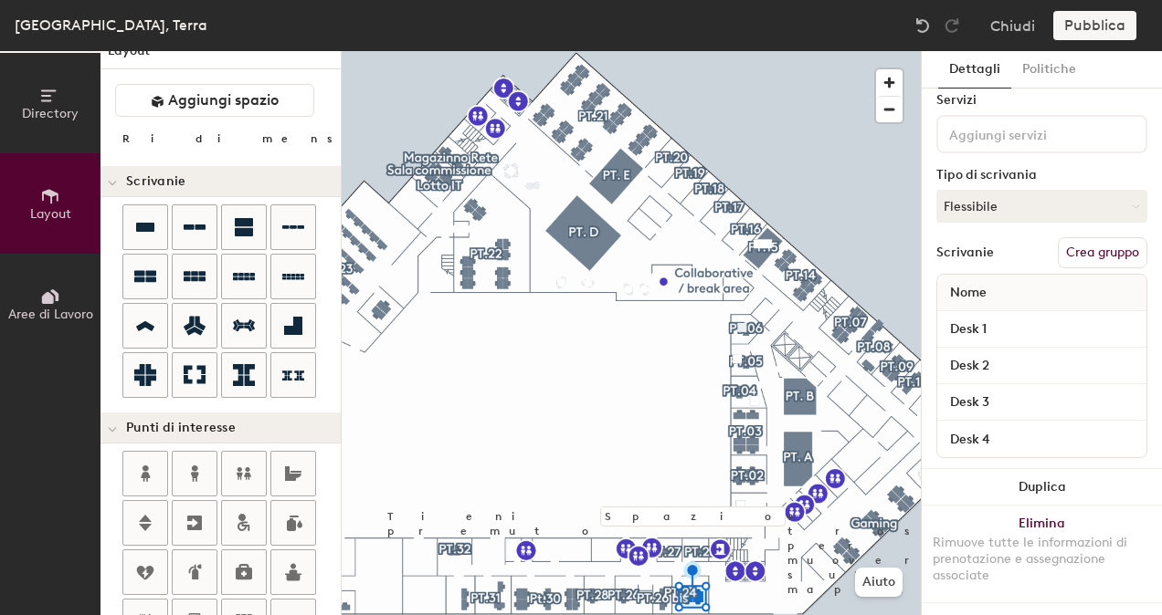
scroll to position [0, 0]
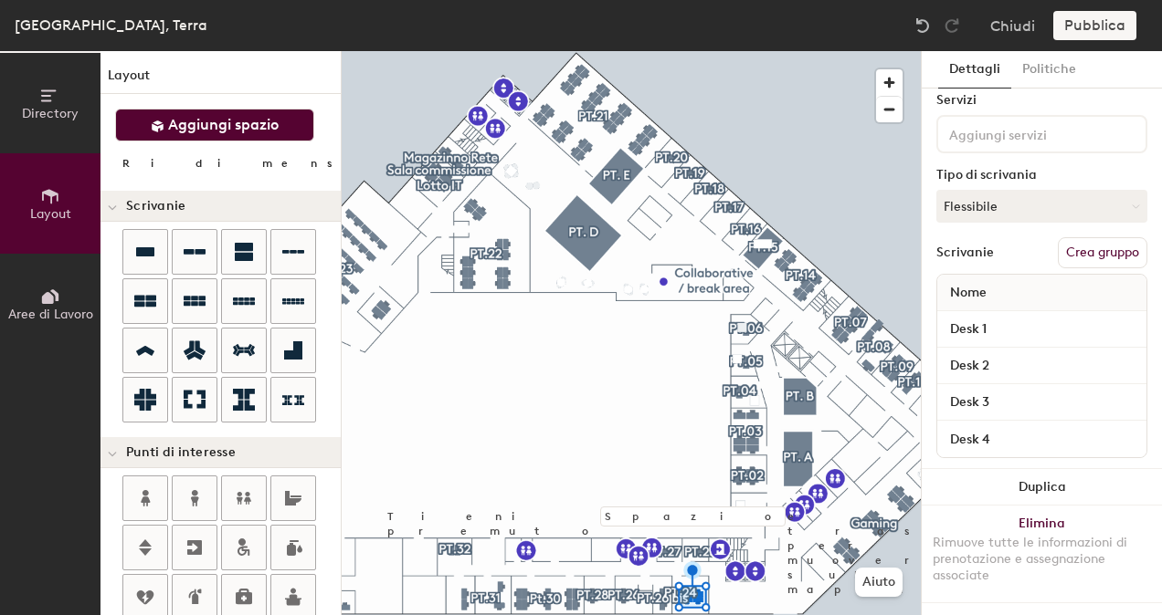
click at [184, 120] on span "Aggiungi spazio" at bounding box center [223, 125] width 110 height 18
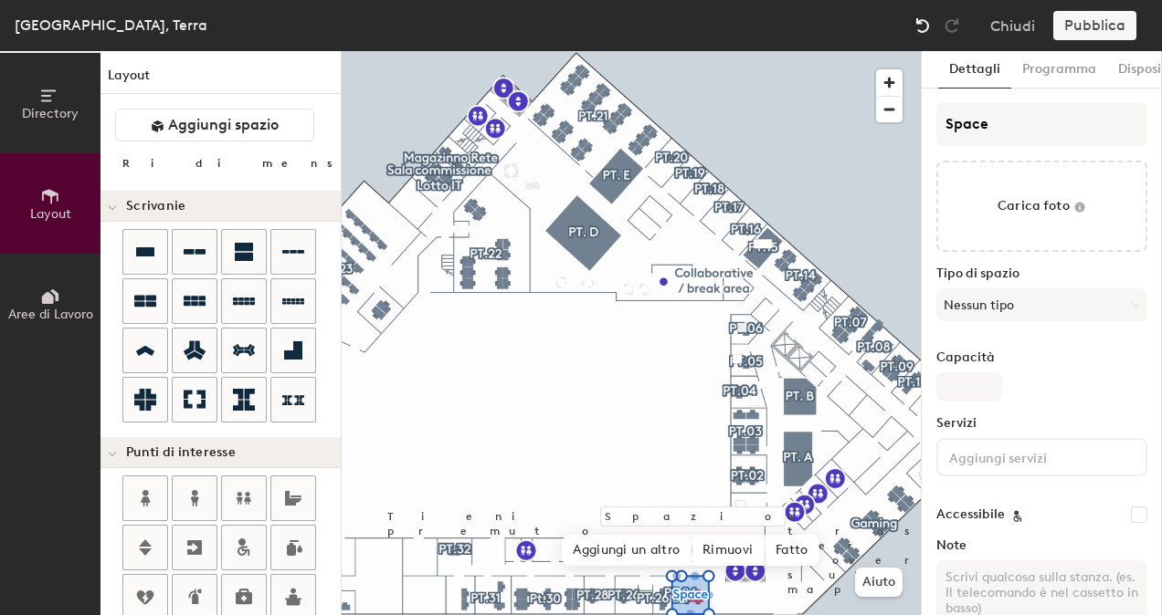
click at [929, 23] on img at bounding box center [922, 25] width 18 height 18
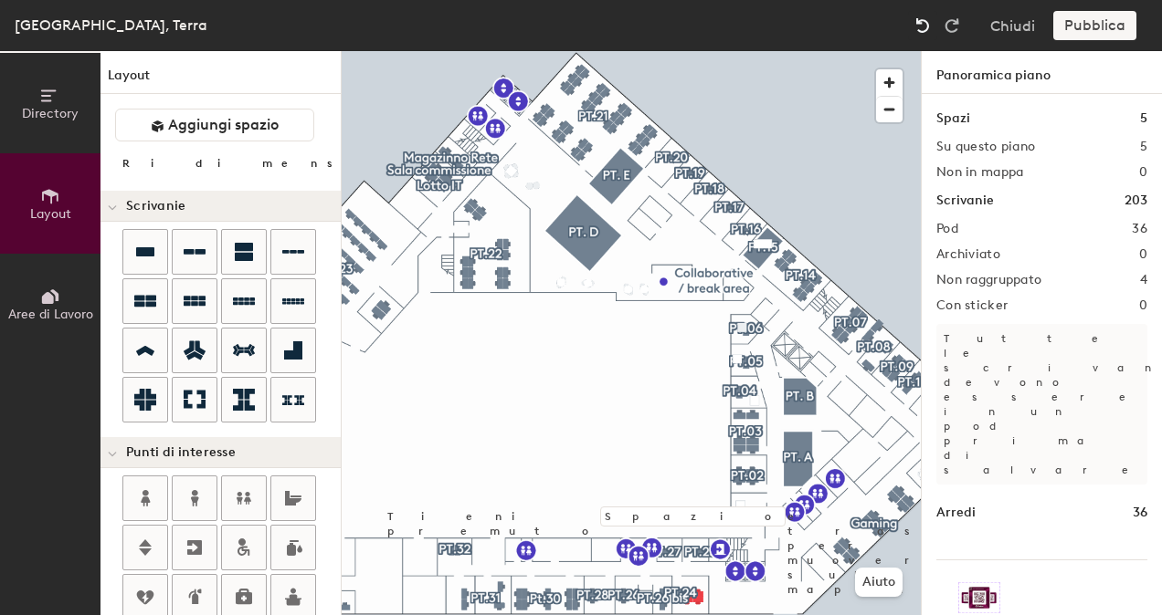
click at [929, 23] on img at bounding box center [922, 25] width 18 height 18
type input "60"
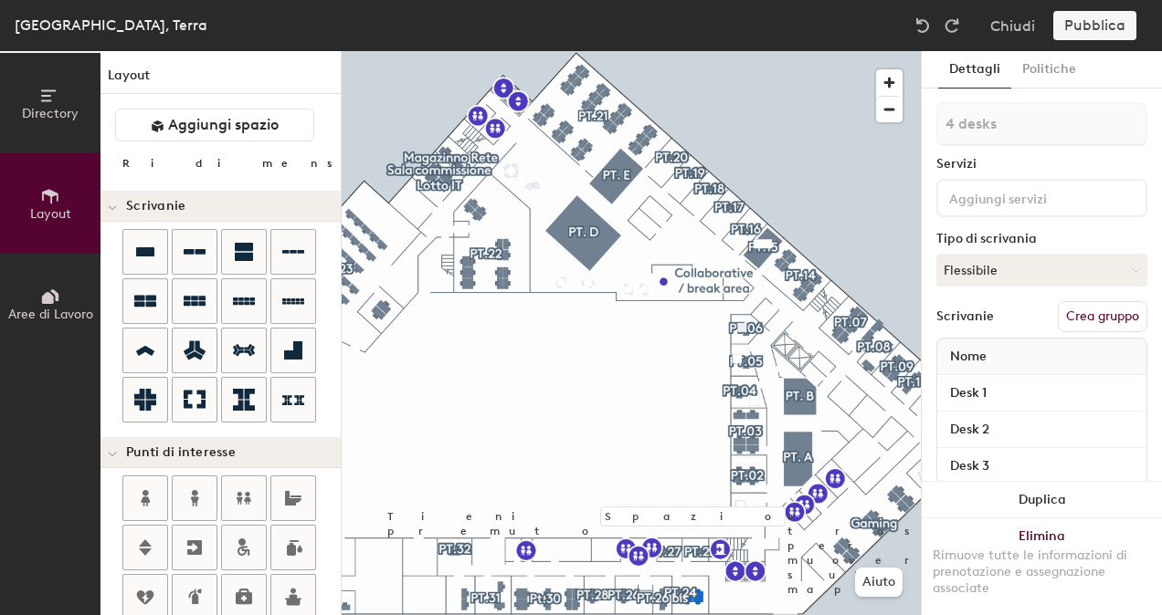
click at [1076, 28] on div "Pubblica" at bounding box center [1100, 25] width 94 height 29
click at [1017, 25] on button "Chiudi" at bounding box center [1012, 25] width 45 height 29
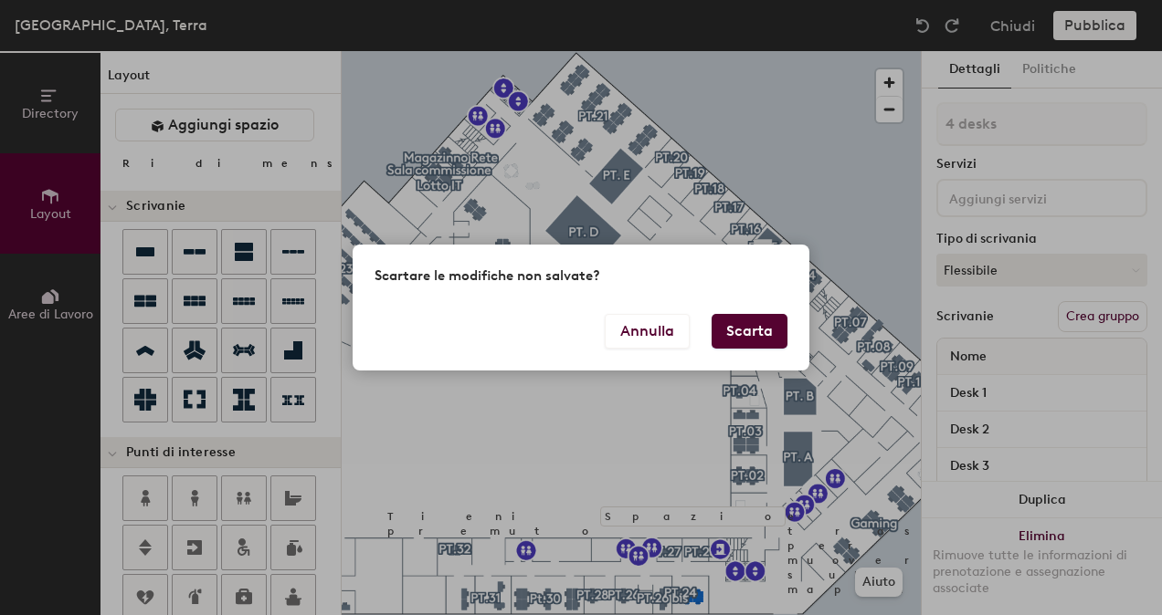
click at [746, 318] on button "Scarta" at bounding box center [749, 331] width 76 height 35
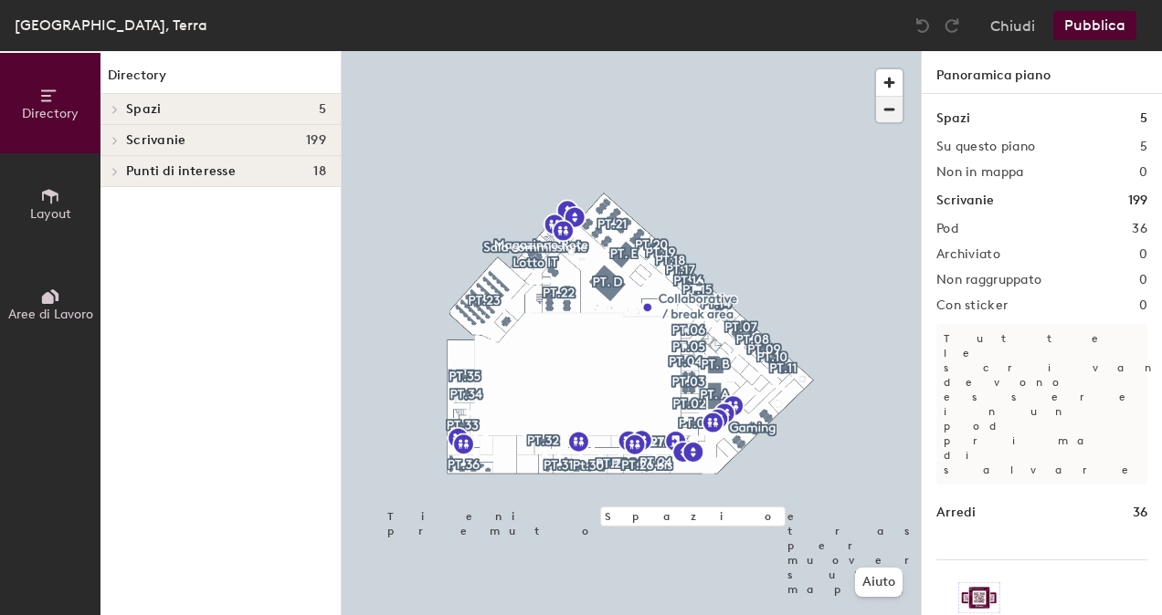
click at [886, 117] on span "button" at bounding box center [889, 110] width 26 height 26
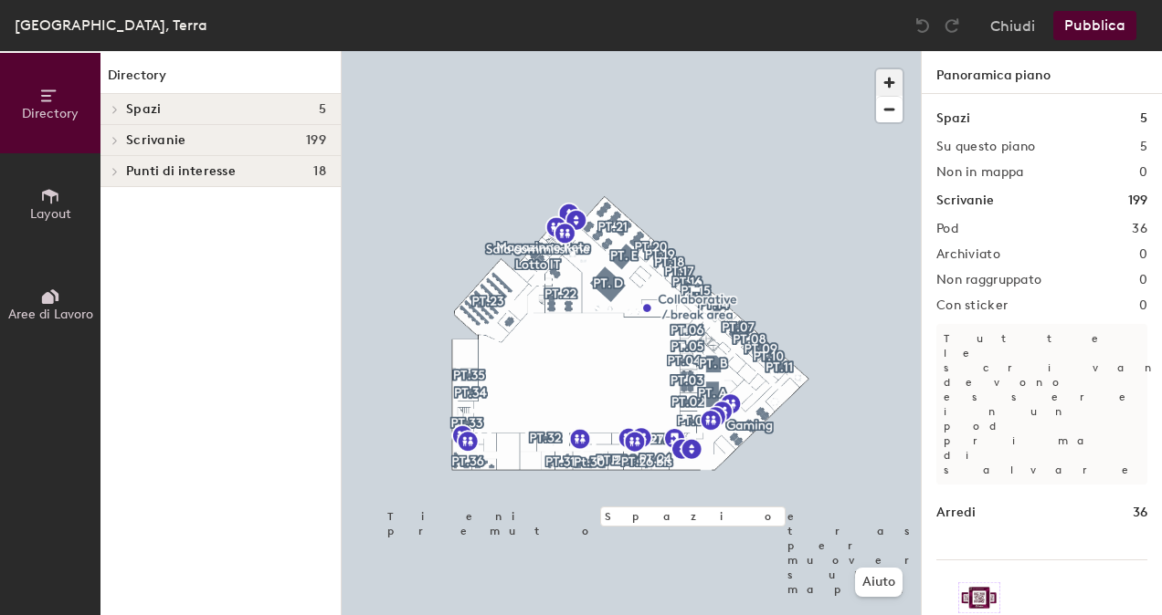
click at [893, 83] on span "button" at bounding box center [889, 82] width 26 height 26
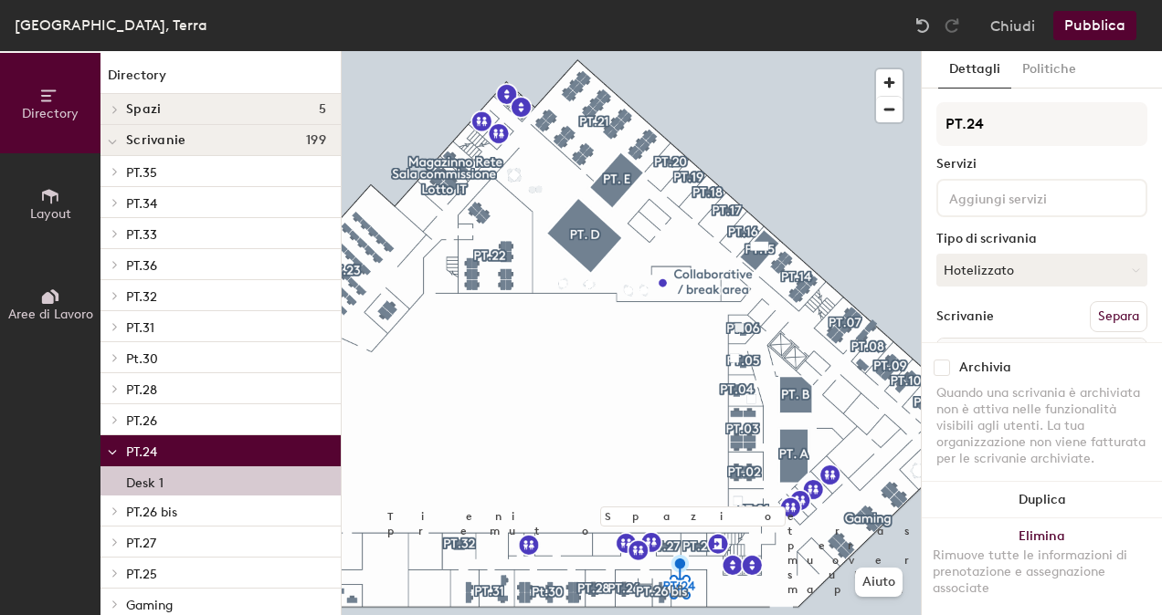
click at [144, 486] on p "Desk 1" at bounding box center [144, 480] width 37 height 21
click at [1008, 274] on button "Hotelizzato" at bounding box center [1041, 270] width 211 height 33
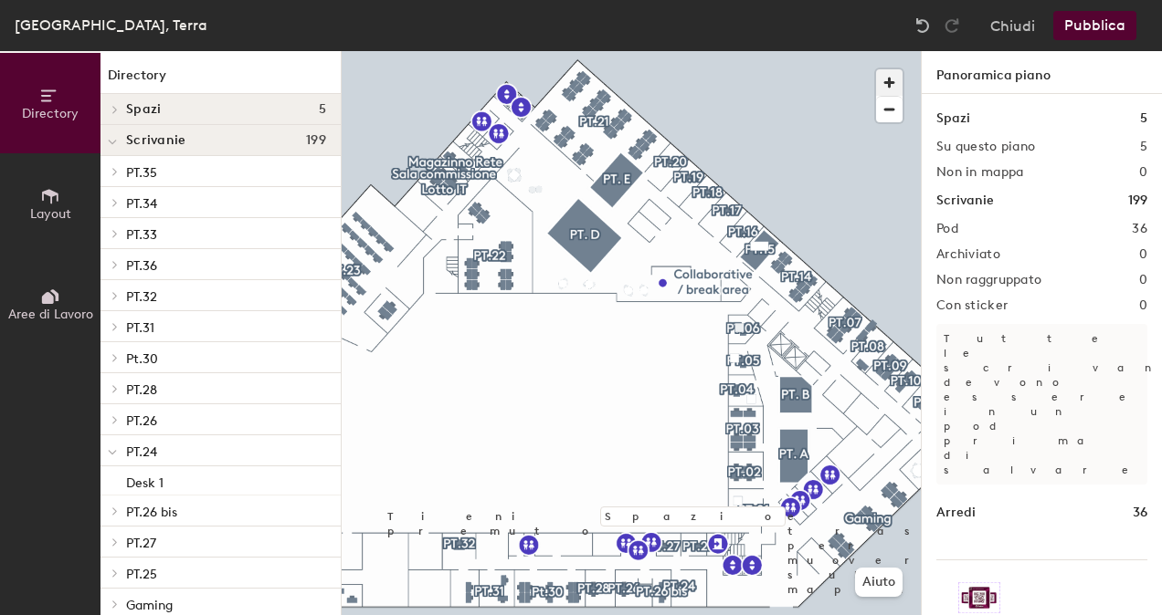
click at [889, 91] on span "button" at bounding box center [889, 82] width 26 height 26
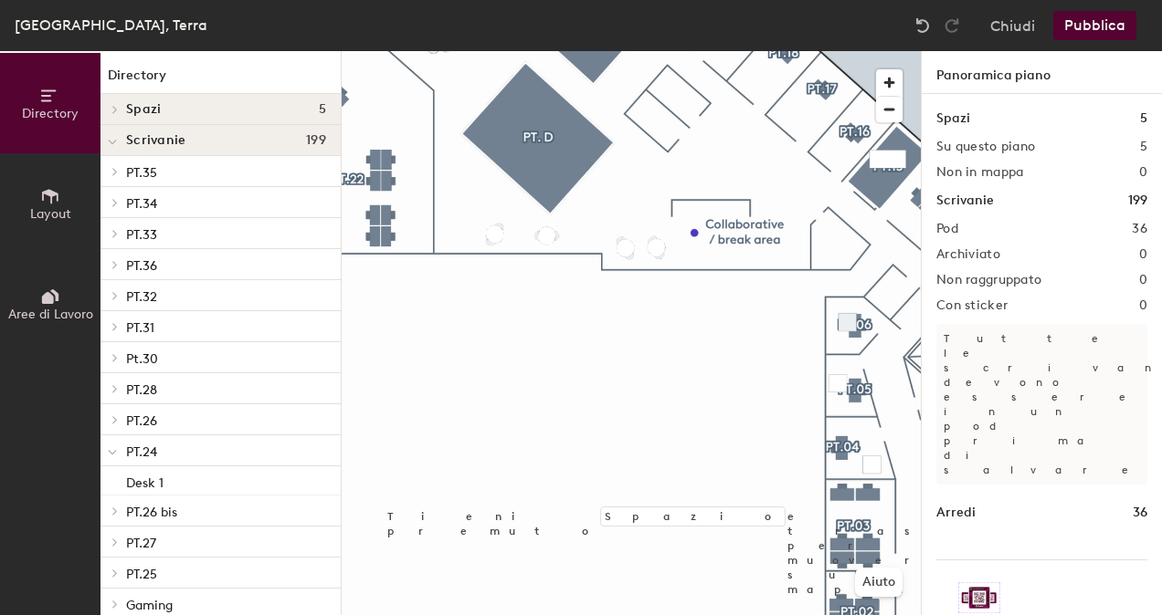
scroll to position [15, 0]
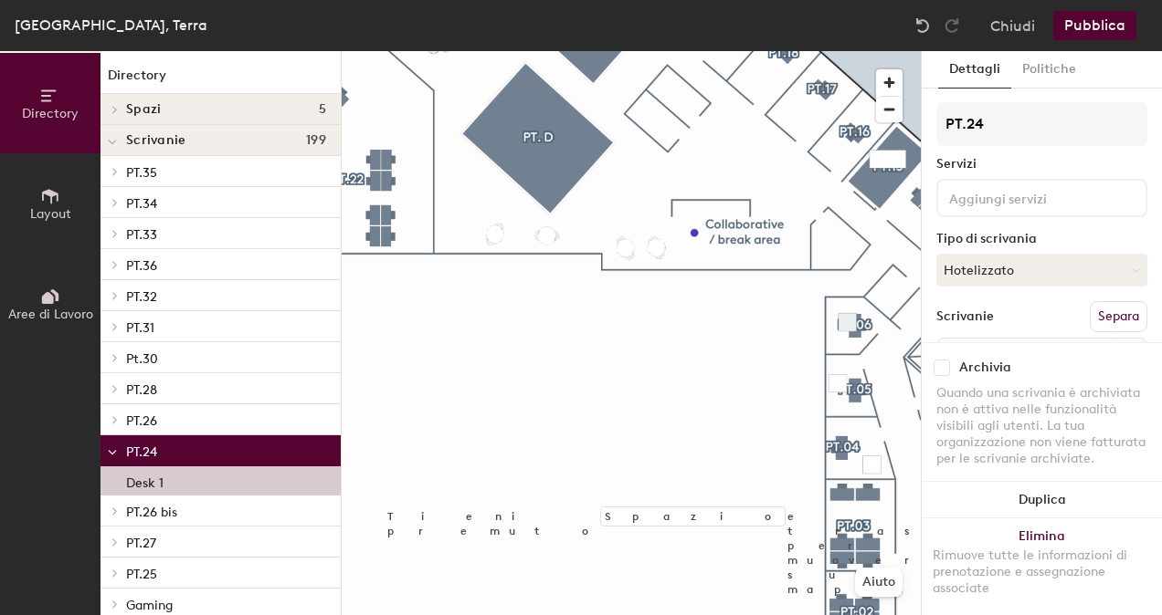
click at [153, 488] on p "Desk 1" at bounding box center [144, 480] width 37 height 21
click at [891, 110] on span "button" at bounding box center [889, 110] width 26 height 26
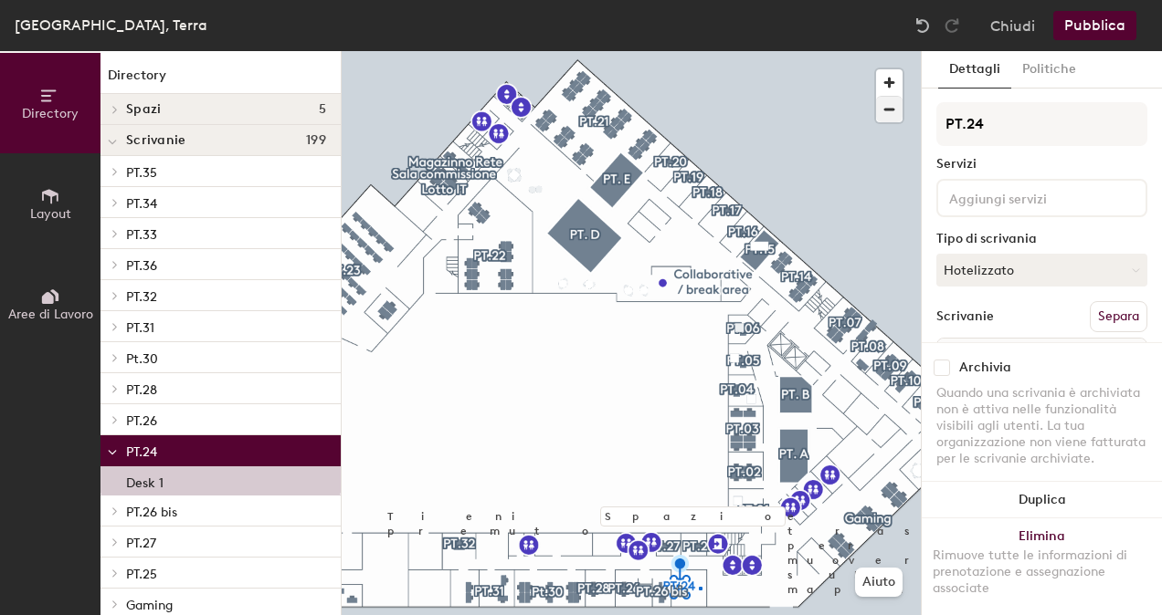
click at [699, 51] on div at bounding box center [631, 51] width 579 height 0
click at [1041, 499] on button "Duplica" at bounding box center [1041, 500] width 240 height 37
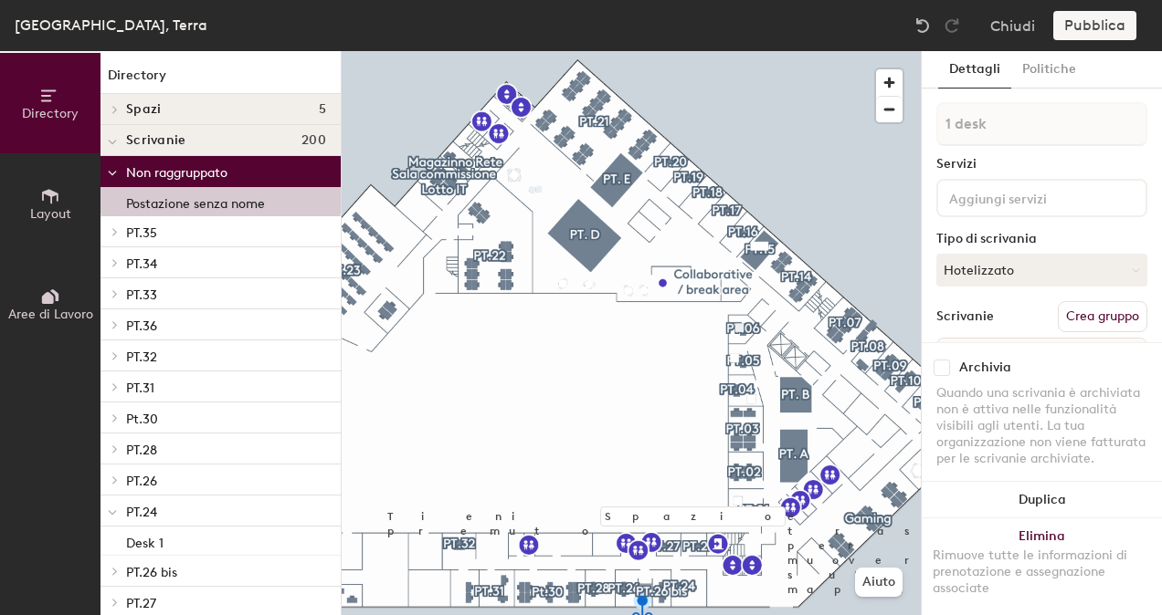
drag, startPoint x: 214, startPoint y: 201, endPoint x: 222, endPoint y: 241, distance: 41.0
click at [889, 111] on span "button" at bounding box center [889, 110] width 26 height 26
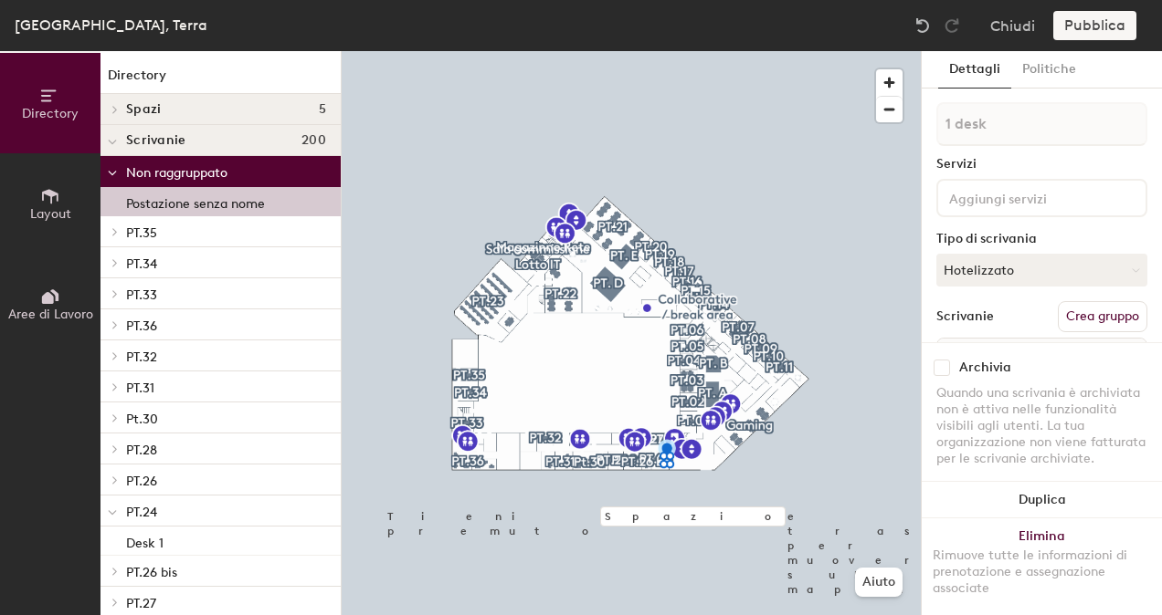
click at [237, 203] on p "Postazione senza nome" at bounding box center [195, 201] width 139 height 21
click at [200, 184] on div "Non raggruppato" at bounding box center [220, 171] width 240 height 31
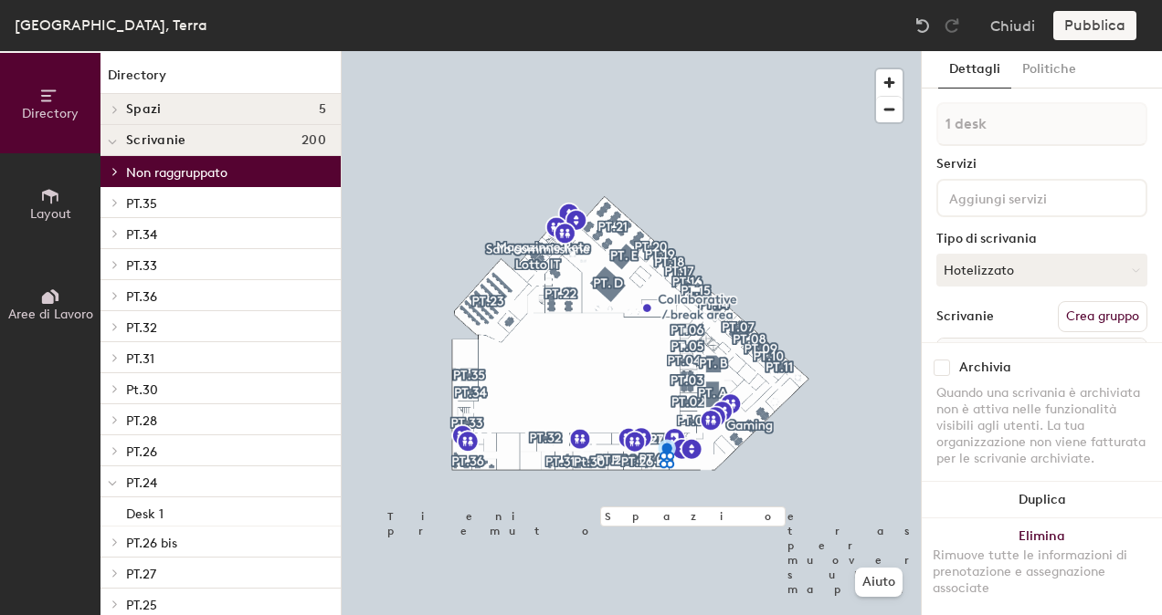
click at [111, 165] on div at bounding box center [112, 171] width 24 height 30
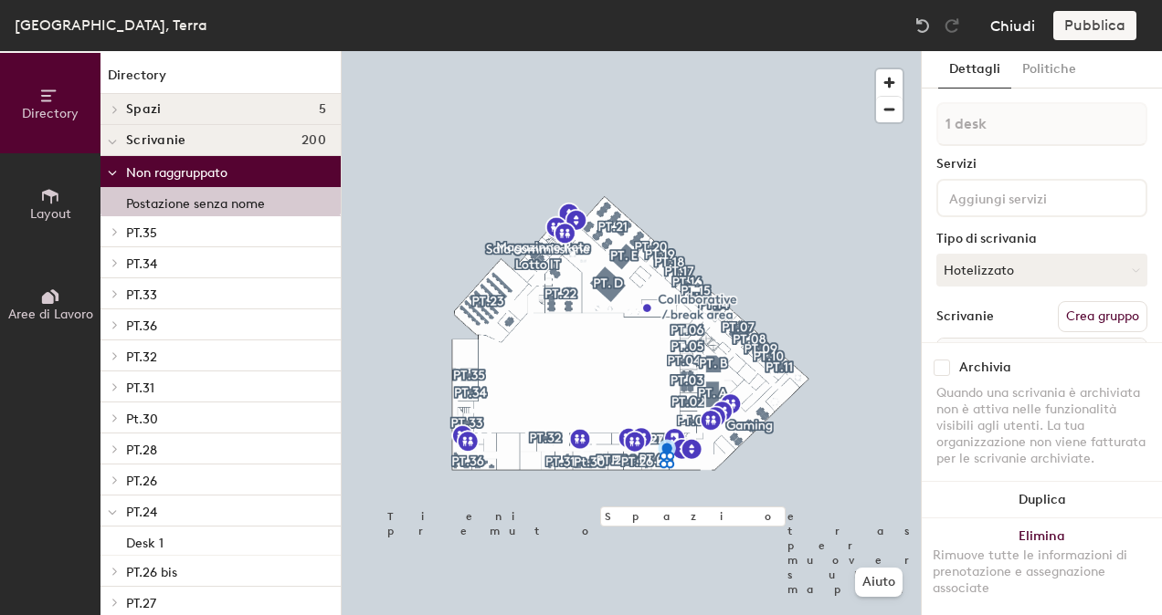
click at [1024, 22] on button "Chiudi" at bounding box center [1012, 25] width 45 height 29
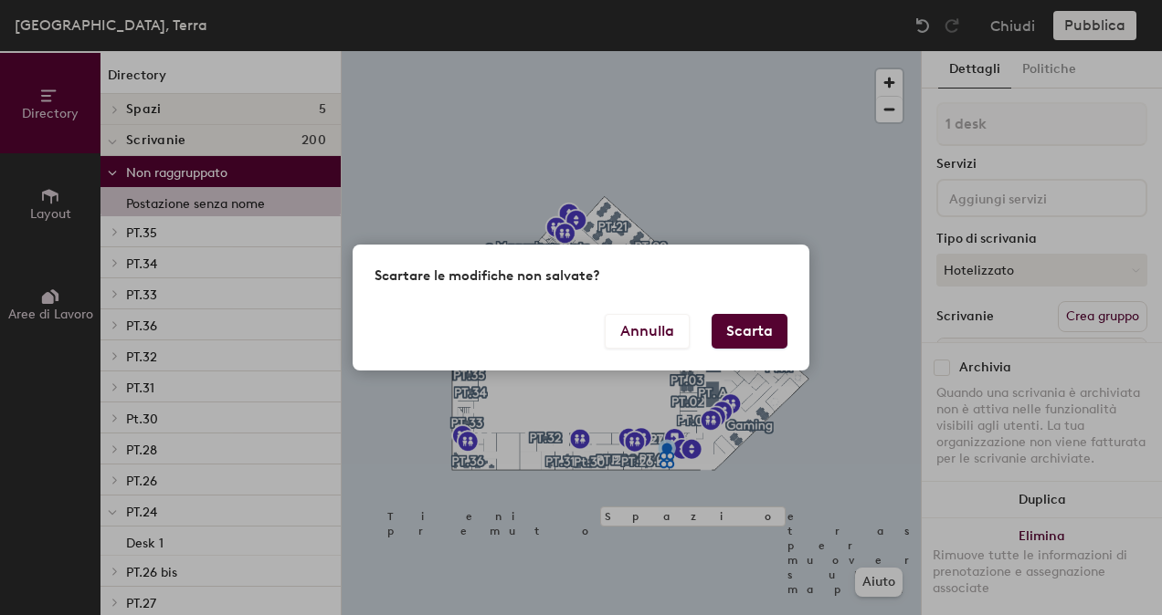
click at [757, 339] on button "Scarta" at bounding box center [749, 331] width 76 height 35
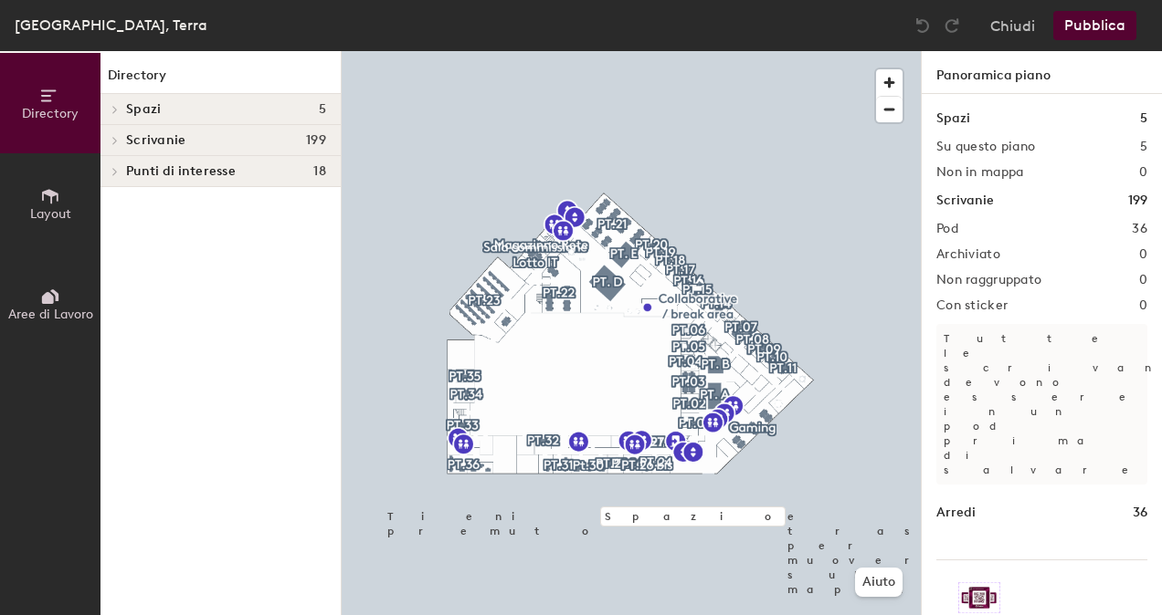
click at [51, 290] on icon at bounding box center [54, 295] width 8 height 12
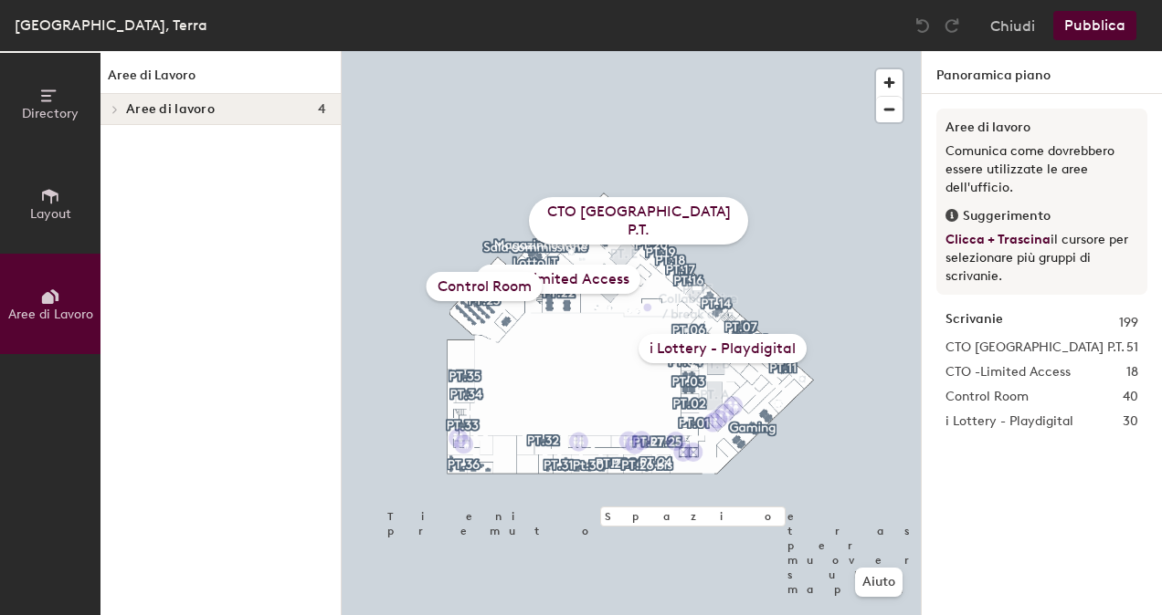
click at [698, 346] on div "i Lottery - Playdigital" at bounding box center [722, 348] width 168 height 29
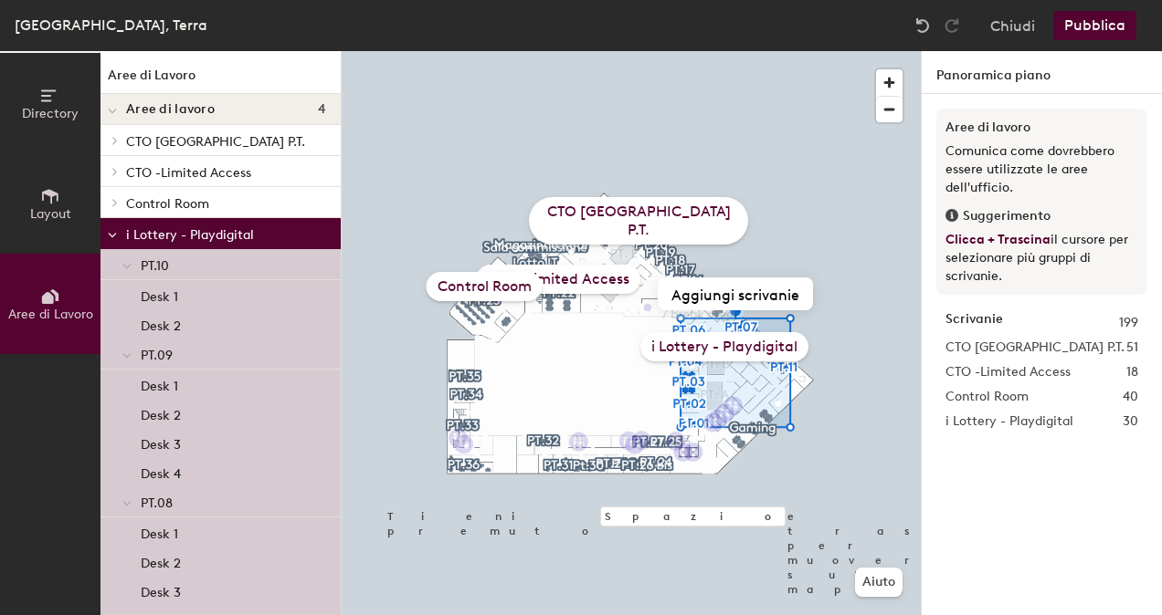
click at [119, 263] on div at bounding box center [127, 264] width 24 height 30
click at [127, 298] on icon at bounding box center [126, 297] width 9 height 7
click at [122, 325] on icon at bounding box center [126, 328] width 9 height 7
click at [122, 360] on icon at bounding box center [126, 359] width 9 height 7
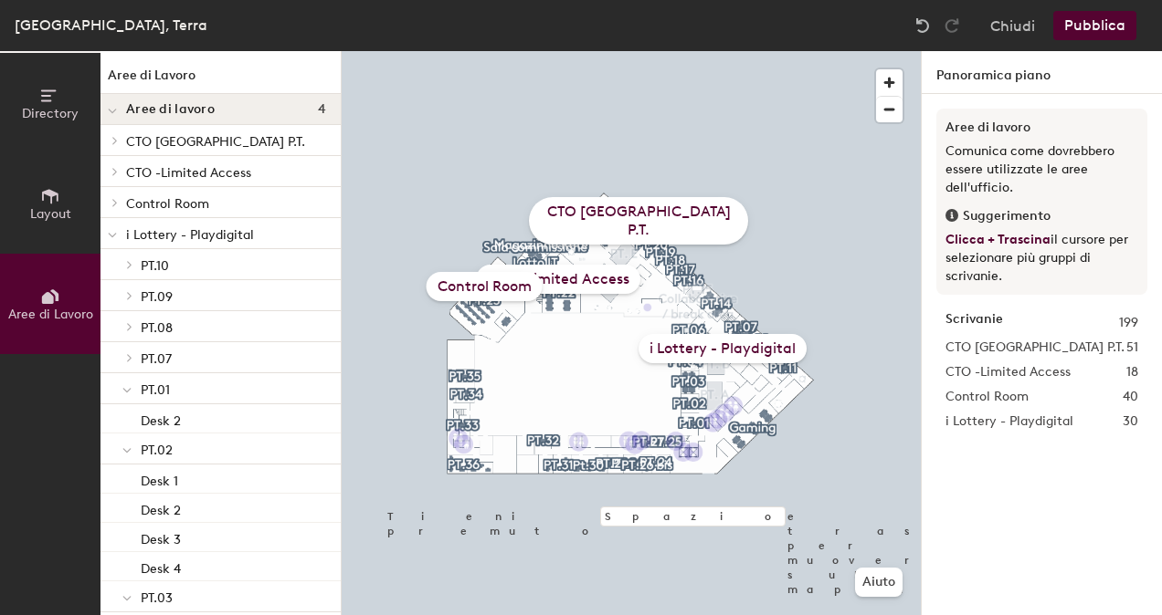
click at [749, 349] on div "i Lottery - Playdigital" at bounding box center [722, 348] width 168 height 29
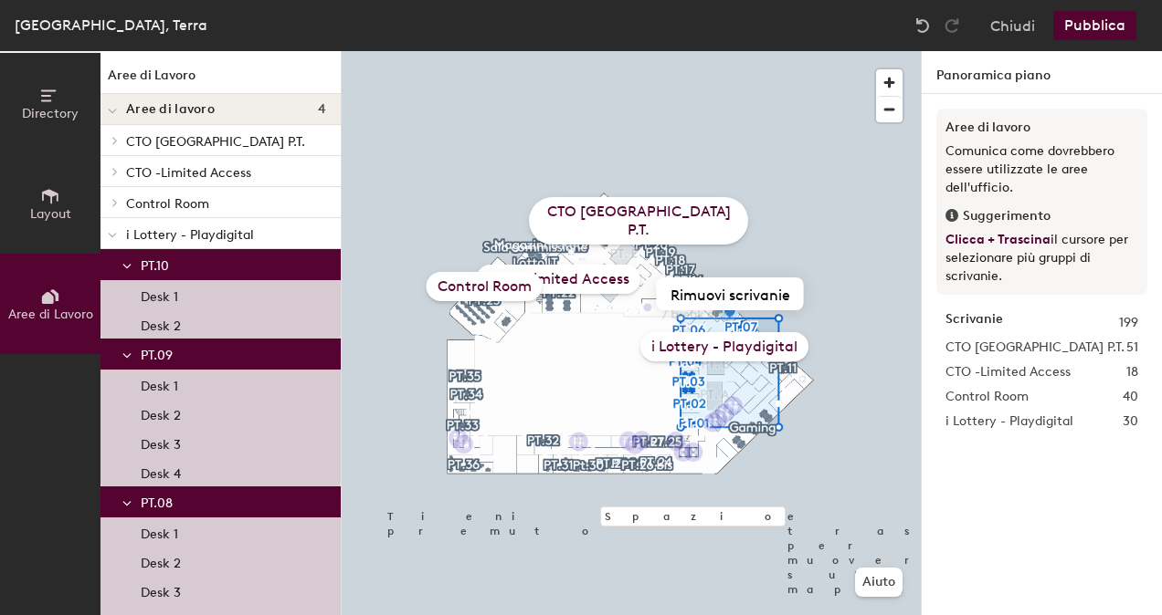
click at [121, 259] on div at bounding box center [127, 264] width 24 height 30
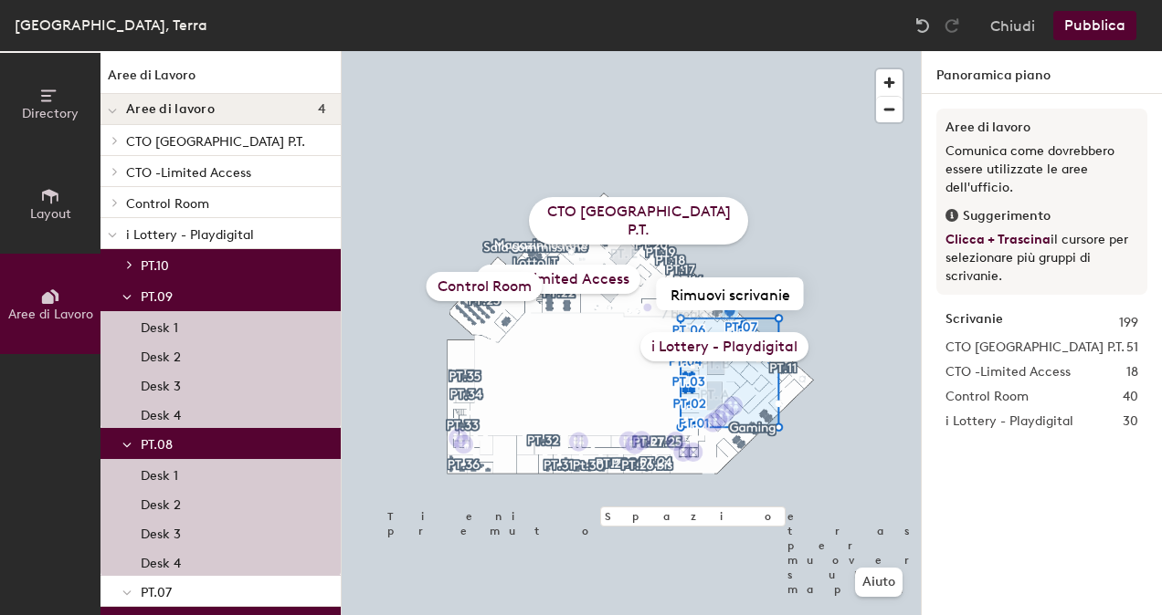
click at [131, 294] on span at bounding box center [126, 297] width 9 height 16
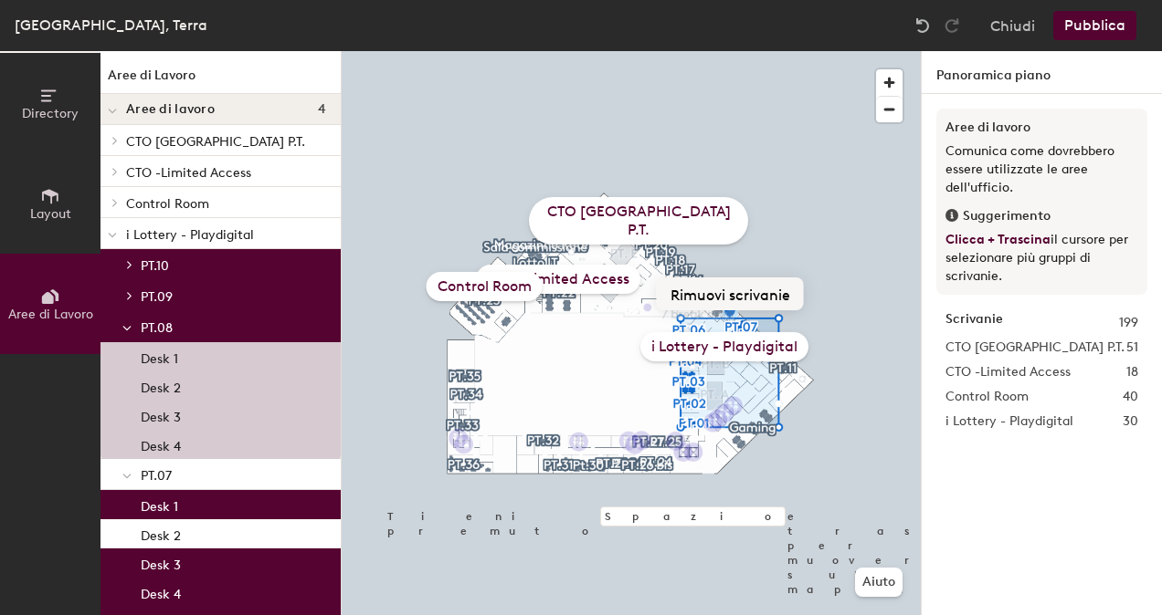
click at [741, 298] on button "Rimuovi scrivanie" at bounding box center [730, 294] width 147 height 33
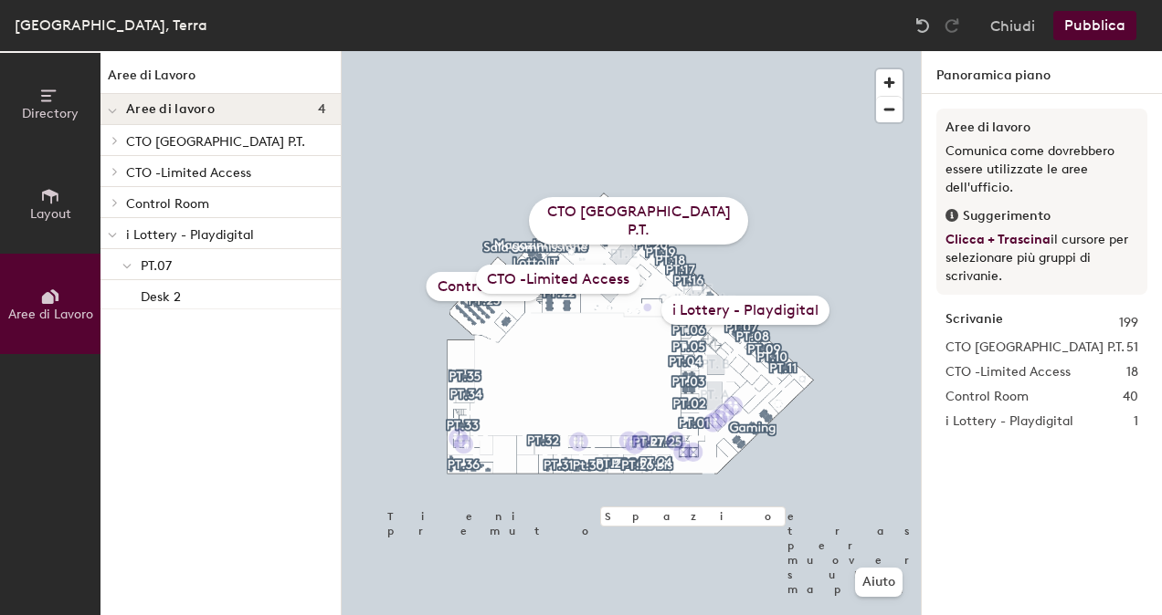
click at [712, 310] on div "i Lottery - Playdigital" at bounding box center [745, 310] width 168 height 29
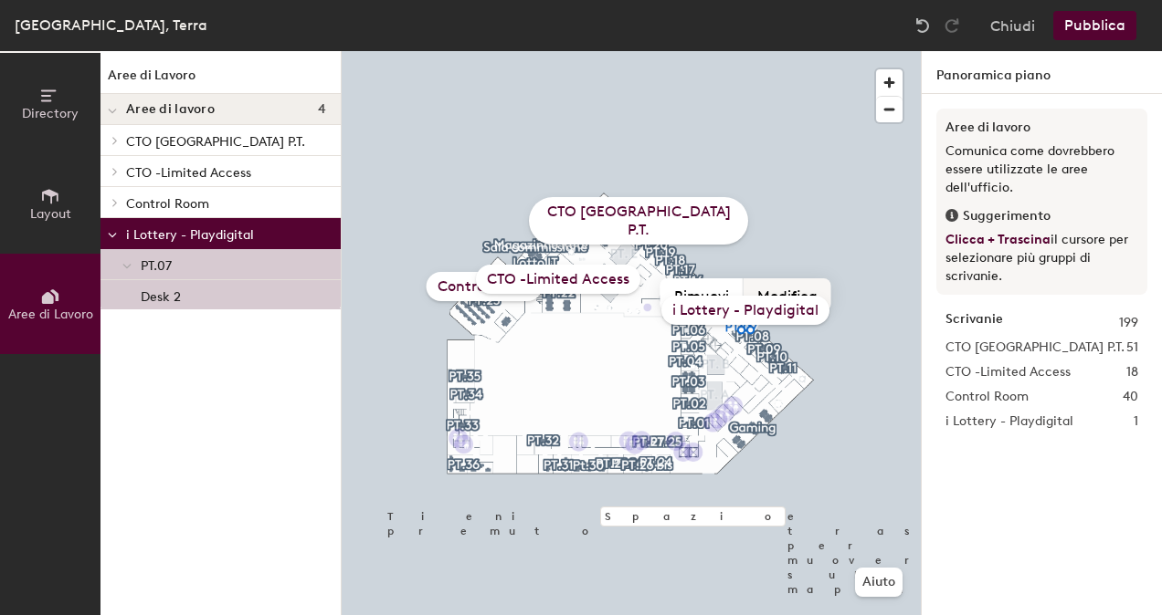
click at [782, 289] on button "Modifica" at bounding box center [787, 295] width 88 height 33
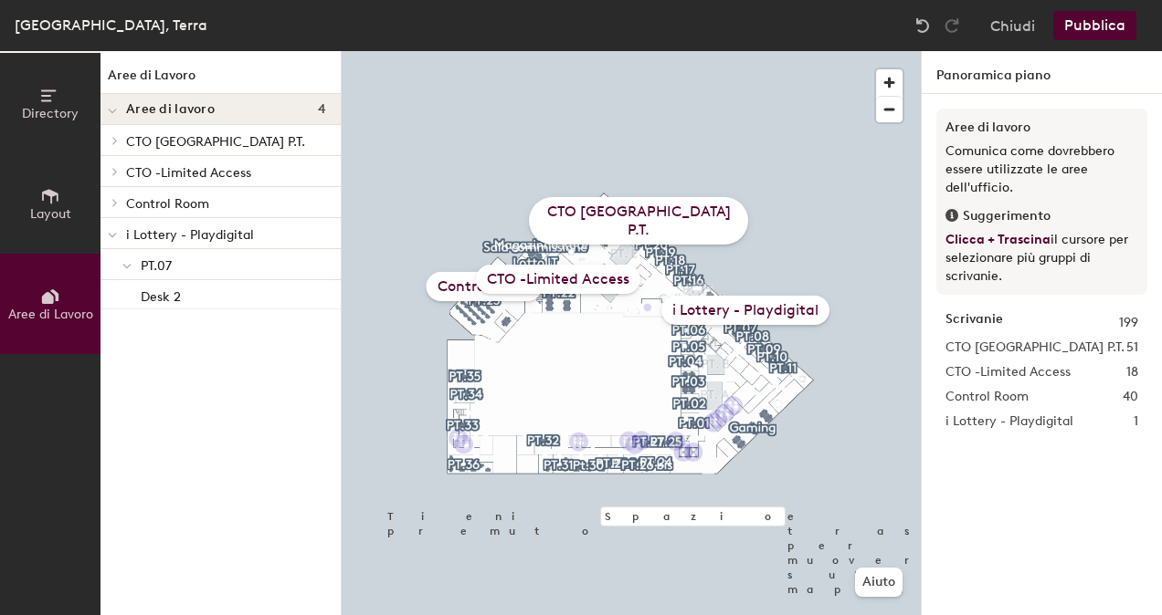
click at [110, 234] on icon at bounding box center [112, 235] width 9 height 7
click at [110, 234] on span at bounding box center [114, 233] width 16 height 9
click at [725, 314] on div "i Lottery - Playdigital" at bounding box center [745, 310] width 168 height 29
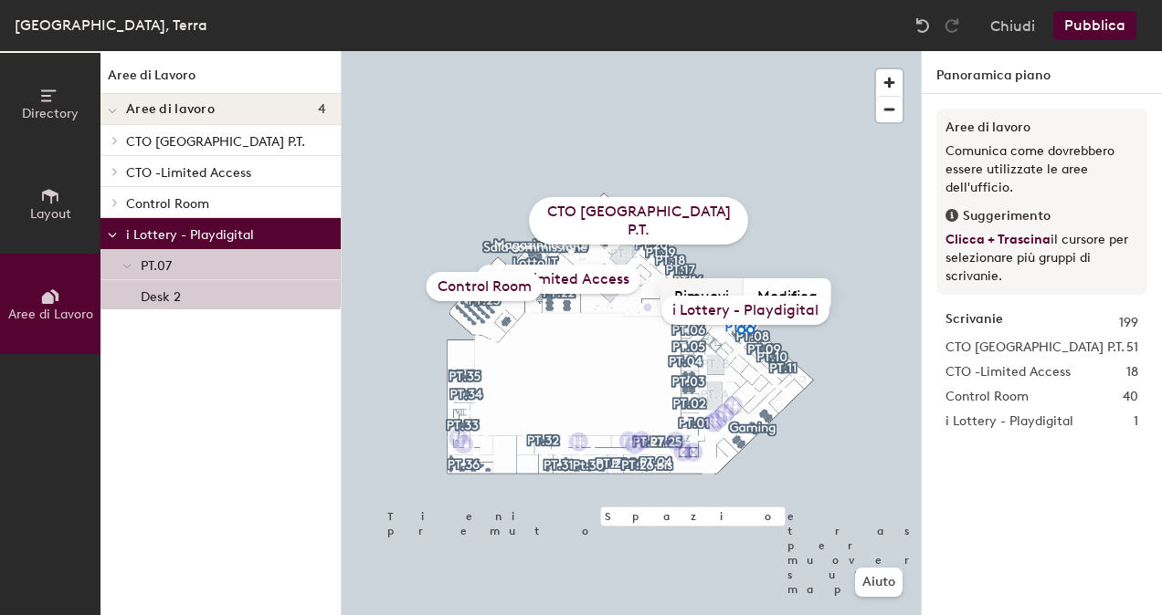
click at [723, 290] on button "Rimuovi" at bounding box center [701, 295] width 83 height 33
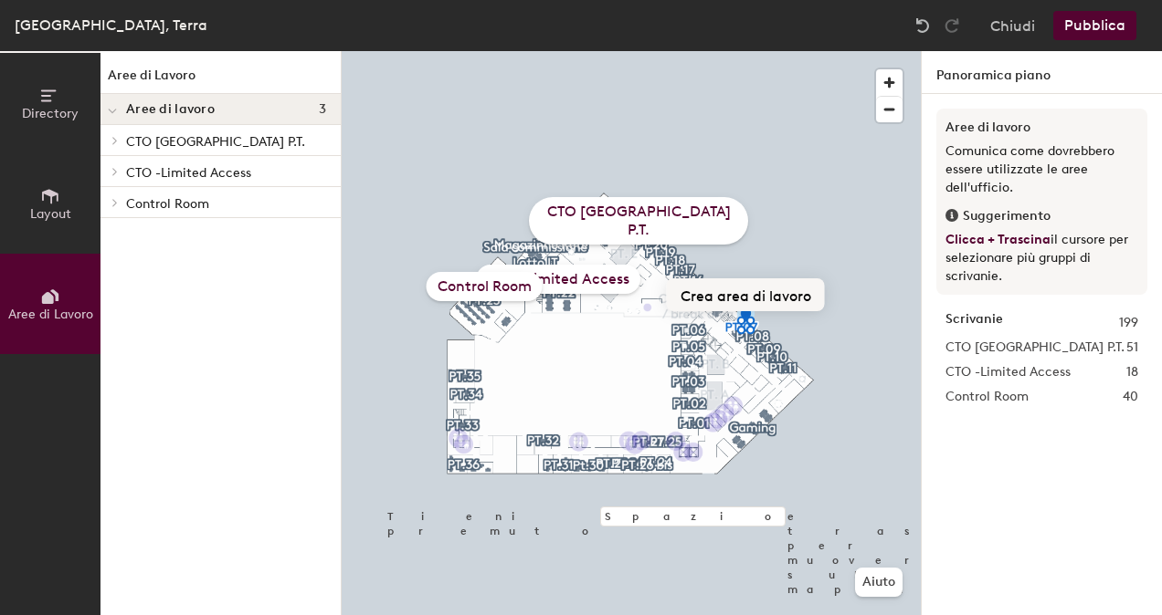
click at [738, 294] on button "Crea area di lavoro" at bounding box center [746, 295] width 158 height 33
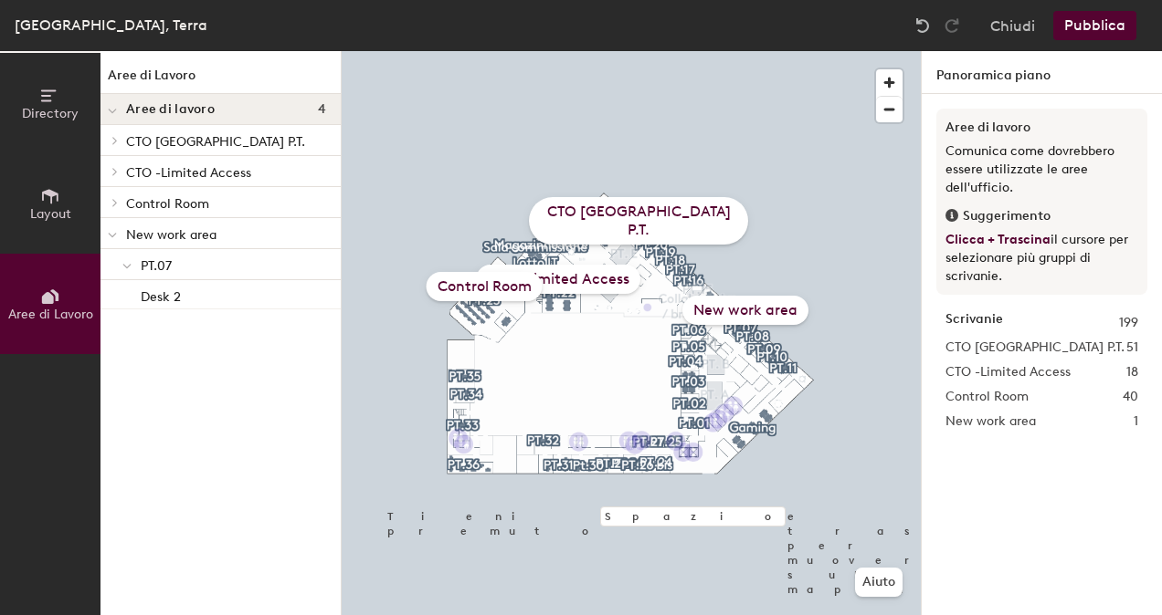
click at [732, 309] on div "New work area" at bounding box center [745, 310] width 126 height 29
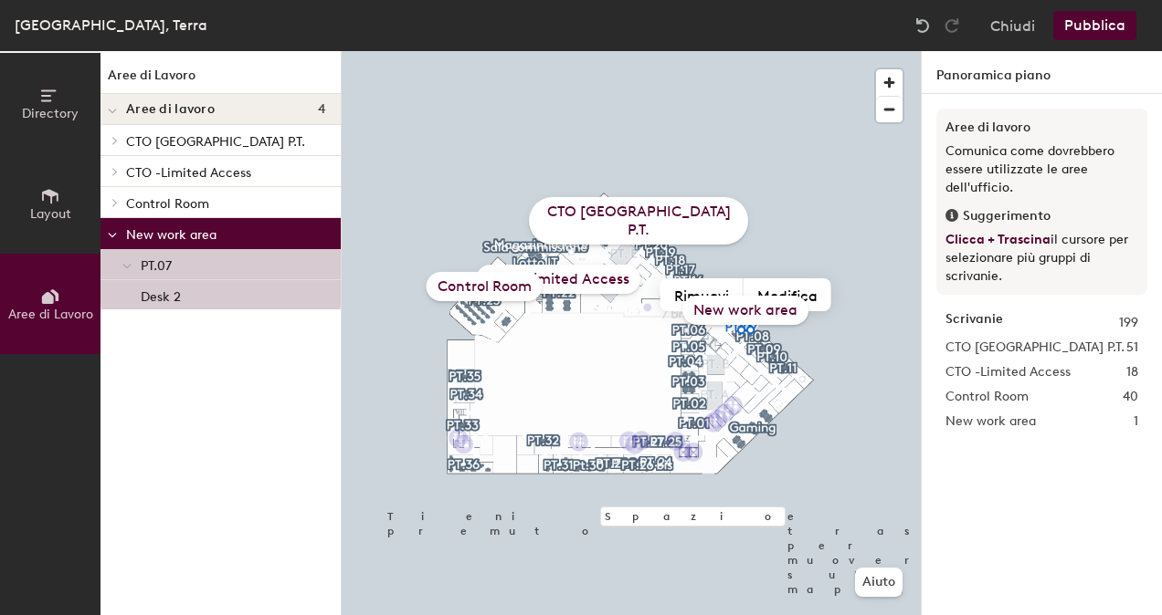
click at [713, 309] on div "New work area" at bounding box center [745, 310] width 126 height 29
click at [777, 288] on button "Modifica" at bounding box center [787, 295] width 88 height 33
type input "IT Support"
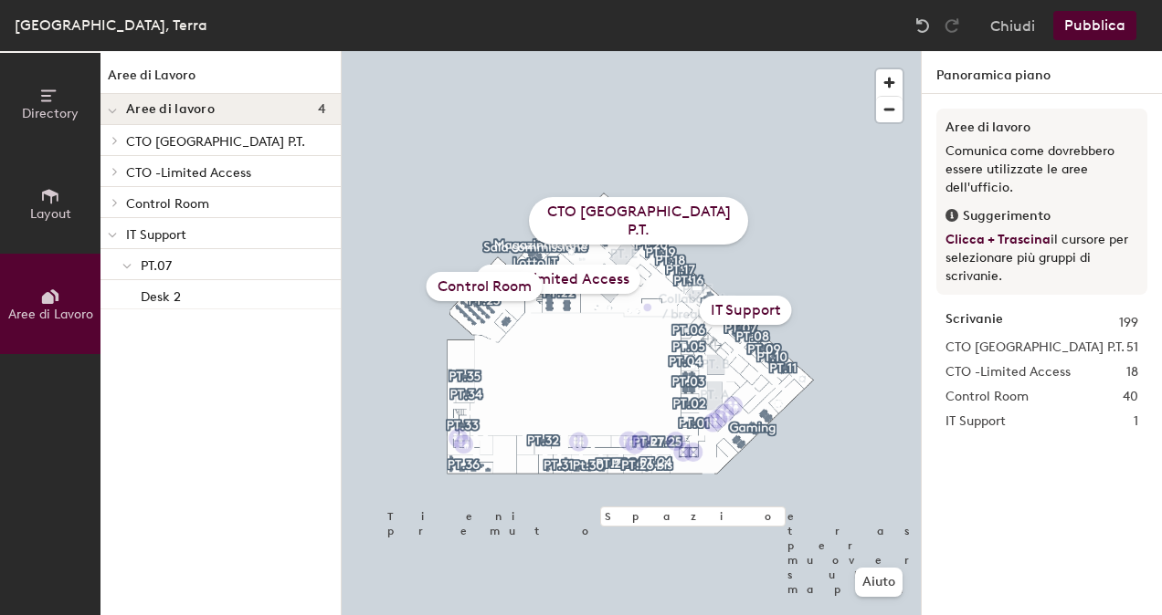
click at [728, 308] on div "IT Support" at bounding box center [745, 310] width 92 height 29
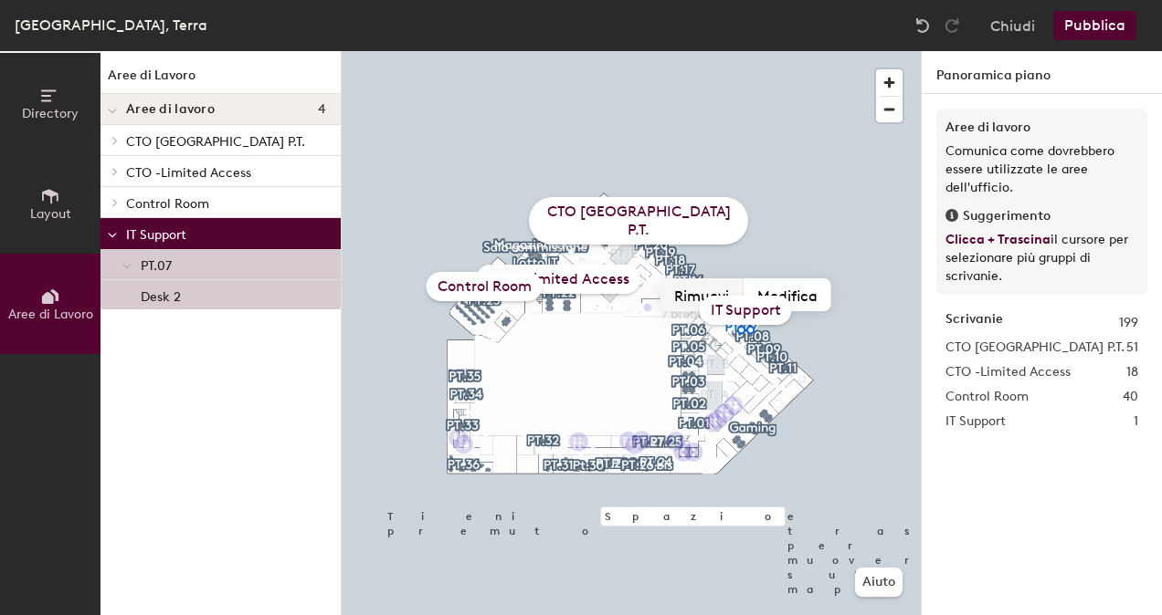
click at [717, 285] on button "Rimuovi" at bounding box center [701, 295] width 83 height 33
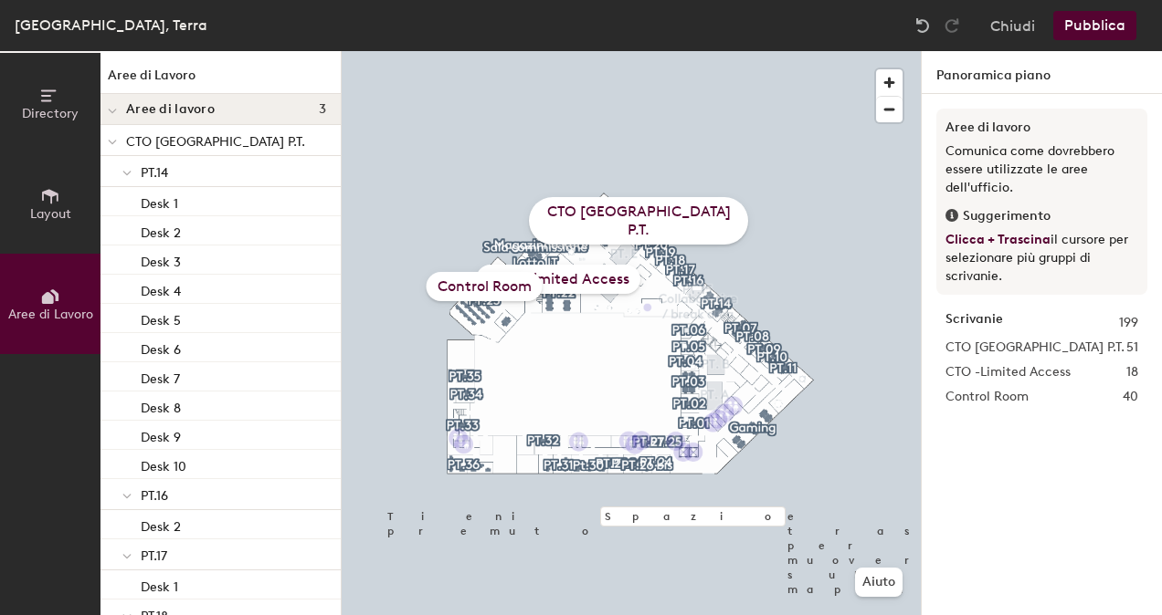
click at [658, 225] on div "CTO [GEOGRAPHIC_DATA] P.T." at bounding box center [638, 220] width 219 height 47
click at [741, 51] on div at bounding box center [631, 51] width 579 height 0
click at [718, 294] on button "Crea area di lavoro" at bounding box center [746, 294] width 158 height 33
type input "IT Support"
click at [724, 322] on div "IT Support" at bounding box center [745, 317] width 92 height 29
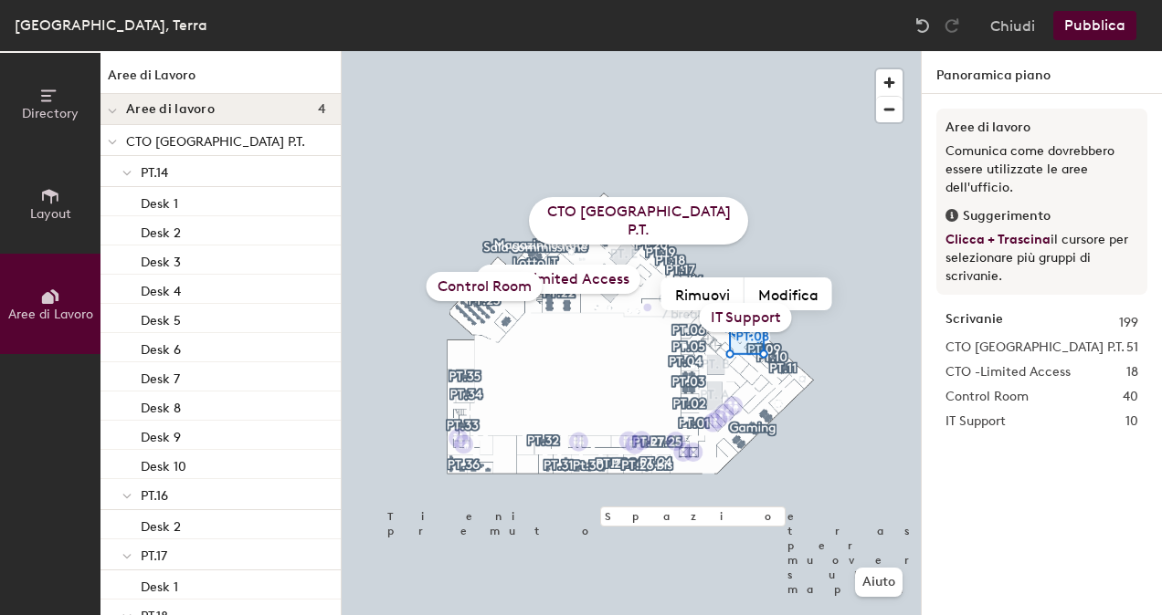
click at [1119, 29] on button "Pubblica" at bounding box center [1094, 25] width 83 height 29
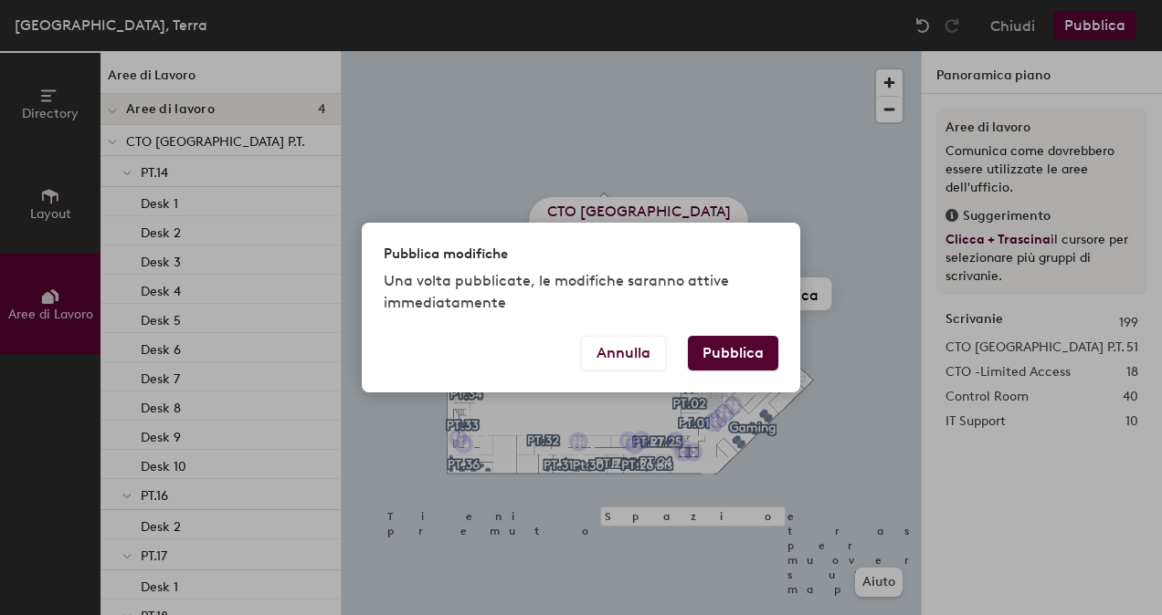
click at [758, 351] on button "Pubblica" at bounding box center [733, 353] width 90 height 35
